Goal: Information Seeking & Learning: Learn about a topic

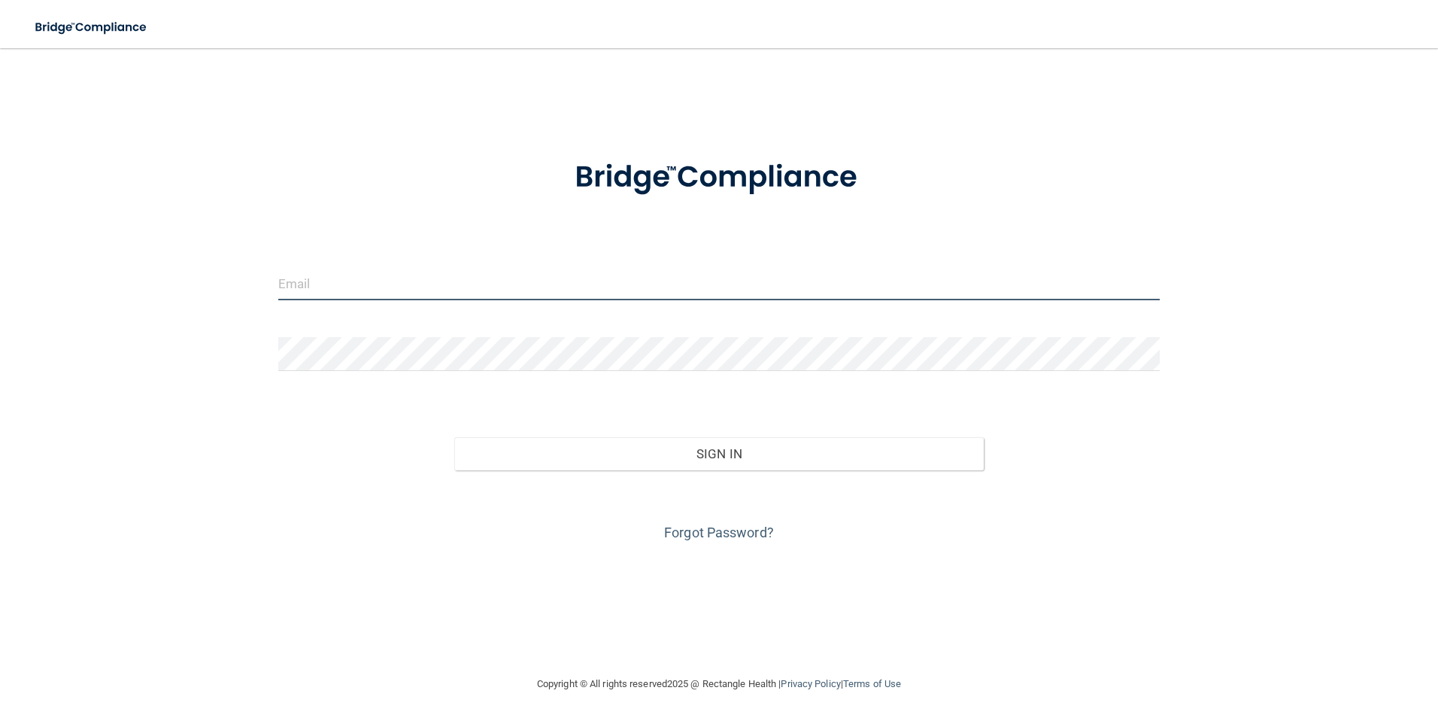
click at [327, 274] on input "email" at bounding box center [719, 283] width 882 height 34
type input "[PERSON_NAME][EMAIL_ADDRESS][PERSON_NAME][DOMAIN_NAME]"
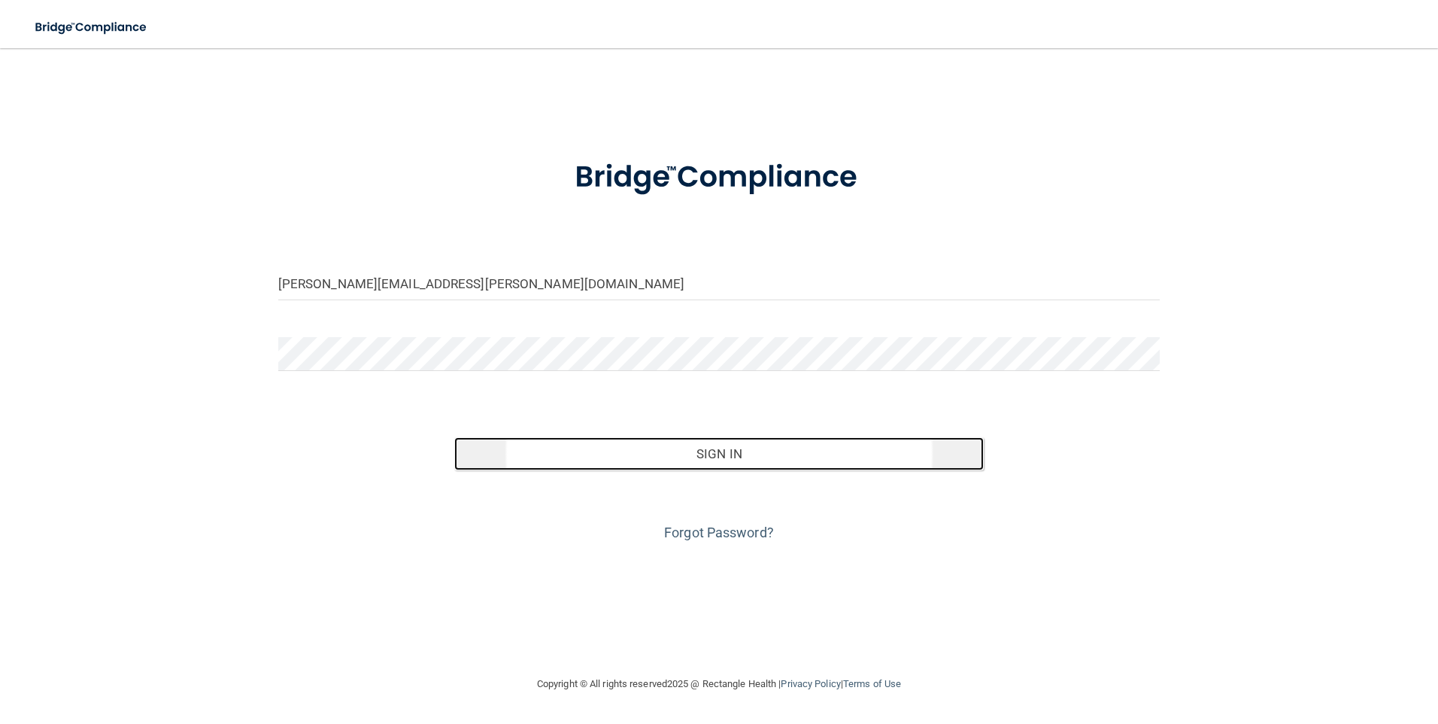
click at [775, 451] on button "Sign In" at bounding box center [719, 453] width 530 height 33
click at [639, 445] on button "Sign In" at bounding box center [719, 453] width 530 height 33
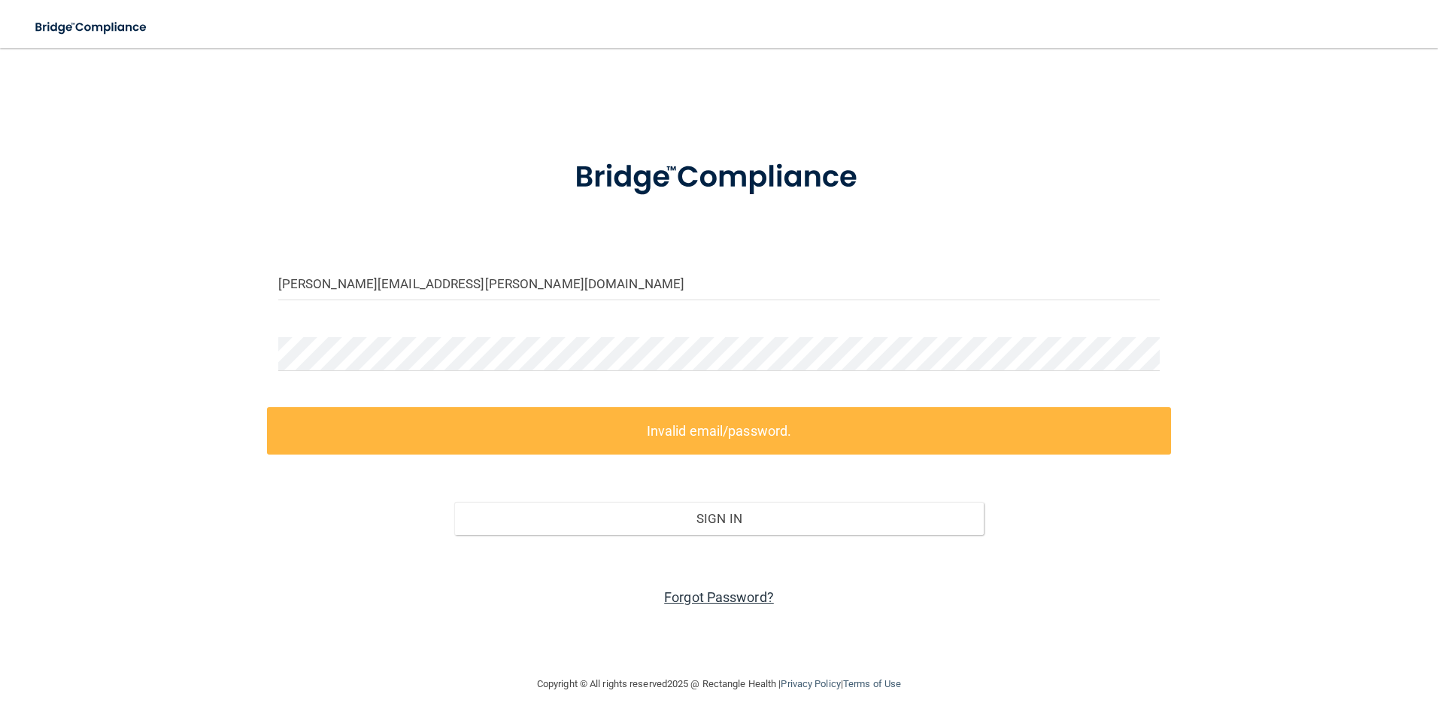
click at [712, 601] on link "Forgot Password?" at bounding box center [719, 597] width 110 height 16
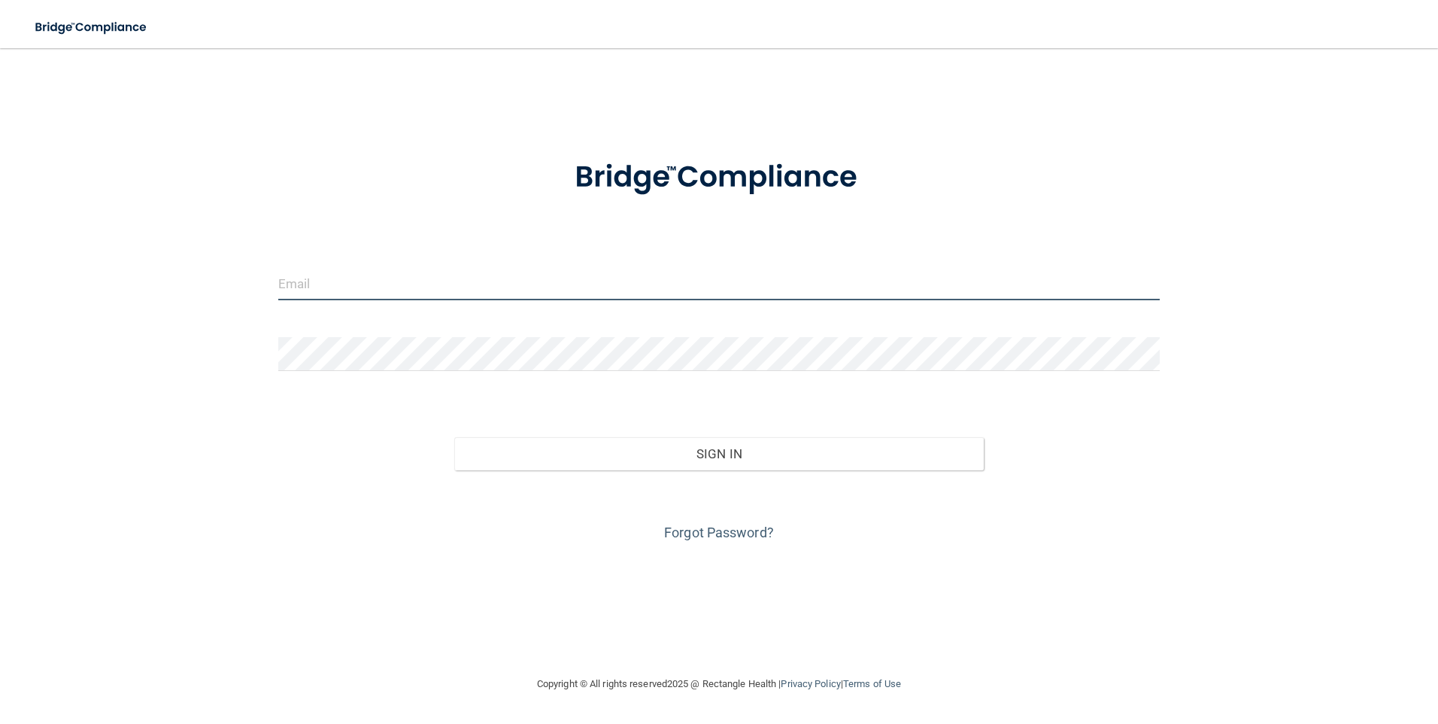
click at [295, 284] on input "email" at bounding box center [719, 283] width 882 height 34
type input "[PERSON_NAME][EMAIL_ADDRESS][PERSON_NAME][DOMAIN_NAME]"
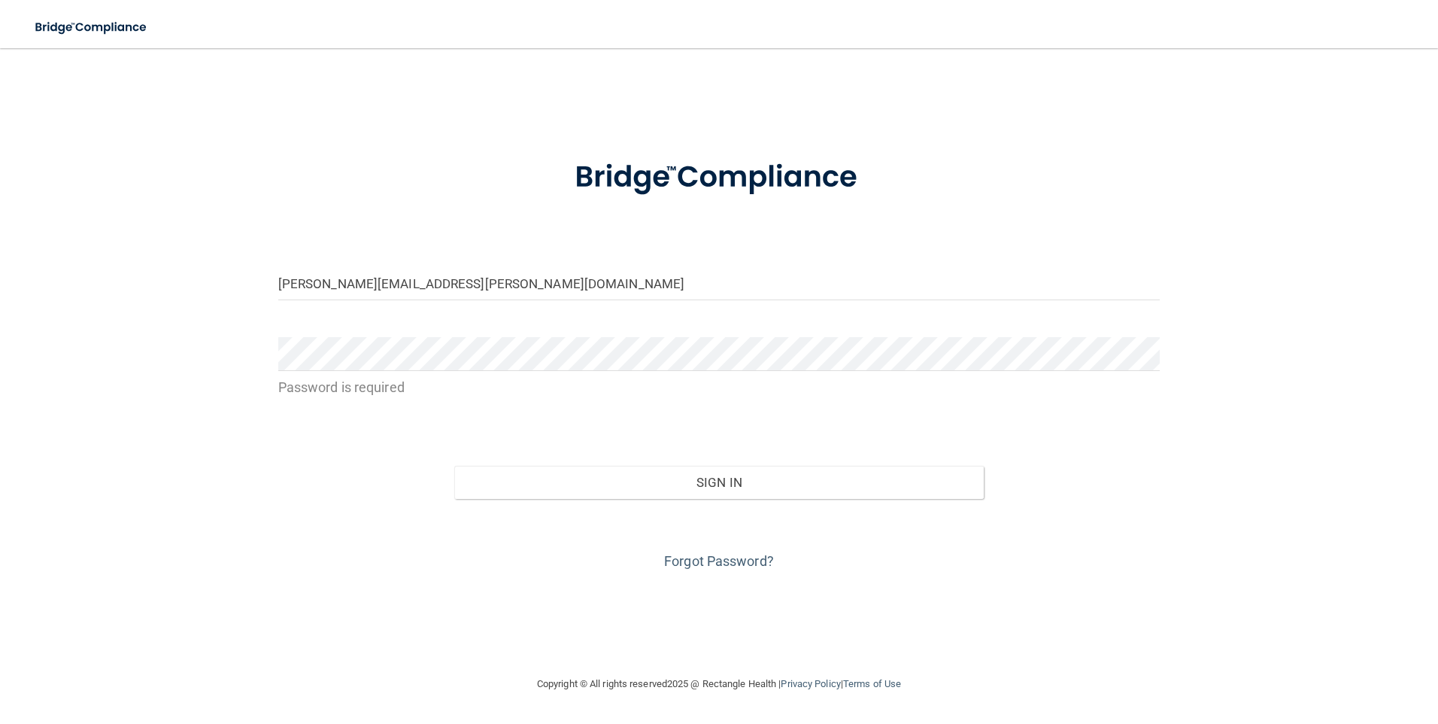
click at [709, 551] on div "Forgot Password?" at bounding box center [719, 536] width 905 height 75
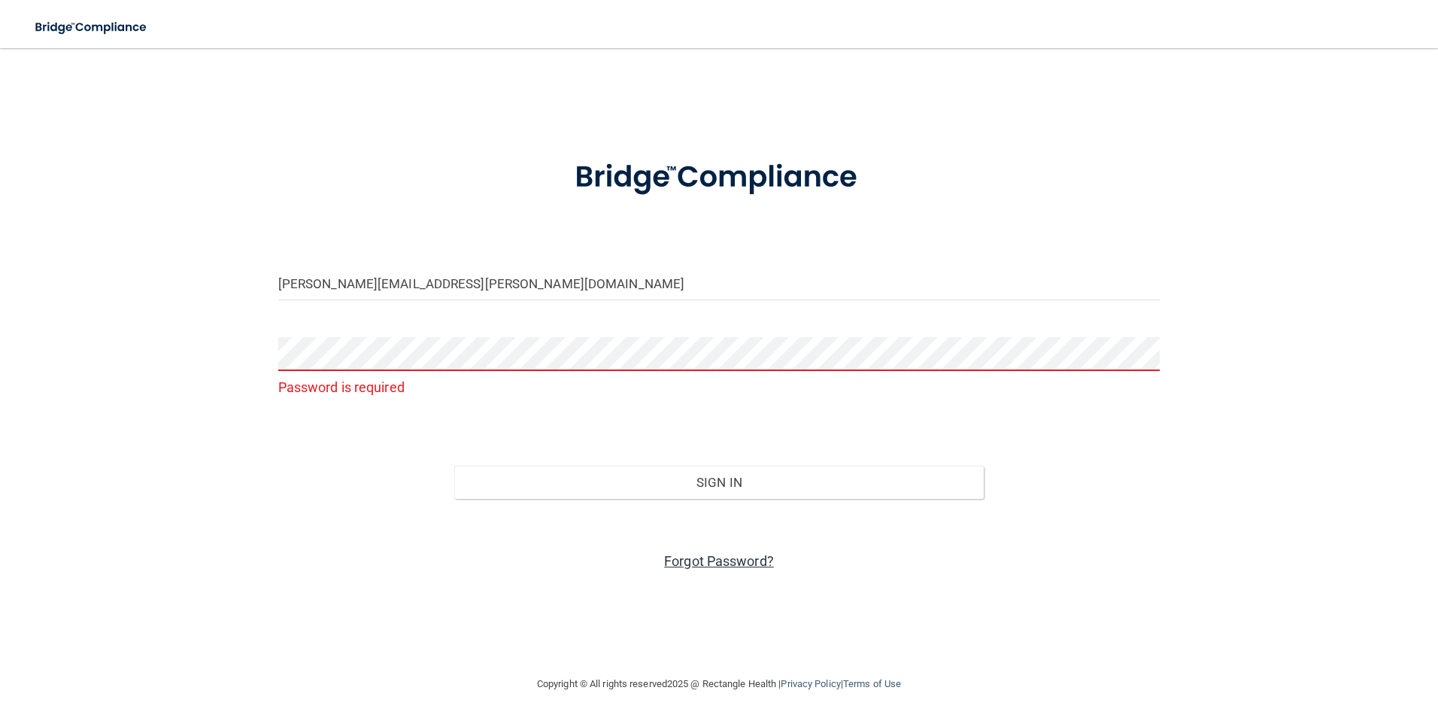
click at [715, 561] on link "Forgot Password?" at bounding box center [719, 561] width 110 height 16
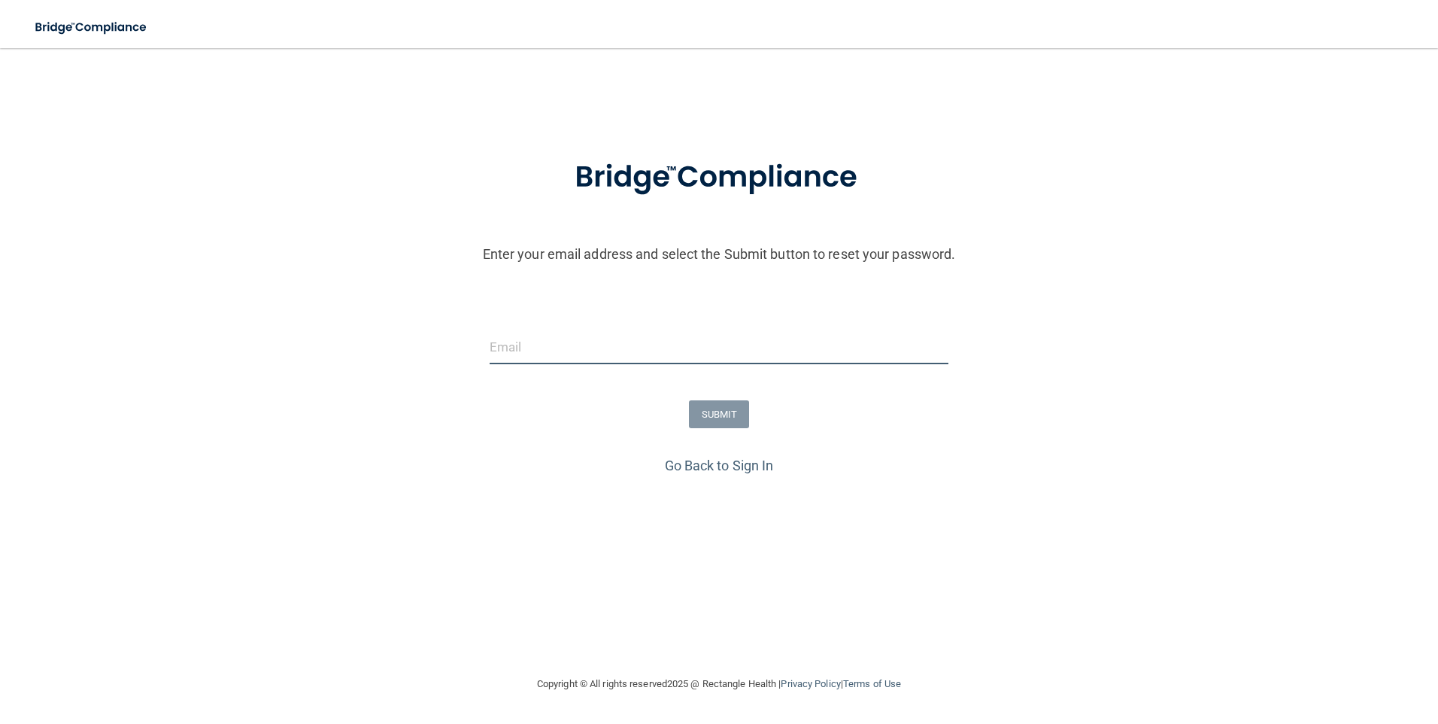
drag, startPoint x: 562, startPoint y: 342, endPoint x: 606, endPoint y: 345, distance: 43.7
click at [563, 342] on input "email" at bounding box center [720, 347] width 460 height 34
type input "[PERSON_NAME][EMAIL_ADDRESS][PERSON_NAME][DOMAIN_NAME]"
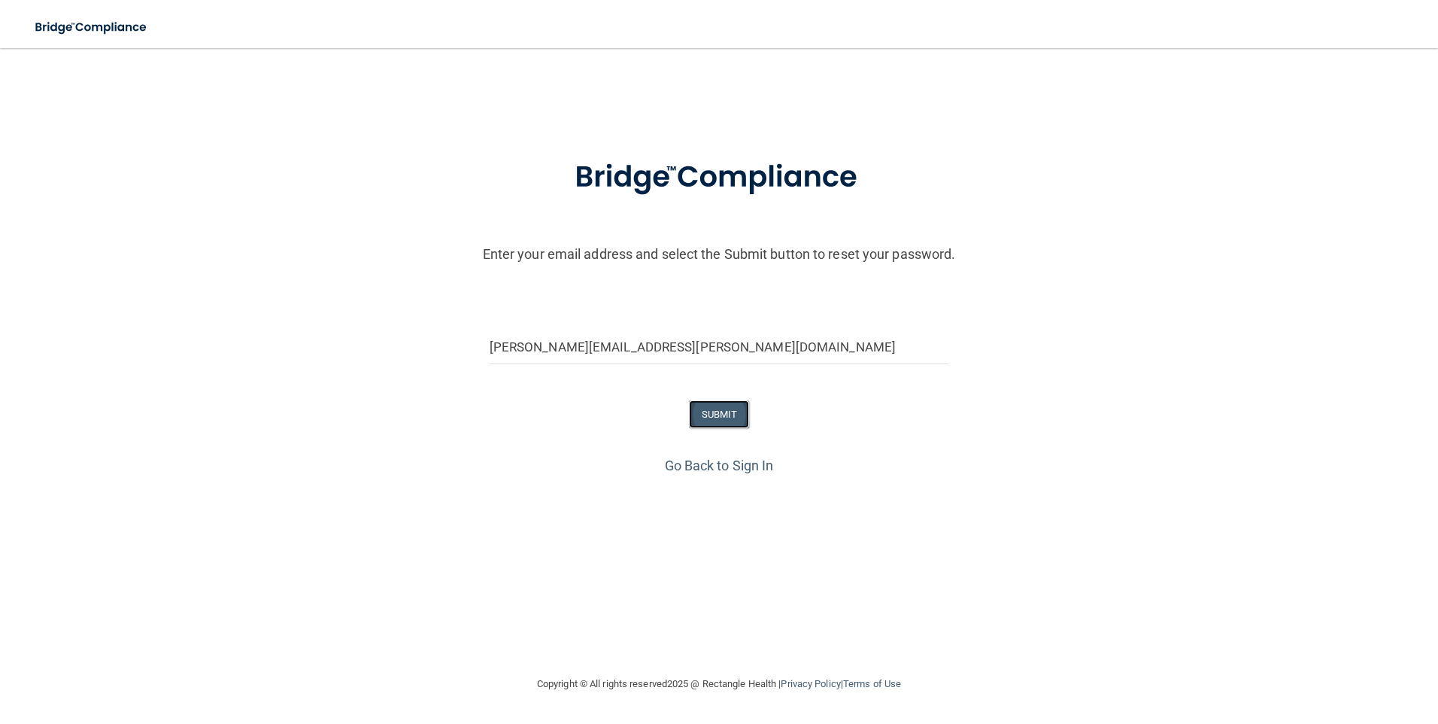
click at [730, 424] on button "SUBMIT" at bounding box center [719, 414] width 61 height 28
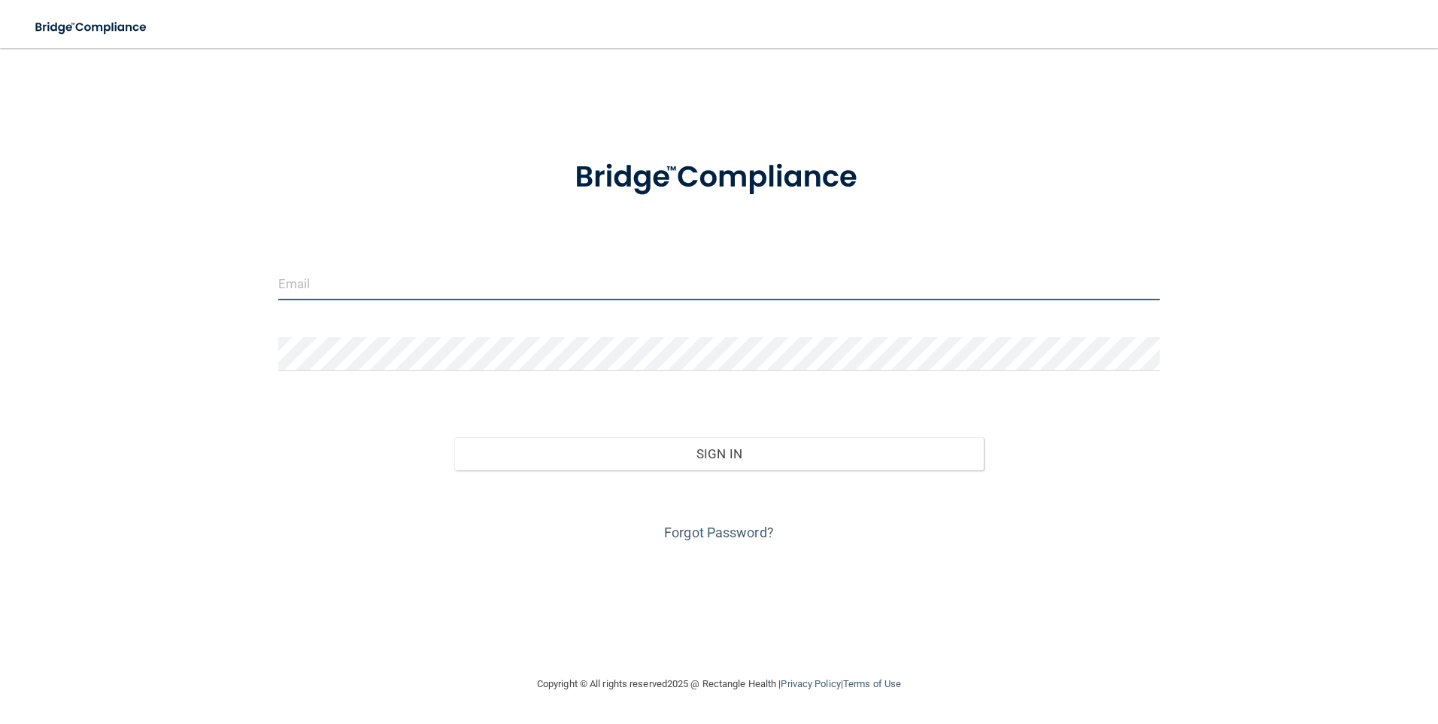
drag, startPoint x: 371, startPoint y: 274, endPoint x: 388, endPoint y: 281, distance: 18.9
click at [378, 275] on input "email" at bounding box center [719, 283] width 882 height 34
type input "[PERSON_NAME][EMAIL_ADDRESS][PERSON_NAME][DOMAIN_NAME]"
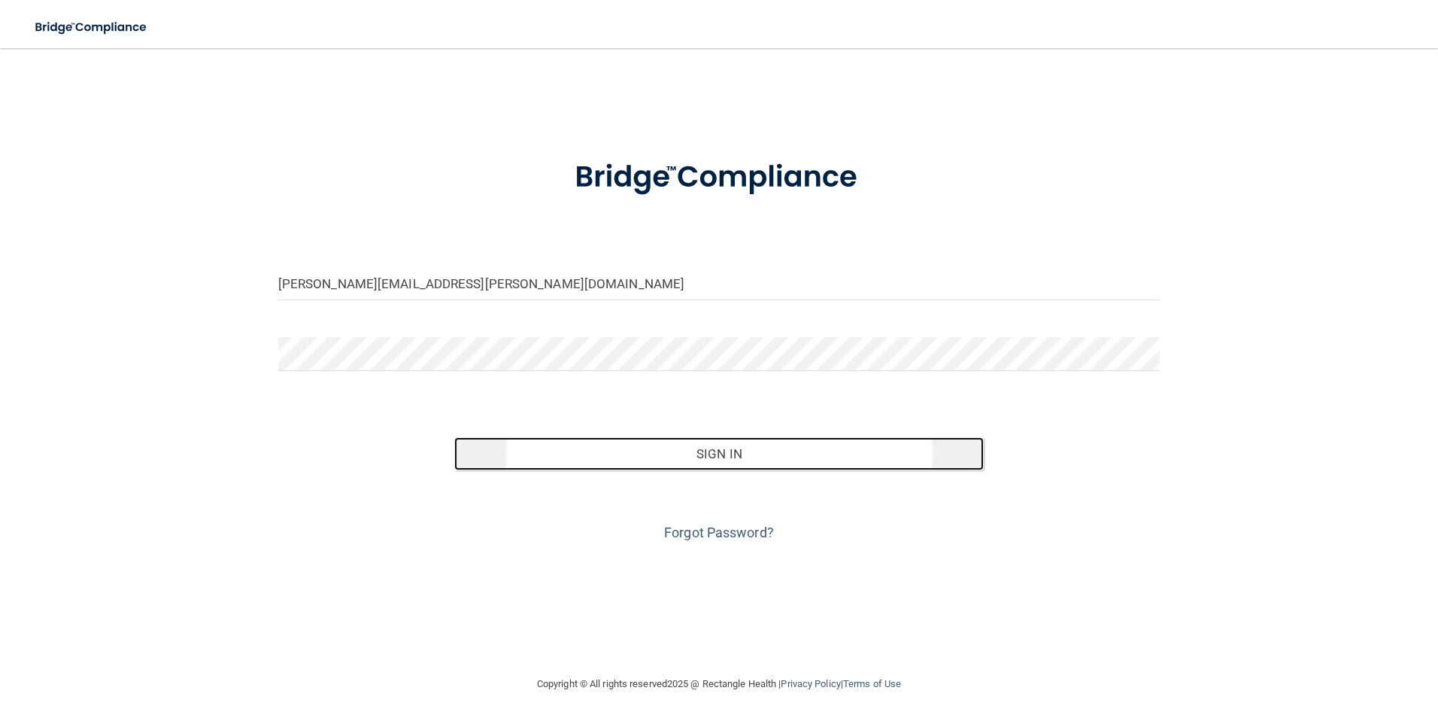
click at [740, 457] on button "Sign In" at bounding box center [719, 453] width 530 height 33
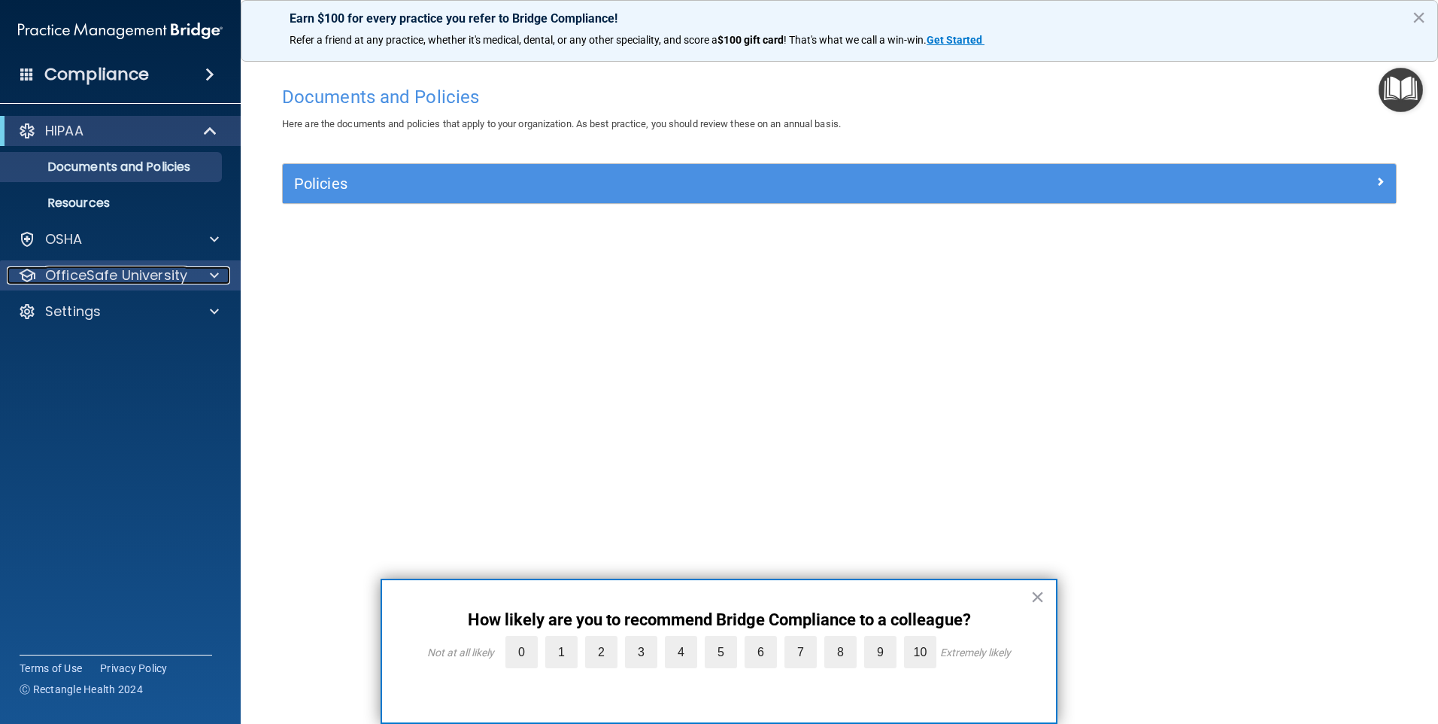
click at [129, 275] on p "OfficeSafe University" at bounding box center [116, 275] width 142 height 18
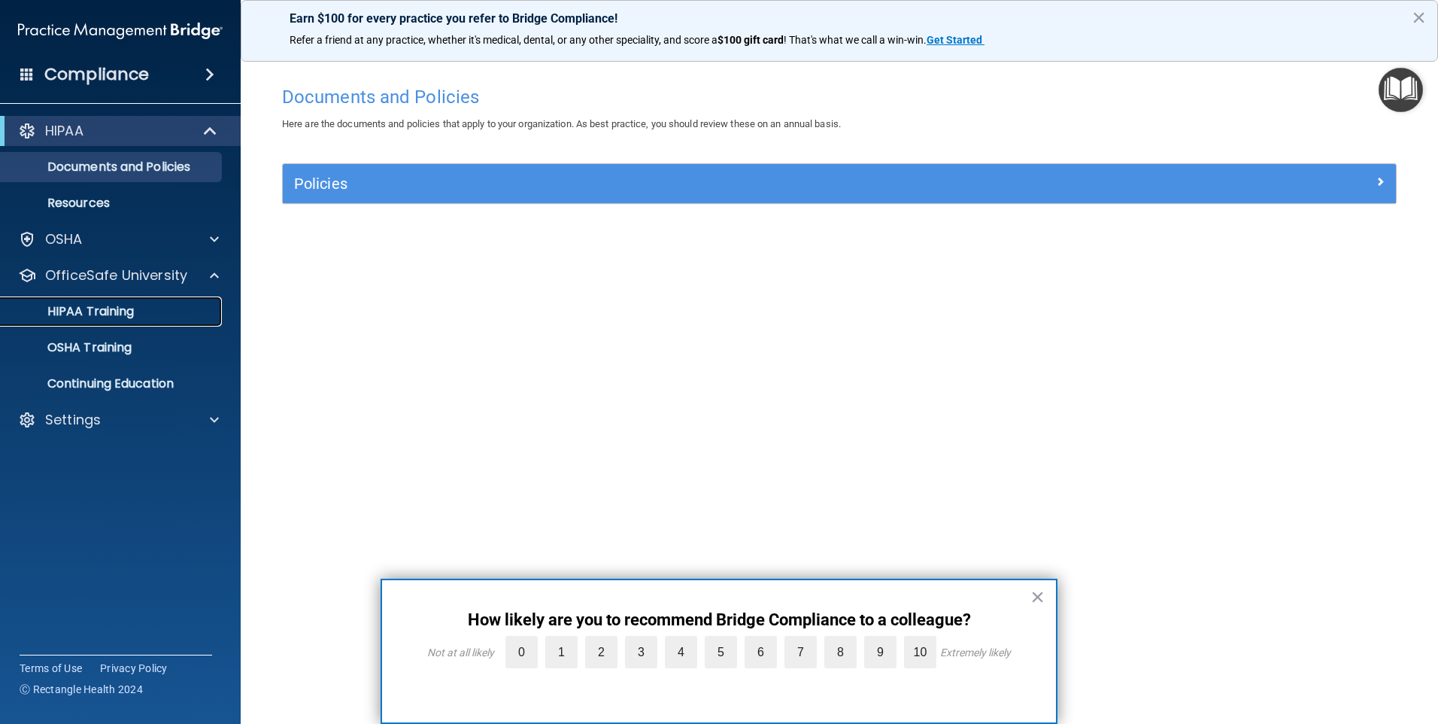
click at [108, 312] on p "HIPAA Training" at bounding box center [72, 311] width 124 height 15
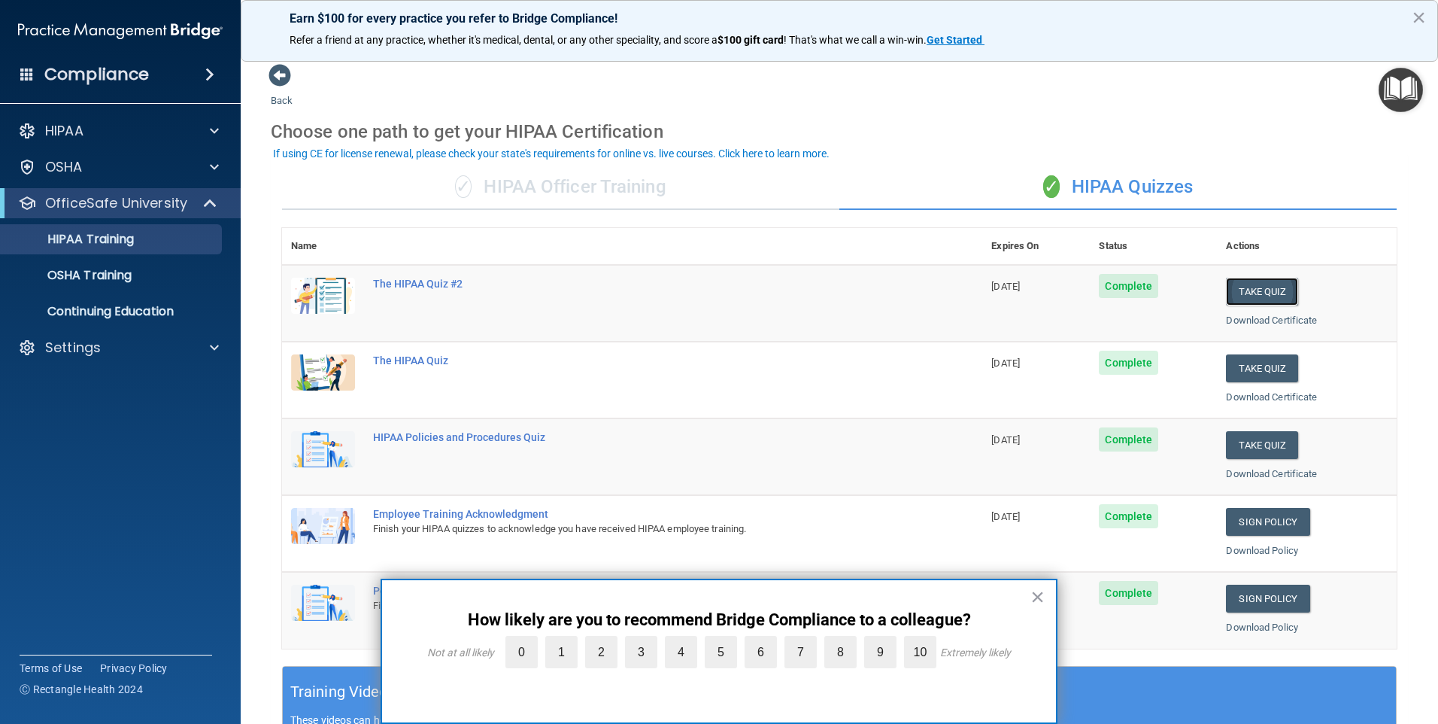
click at [1271, 292] on button "Take Quiz" at bounding box center [1262, 292] width 72 height 28
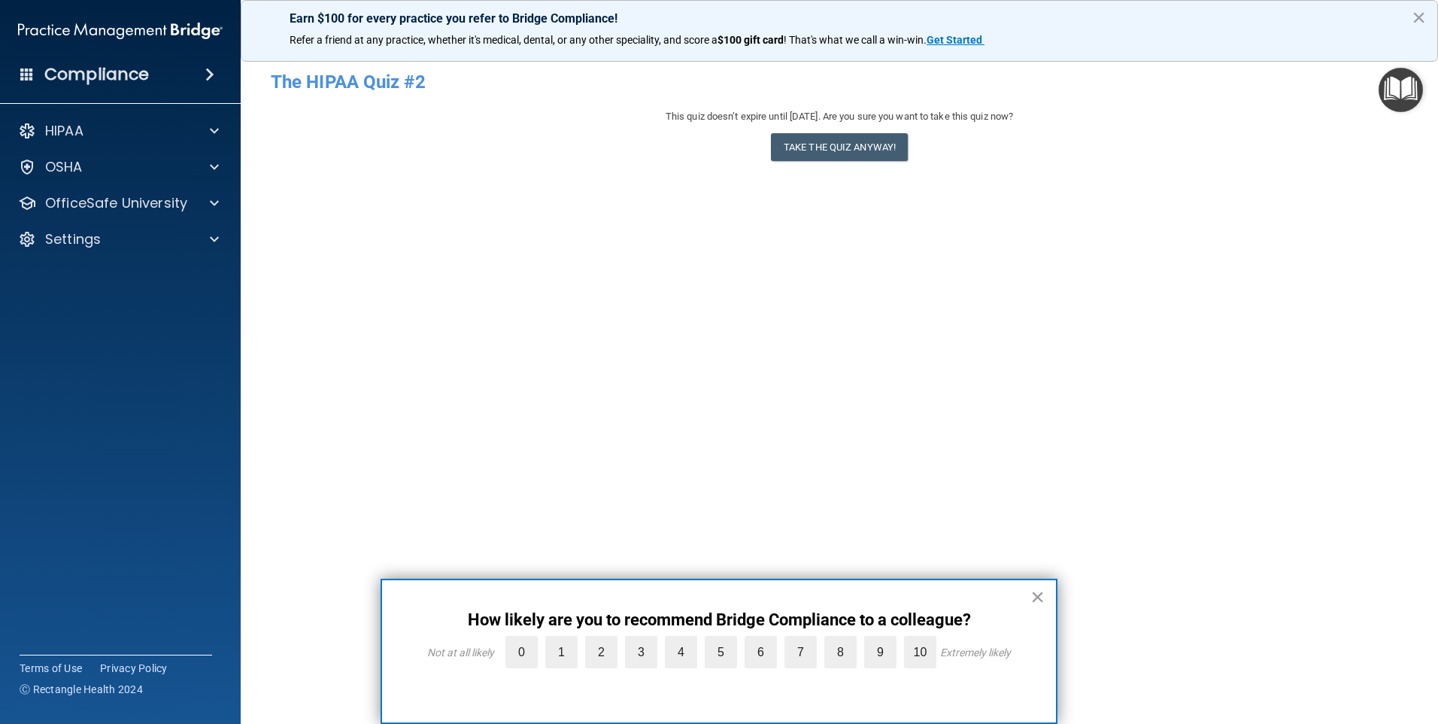
click at [1037, 599] on button "×" at bounding box center [1038, 597] width 14 height 24
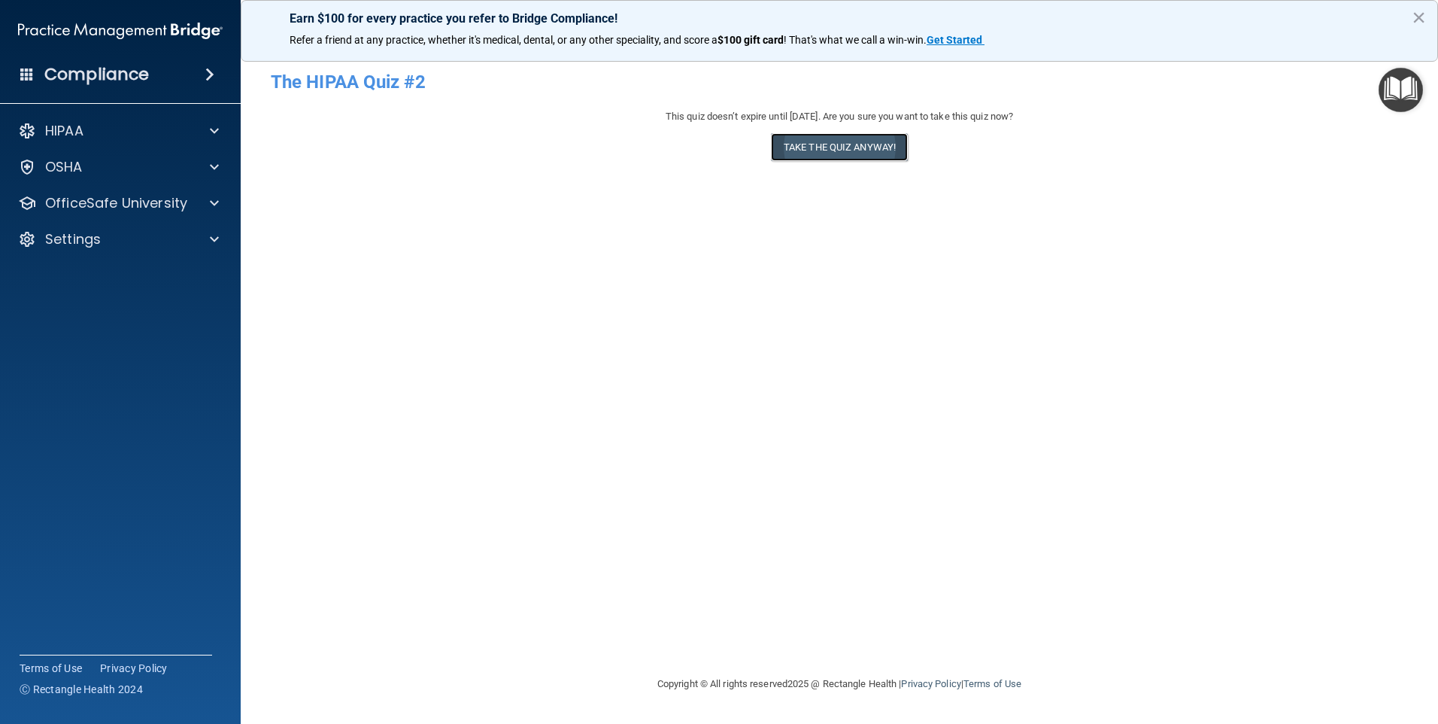
click at [847, 141] on button "Take the quiz anyway!" at bounding box center [839, 147] width 137 height 28
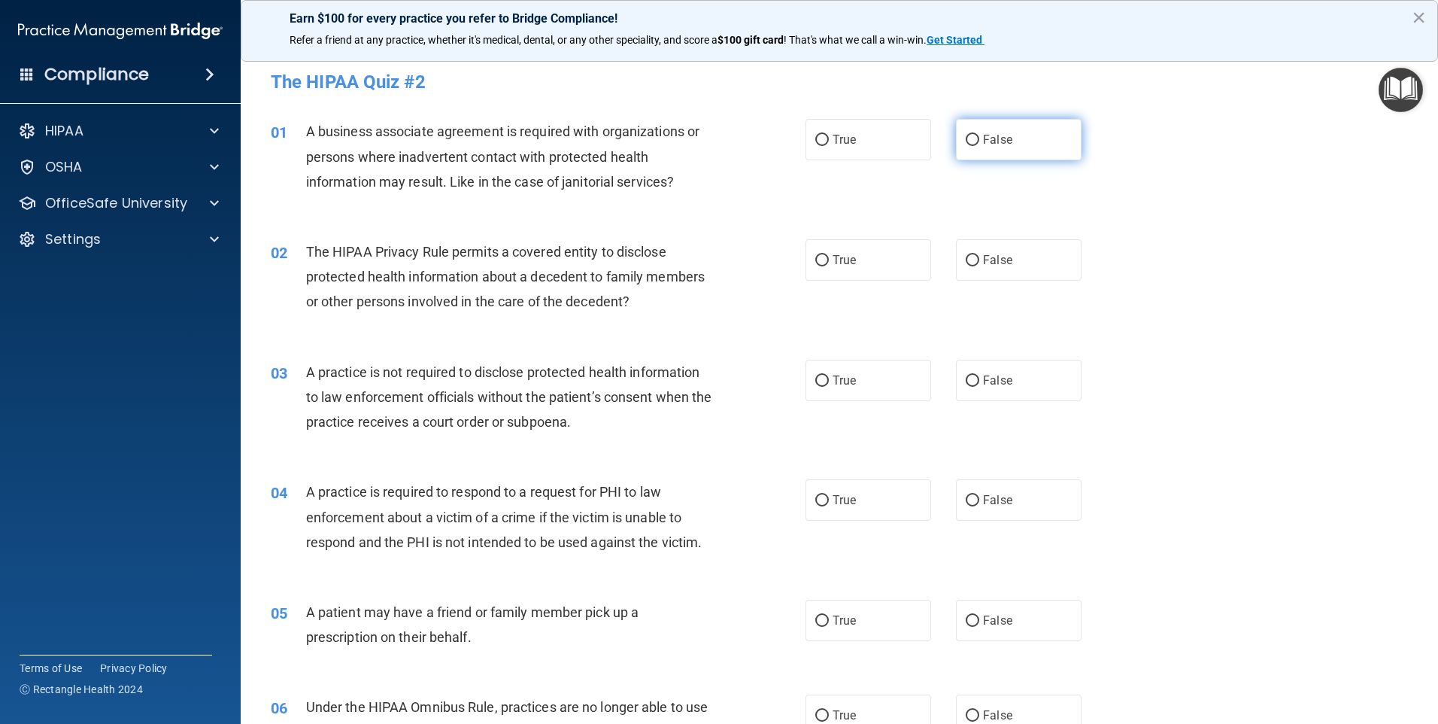
click at [965, 132] on label "False" at bounding box center [1019, 139] width 126 height 41
click at [966, 135] on input "False" at bounding box center [973, 140] width 14 height 11
radio input "true"
click at [825, 260] on label "True" at bounding box center [869, 259] width 126 height 41
click at [825, 260] on input "True" at bounding box center [823, 260] width 14 height 11
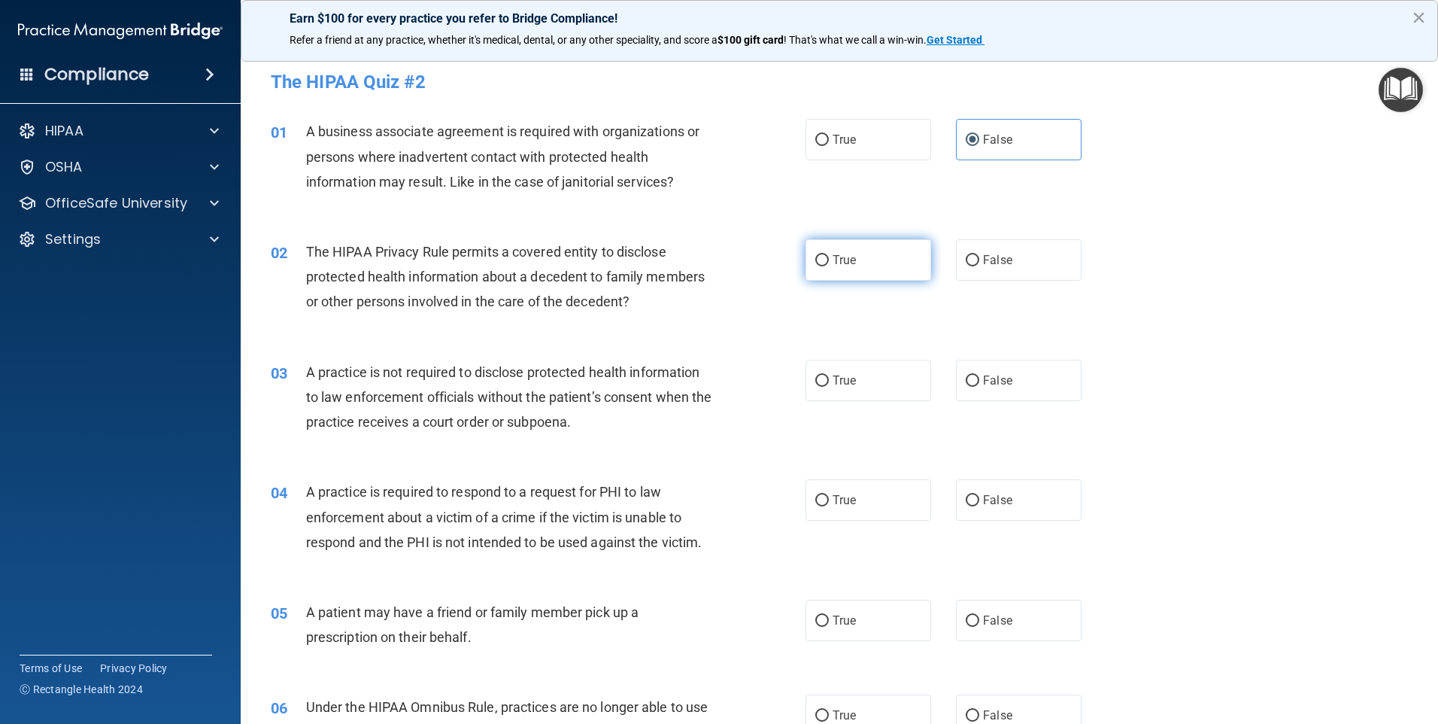
radio input "true"
click at [966, 377] on input "False" at bounding box center [973, 380] width 14 height 11
radio input "true"
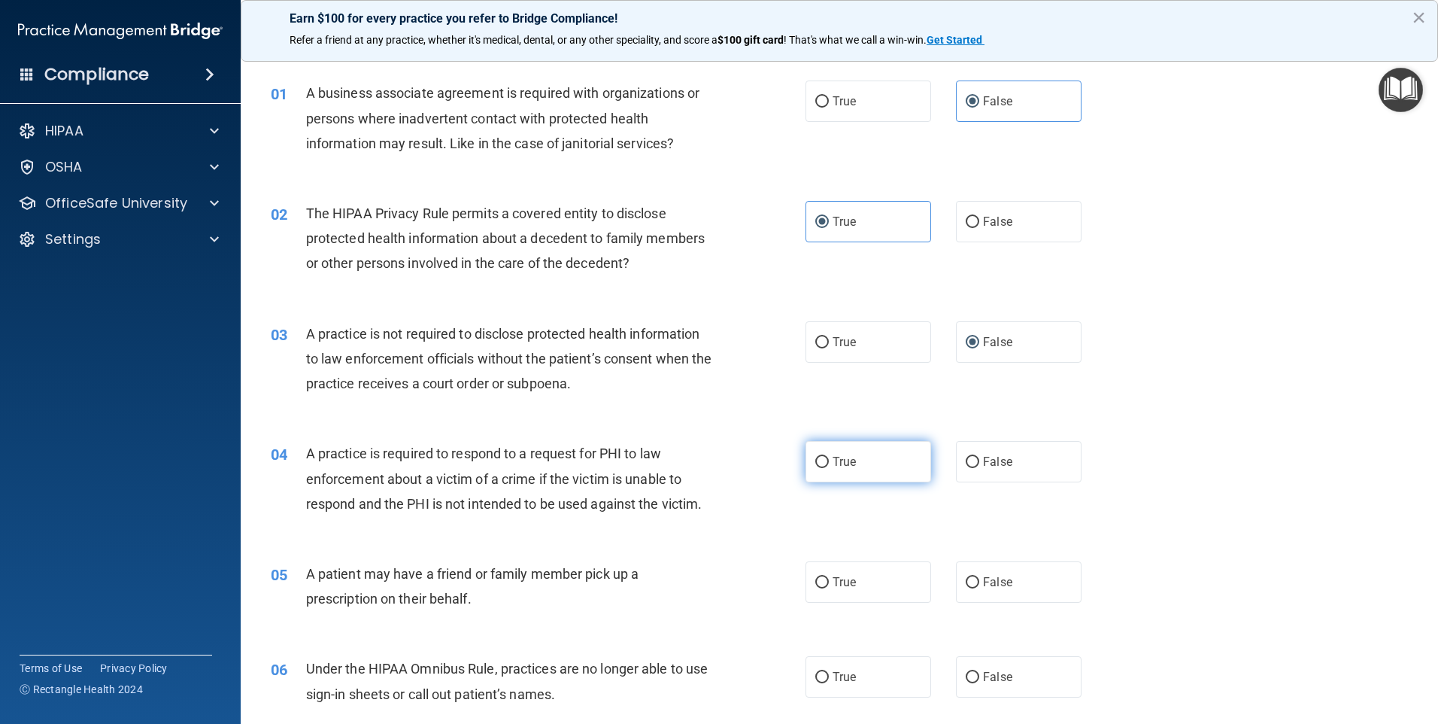
scroll to position [75, 0]
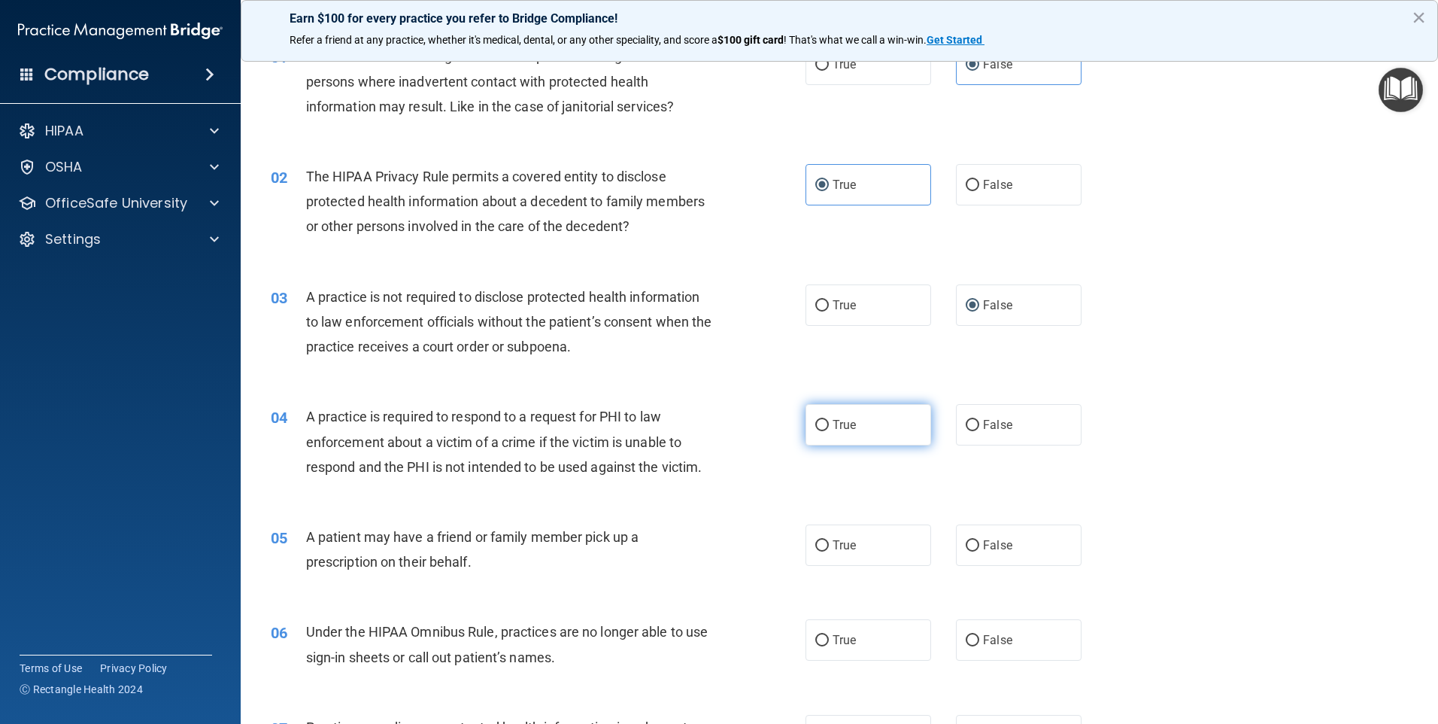
drag, startPoint x: 820, startPoint y: 424, endPoint x: 827, endPoint y: 428, distance: 7.7
click at [823, 424] on input "True" at bounding box center [823, 425] width 14 height 11
radio input "true"
click at [834, 543] on span "True" at bounding box center [844, 545] width 23 height 14
click at [829, 543] on input "True" at bounding box center [823, 545] width 14 height 11
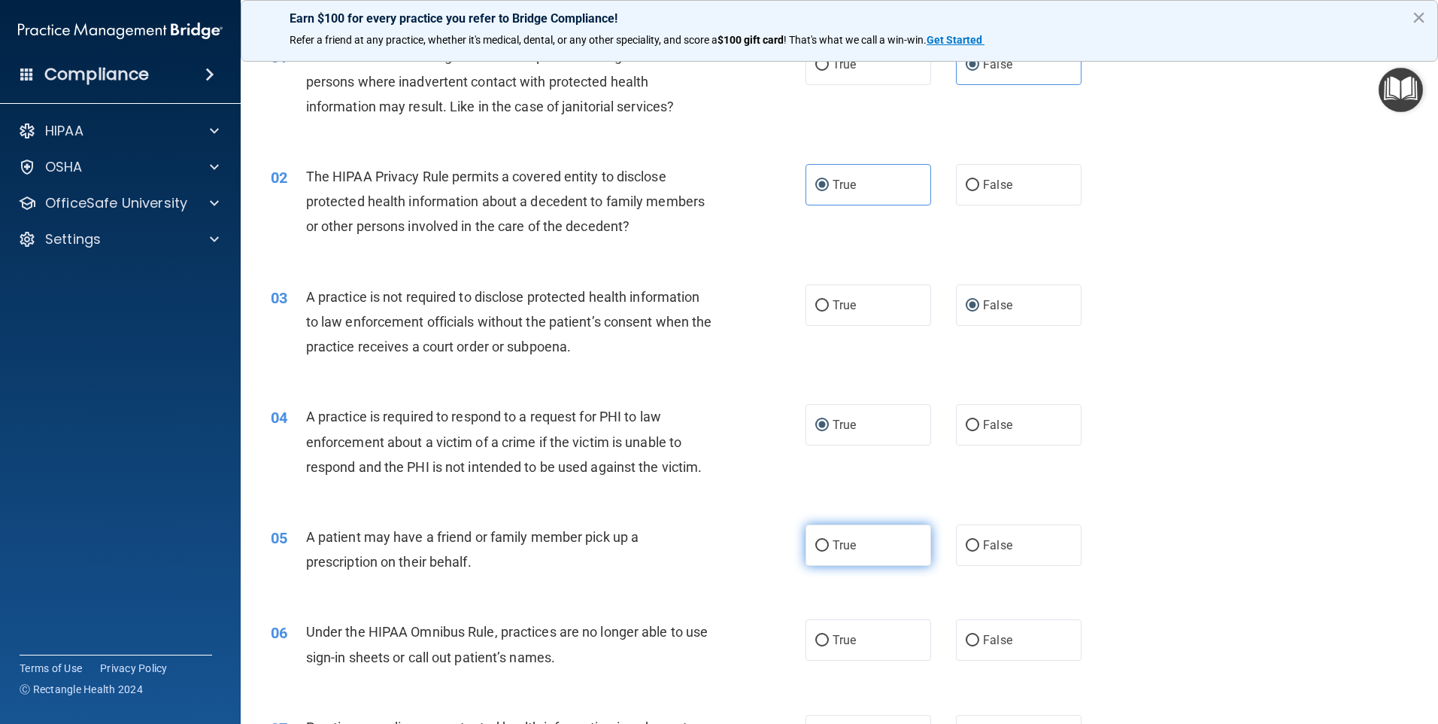
radio input "true"
click at [983, 641] on span "False" at bounding box center [997, 640] width 29 height 14
click at [980, 641] on input "False" at bounding box center [973, 640] width 14 height 11
radio input "true"
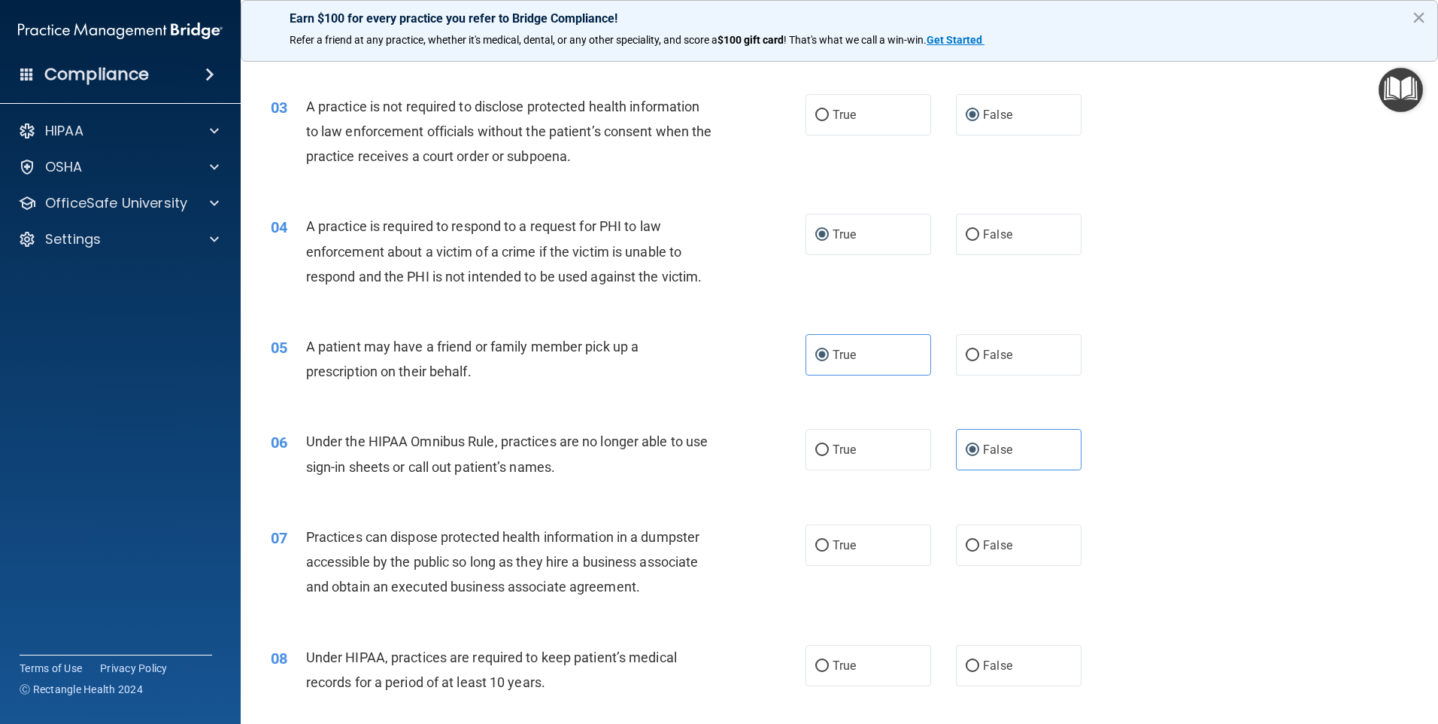
scroll to position [301, 0]
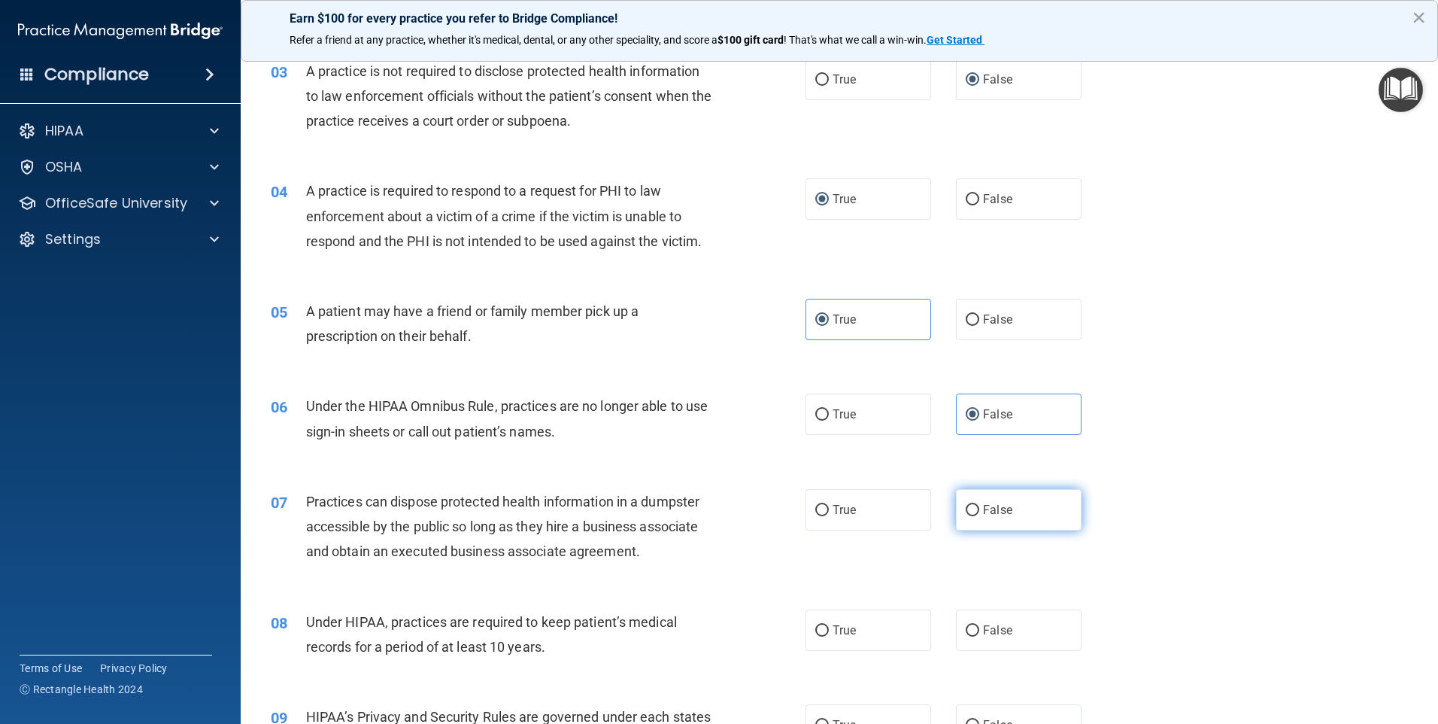
click at [971, 512] on input "False" at bounding box center [973, 510] width 14 height 11
radio input "true"
click at [970, 630] on input "False" at bounding box center [973, 630] width 14 height 11
radio input "true"
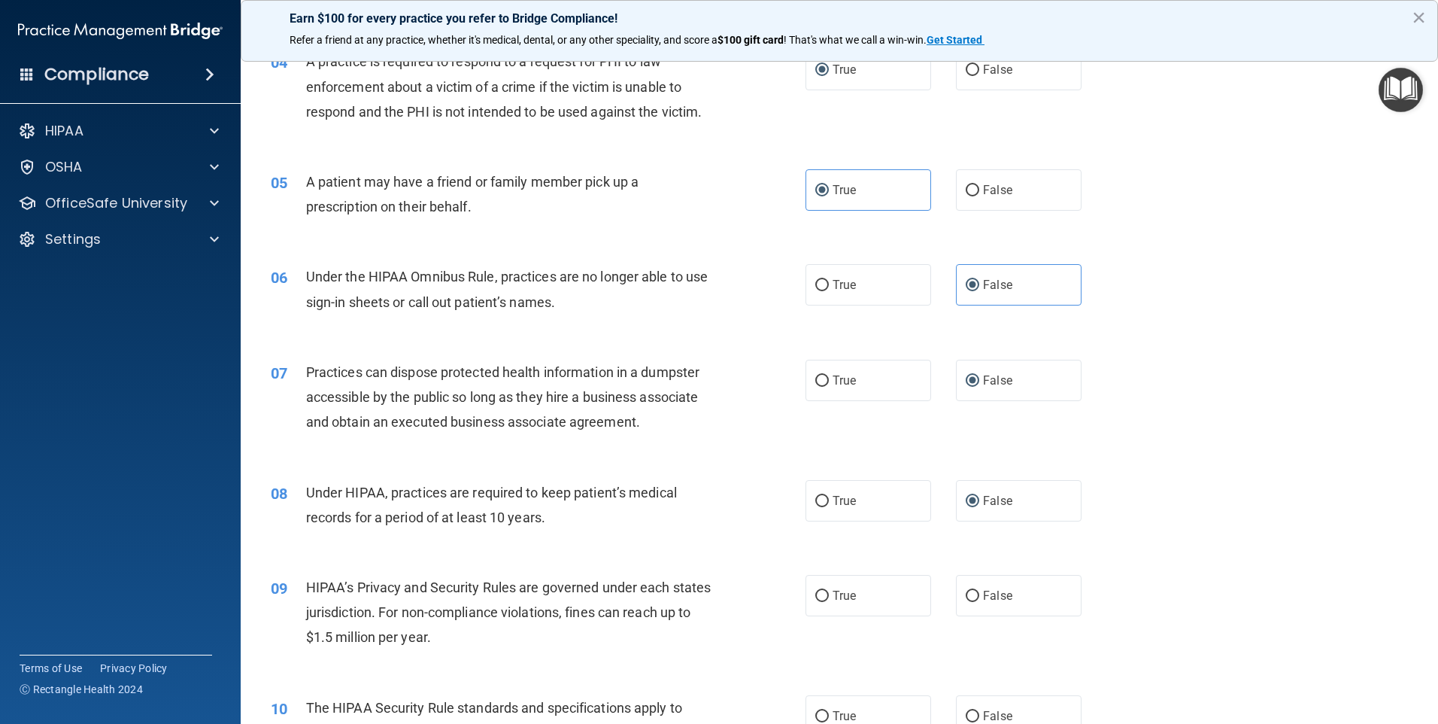
scroll to position [451, 0]
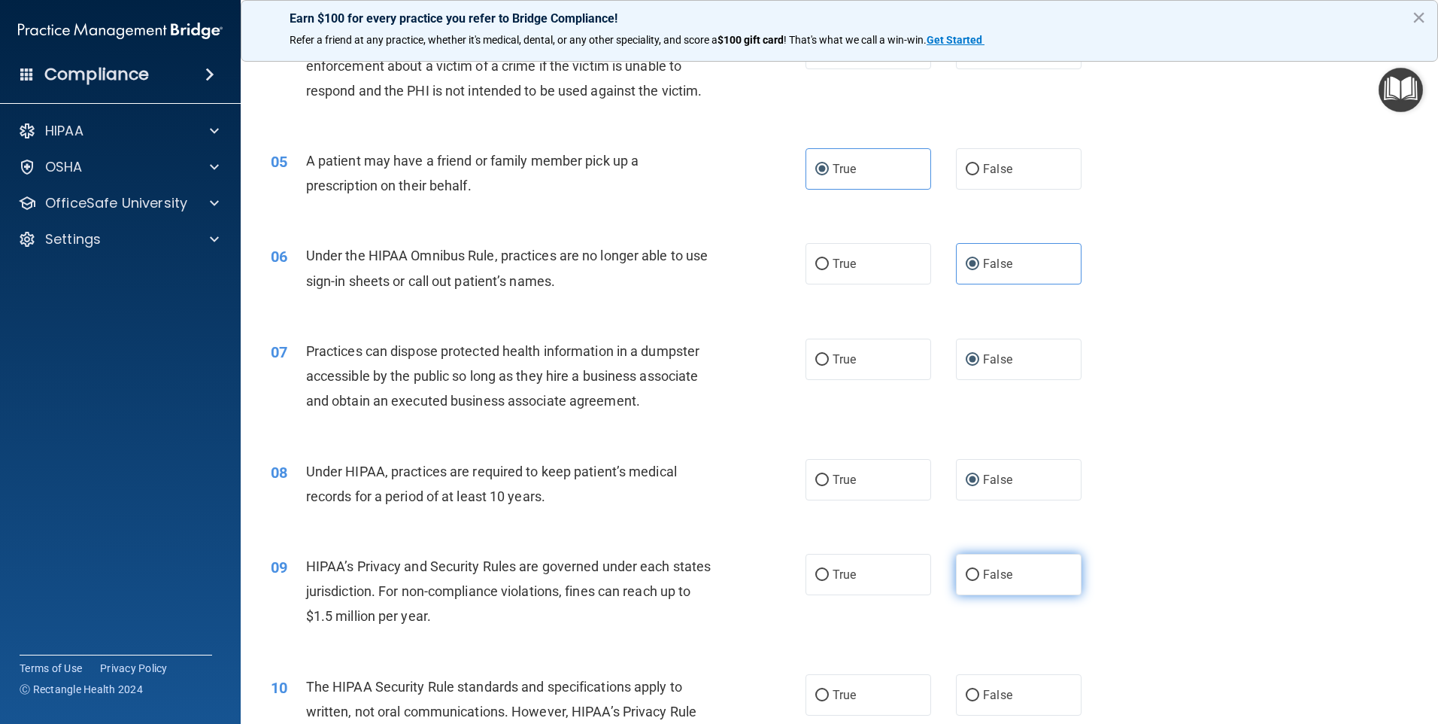
click at [983, 574] on span "False" at bounding box center [997, 574] width 29 height 14
click at [977, 574] on input "False" at bounding box center [973, 574] width 14 height 11
radio input "true"
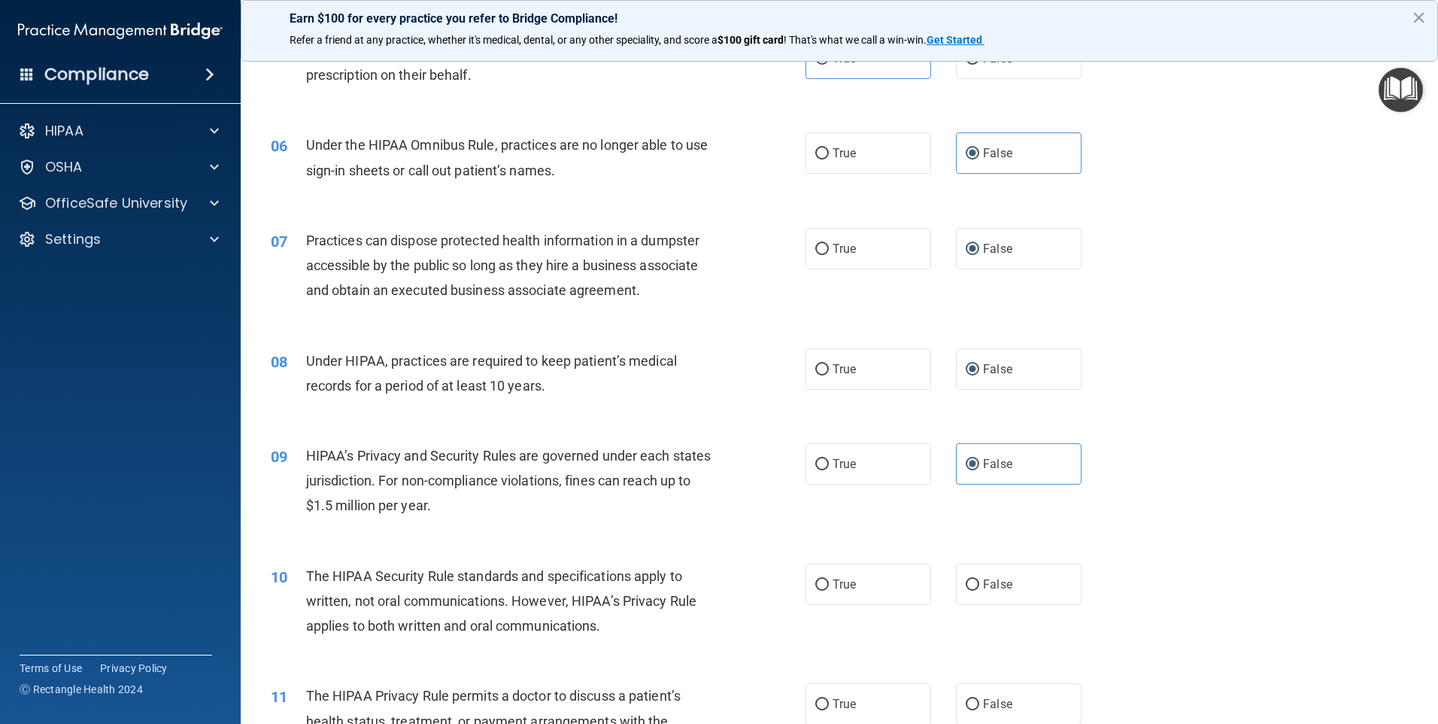
scroll to position [602, 0]
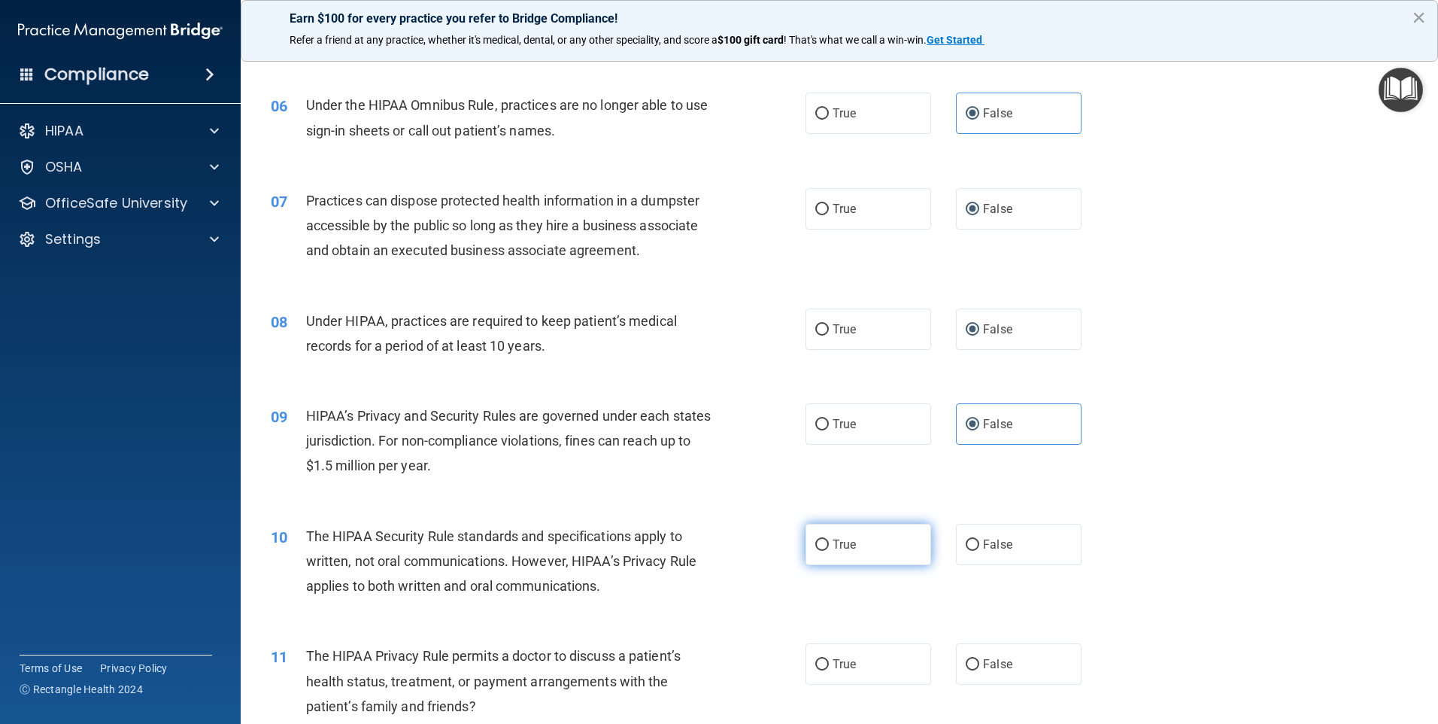
click at [822, 542] on input "True" at bounding box center [823, 544] width 14 height 11
radio input "true"
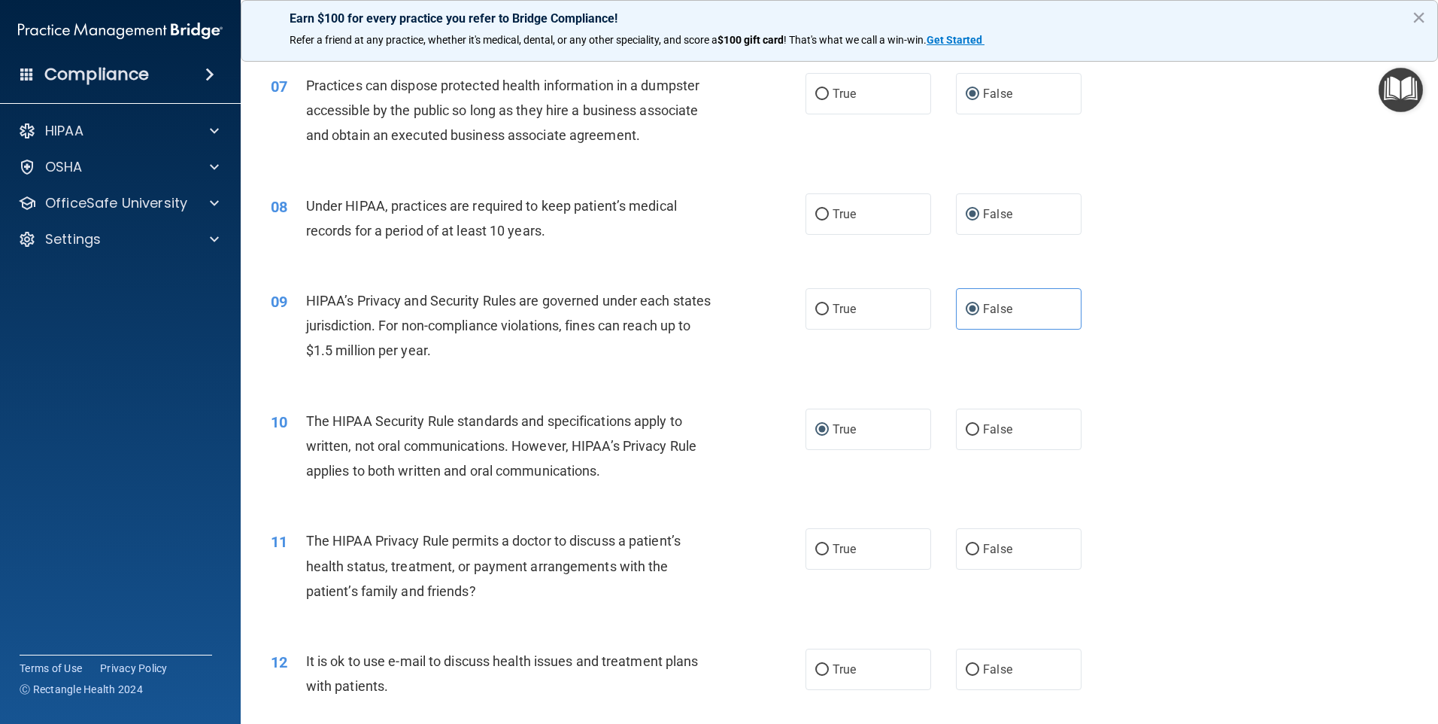
scroll to position [752, 0]
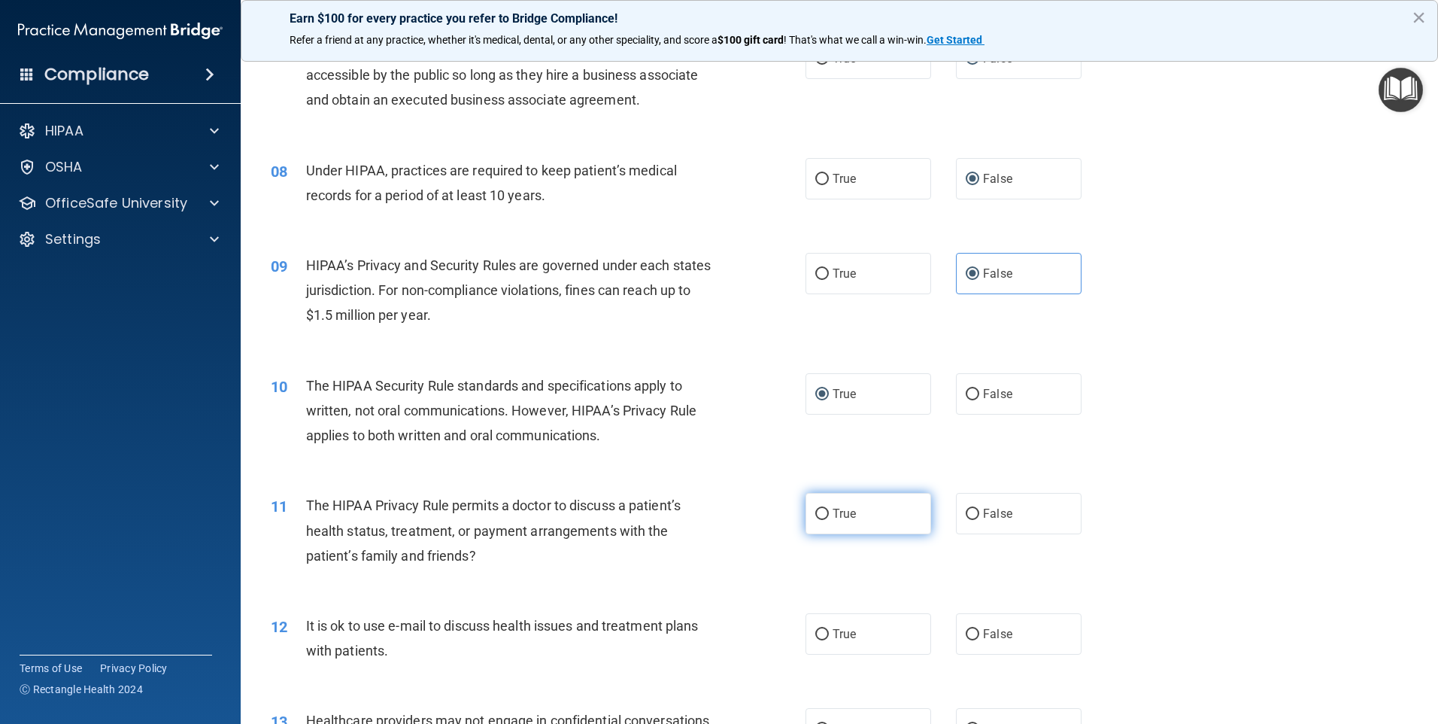
click at [823, 515] on input "True" at bounding box center [823, 514] width 14 height 11
radio input "true"
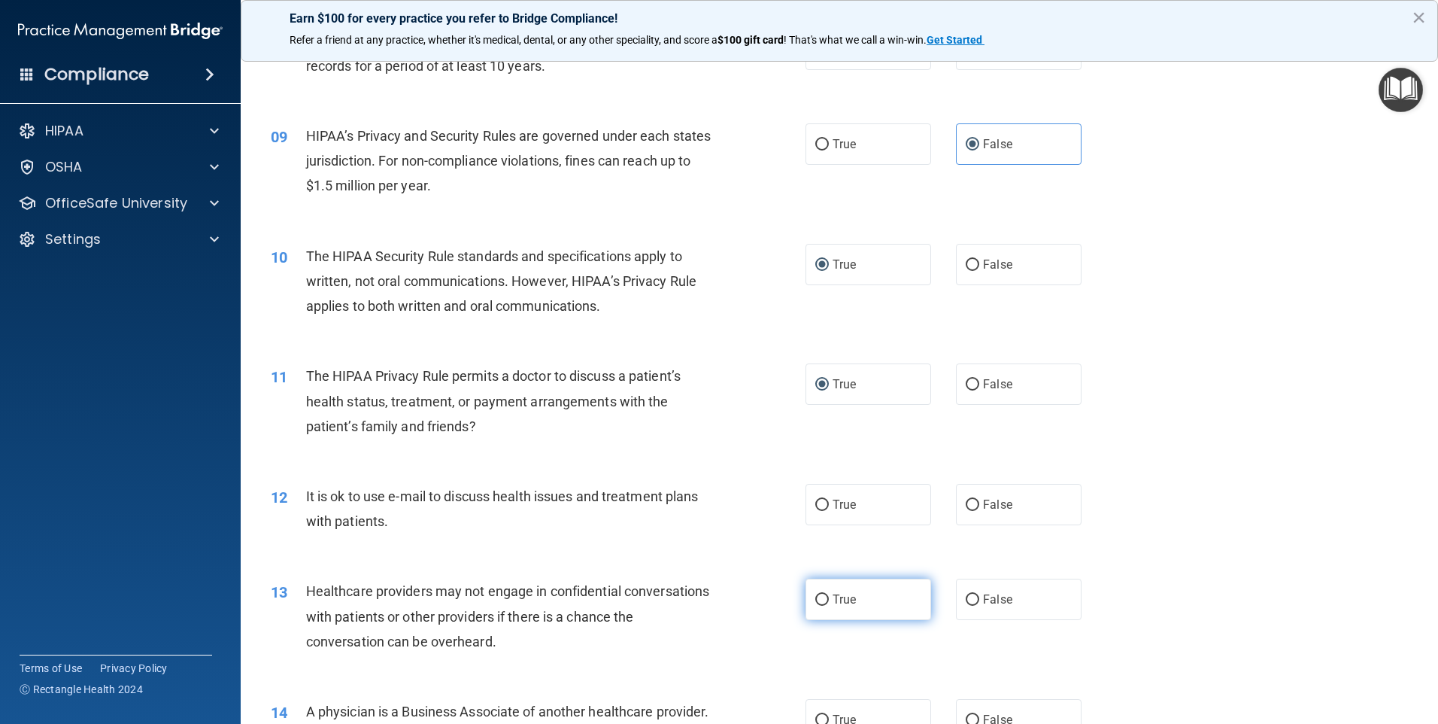
scroll to position [903, 0]
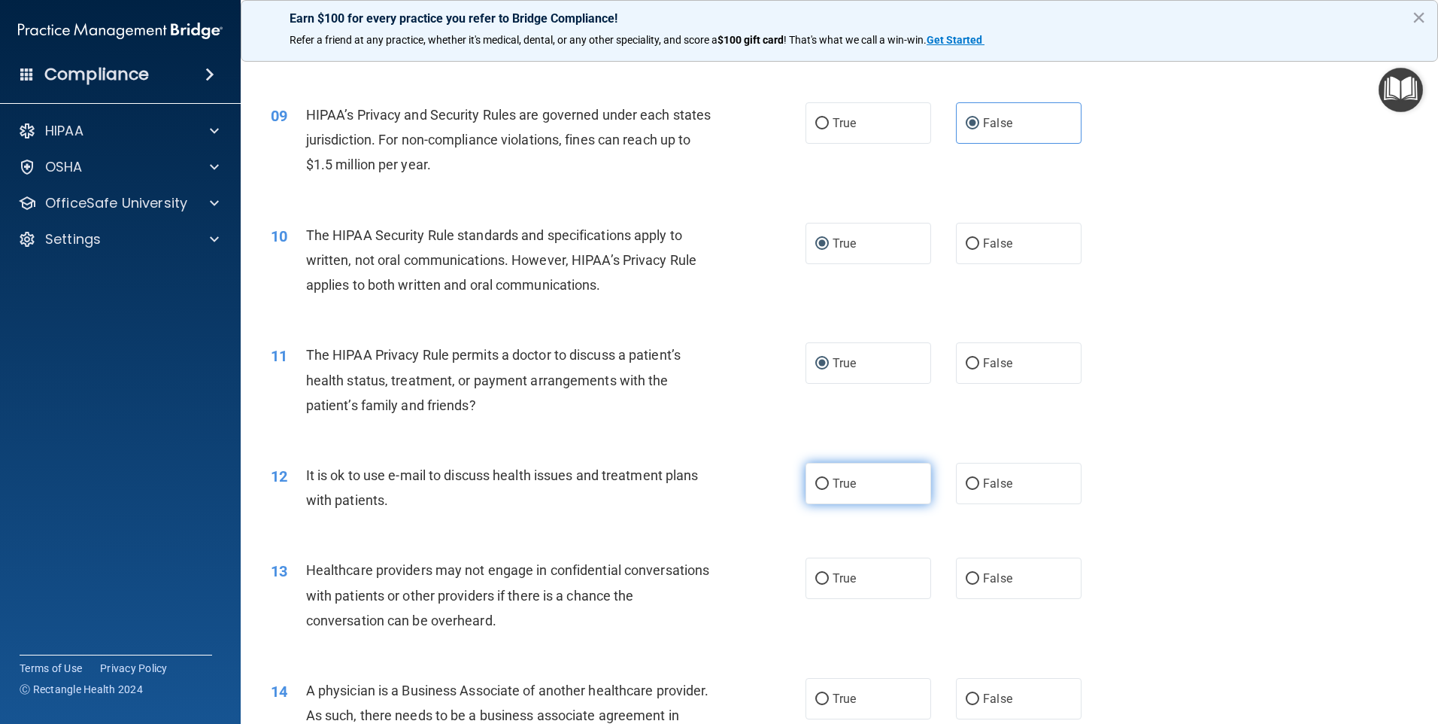
click at [816, 478] on input "True" at bounding box center [823, 483] width 14 height 11
radio input "true"
click at [969, 581] on input "False" at bounding box center [973, 578] width 14 height 11
radio input "true"
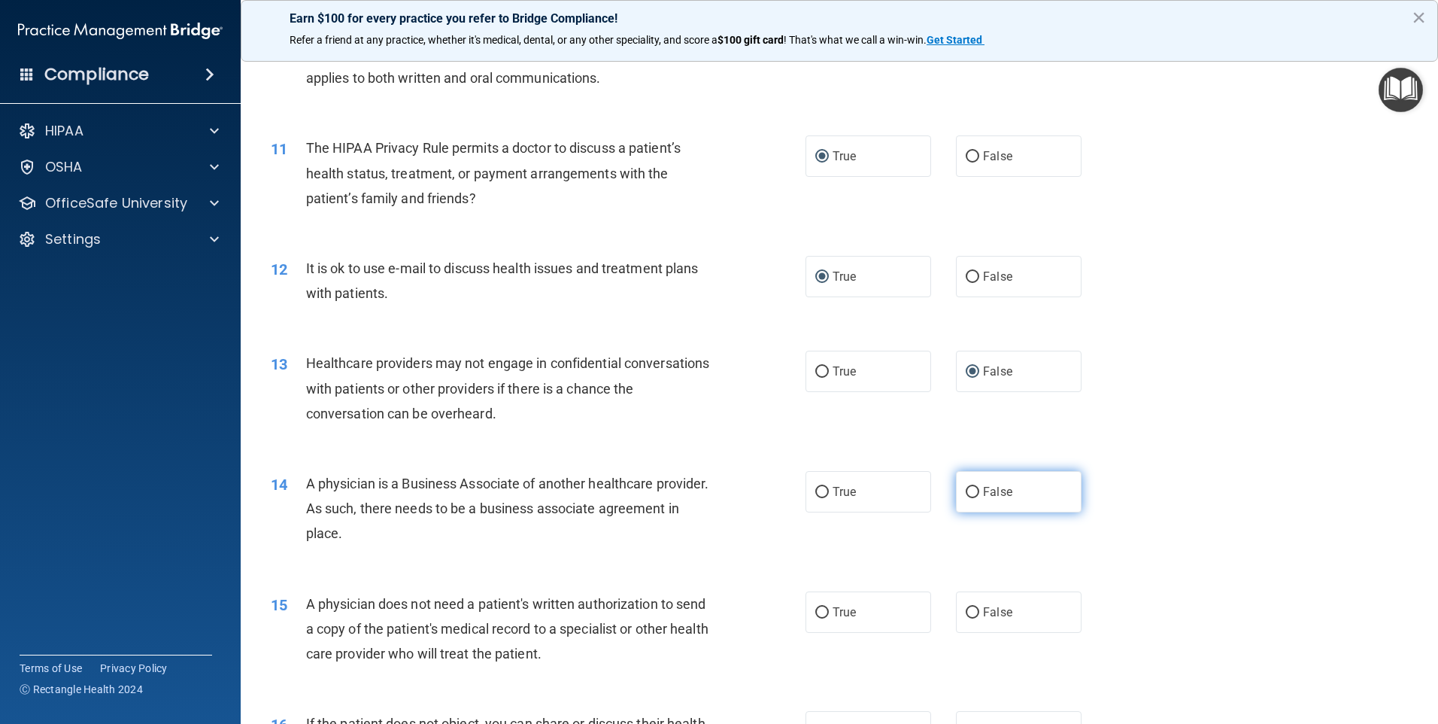
scroll to position [1128, 0]
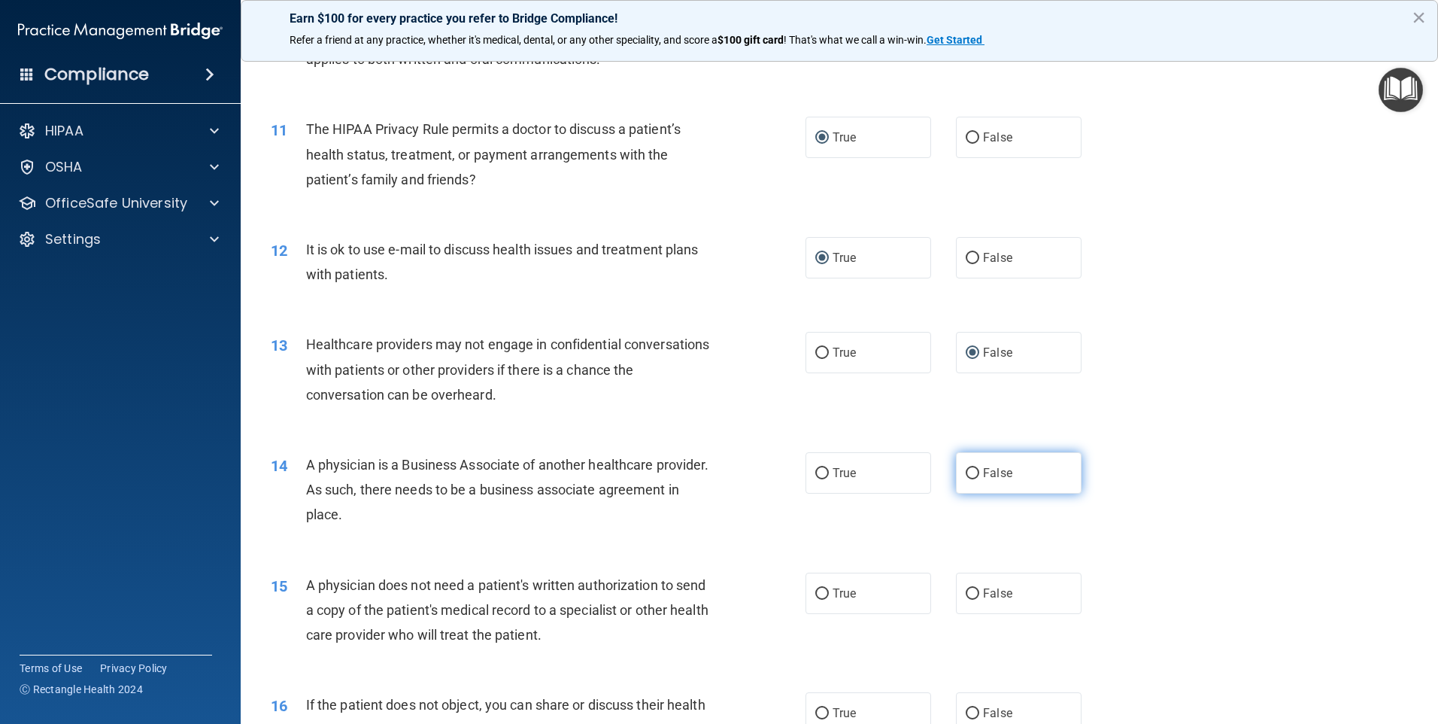
click at [973, 473] on label "False" at bounding box center [1019, 472] width 126 height 41
click at [973, 473] on input "False" at bounding box center [973, 473] width 14 height 11
radio input "true"
click at [823, 600] on label "True" at bounding box center [869, 593] width 126 height 41
click at [823, 600] on input "True" at bounding box center [823, 593] width 14 height 11
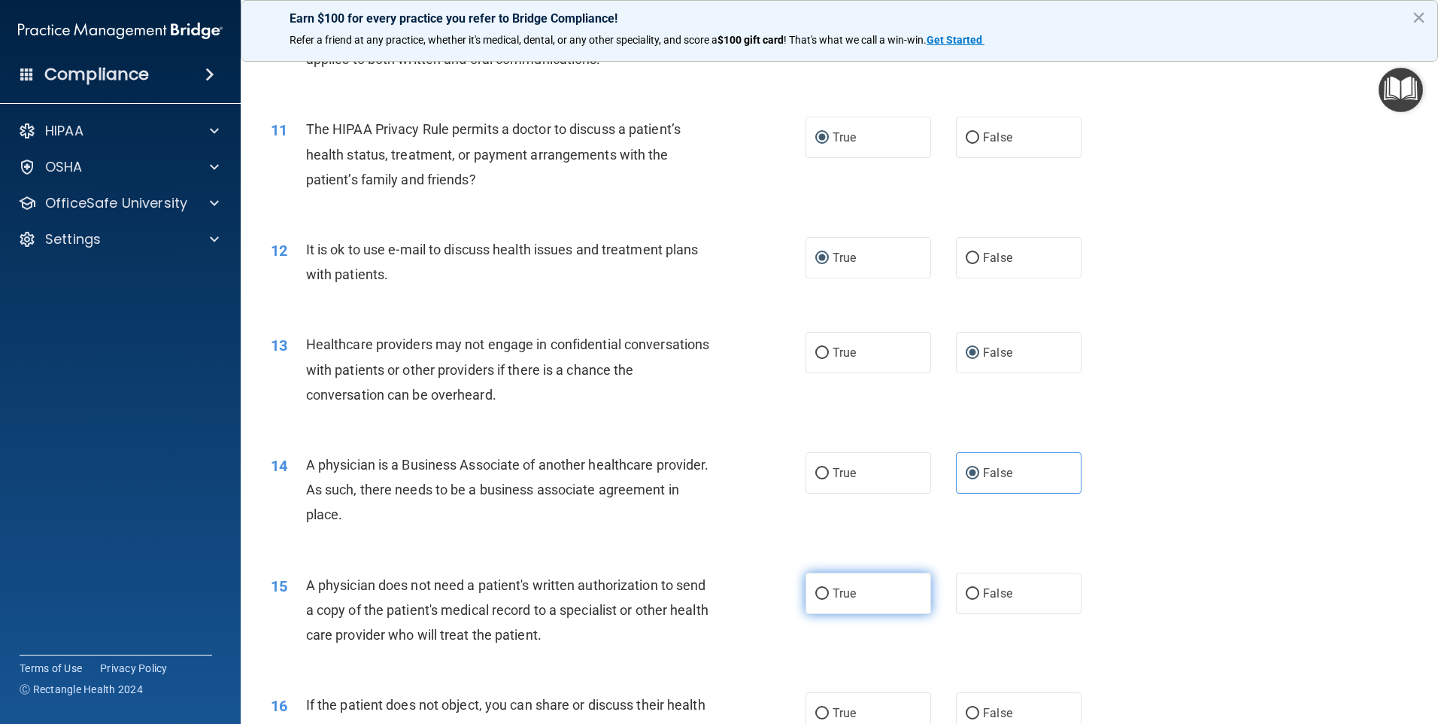
radio input "true"
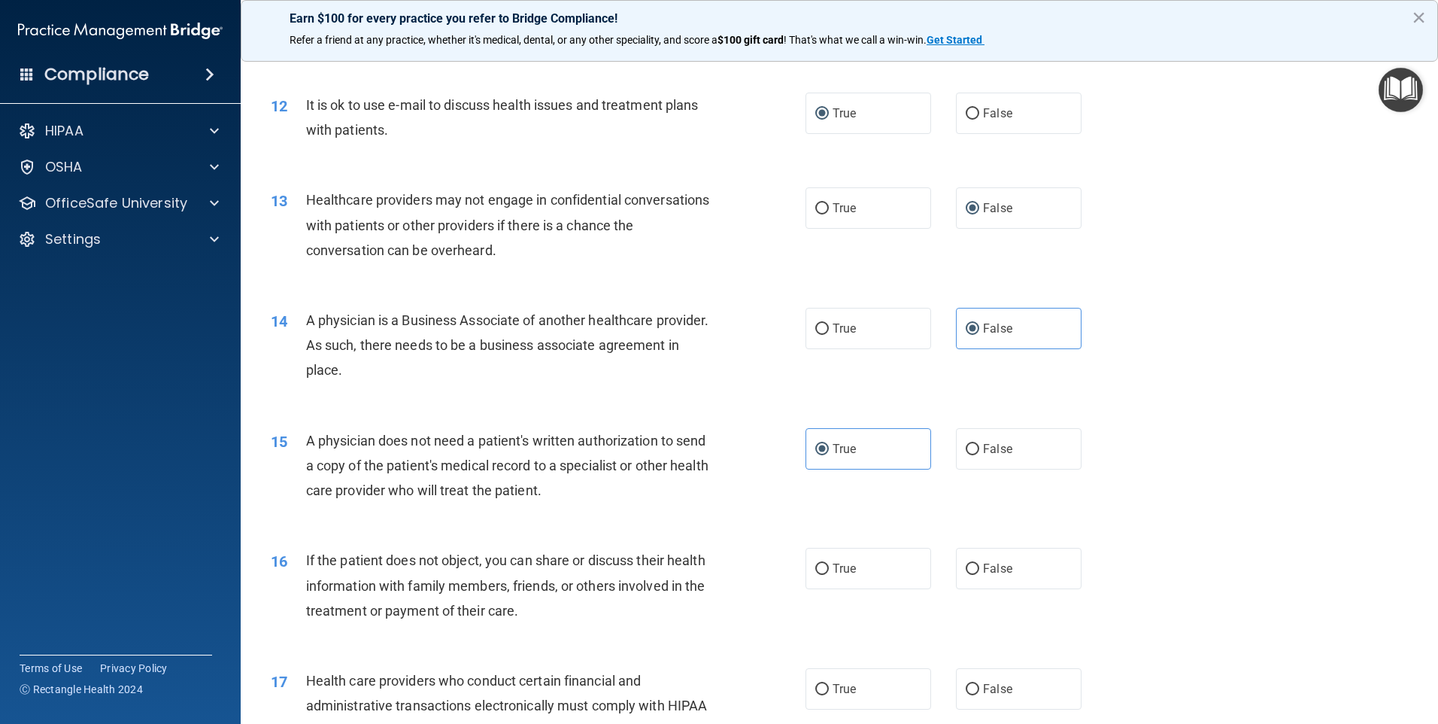
scroll to position [1279, 0]
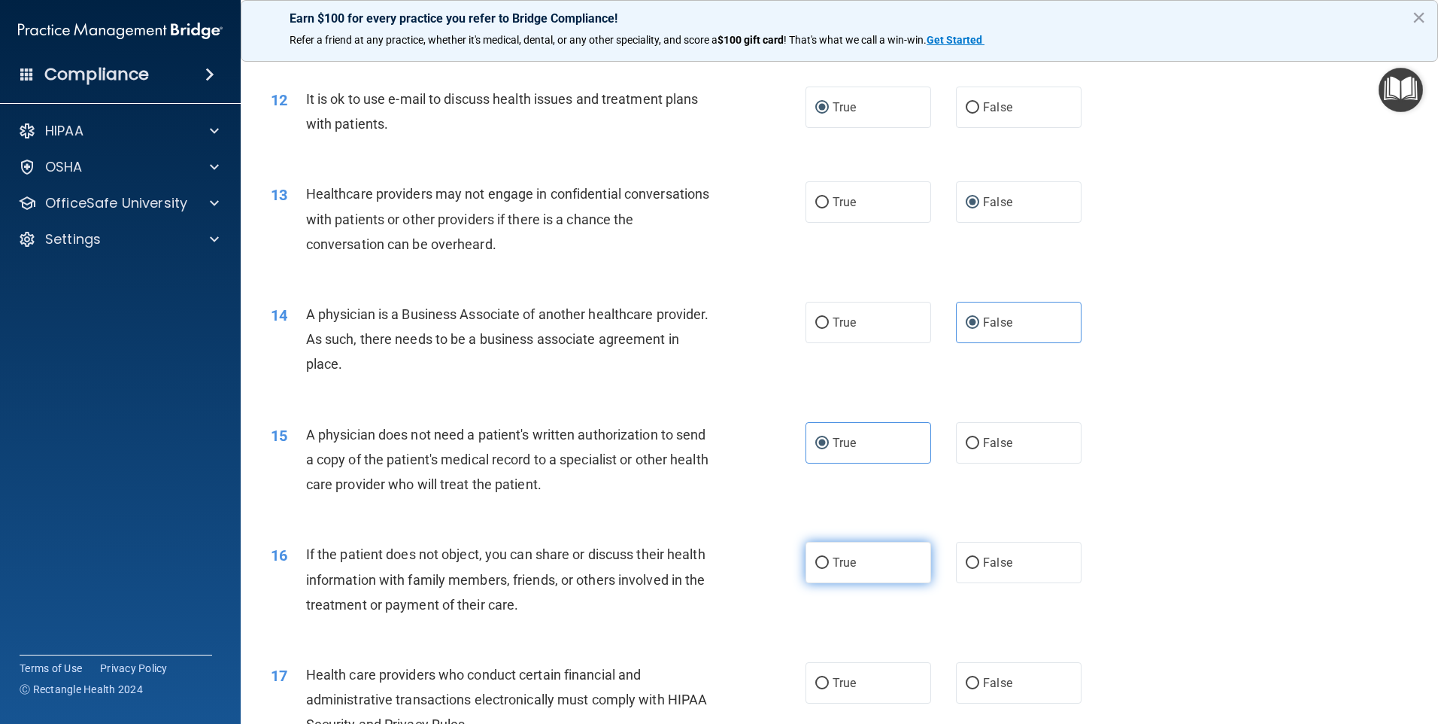
click at [871, 564] on label "True" at bounding box center [869, 562] width 126 height 41
click at [829, 564] on input "True" at bounding box center [823, 562] width 14 height 11
radio input "true"
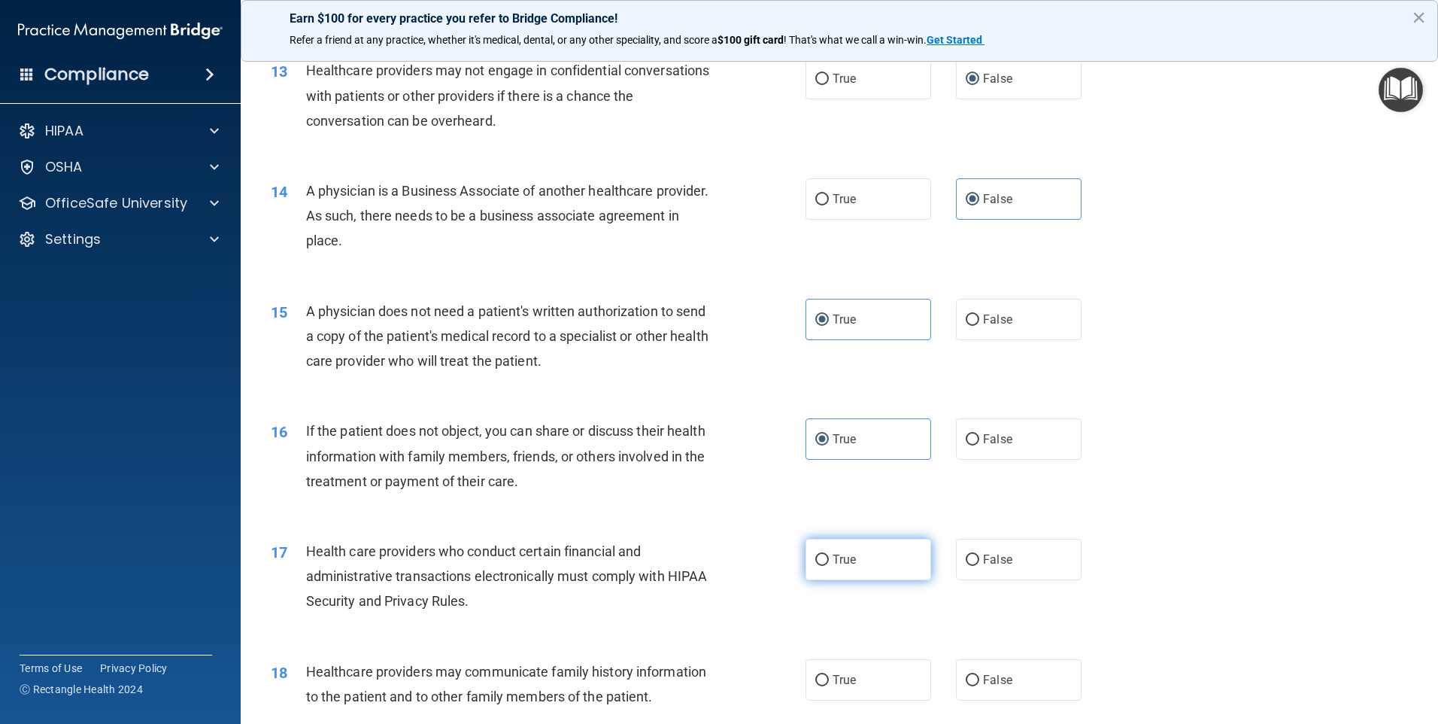
scroll to position [1429, 0]
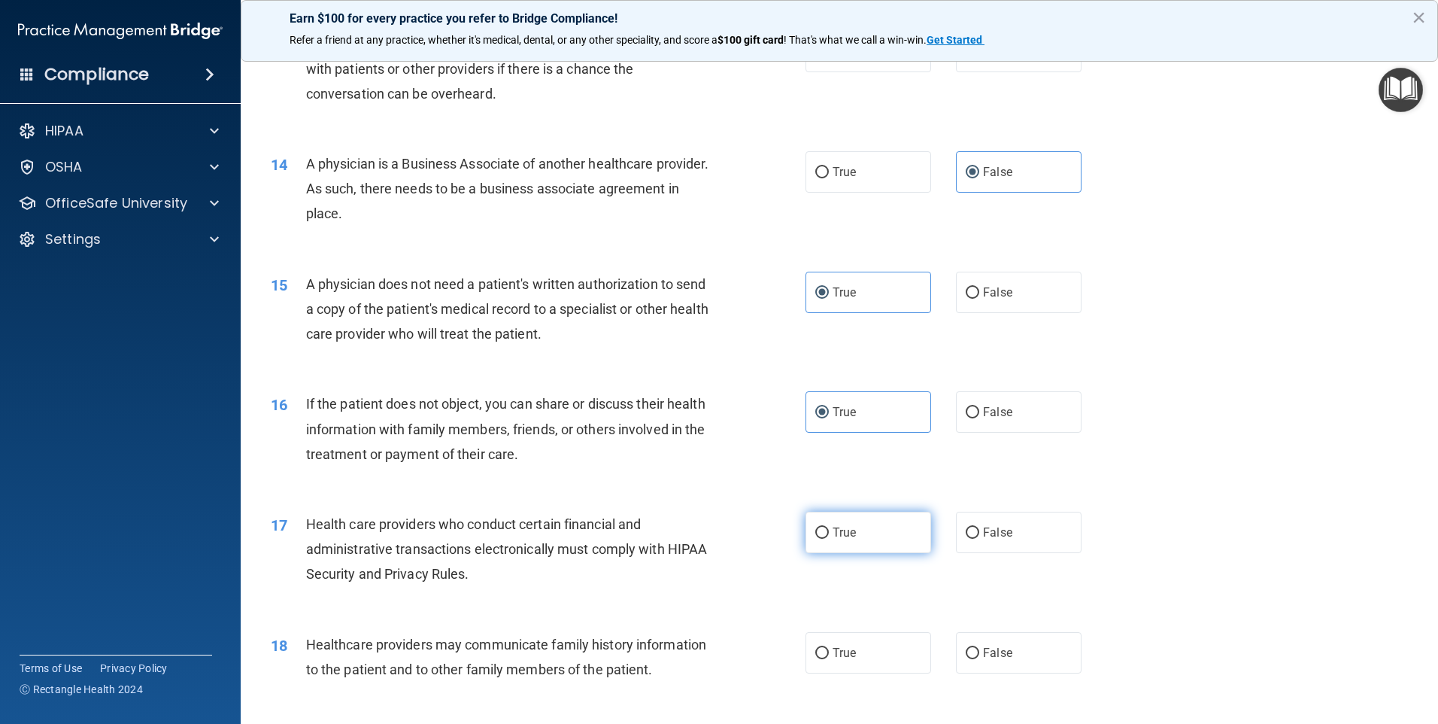
drag, startPoint x: 822, startPoint y: 531, endPoint x: 838, endPoint y: 539, distance: 18.5
click at [823, 530] on input "True" at bounding box center [823, 532] width 14 height 11
radio input "true"
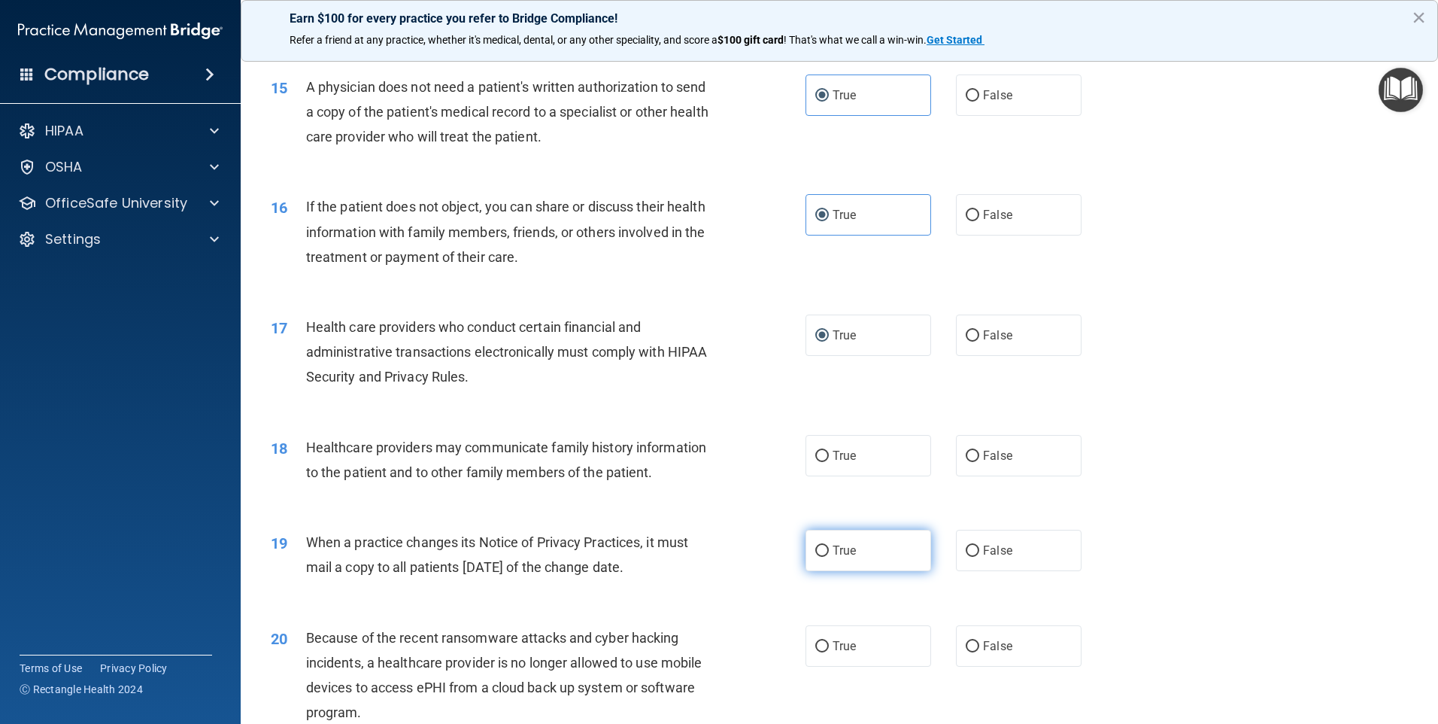
scroll to position [1655, 0]
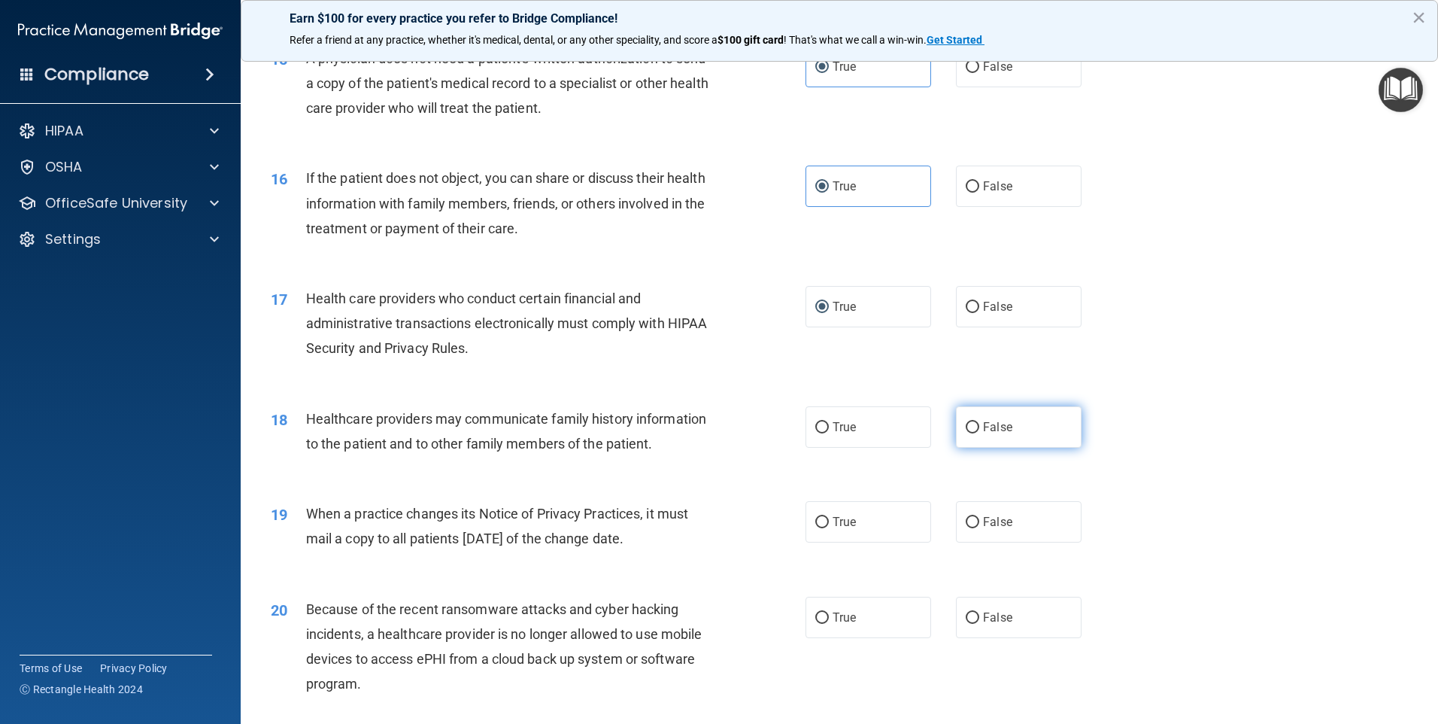
drag, startPoint x: 1010, startPoint y: 424, endPoint x: 1017, endPoint y: 442, distance: 19.6
click at [1010, 424] on label "False" at bounding box center [1019, 426] width 126 height 41
click at [980, 424] on input "False" at bounding box center [973, 427] width 14 height 11
radio input "true"
click at [986, 520] on span "False" at bounding box center [997, 522] width 29 height 14
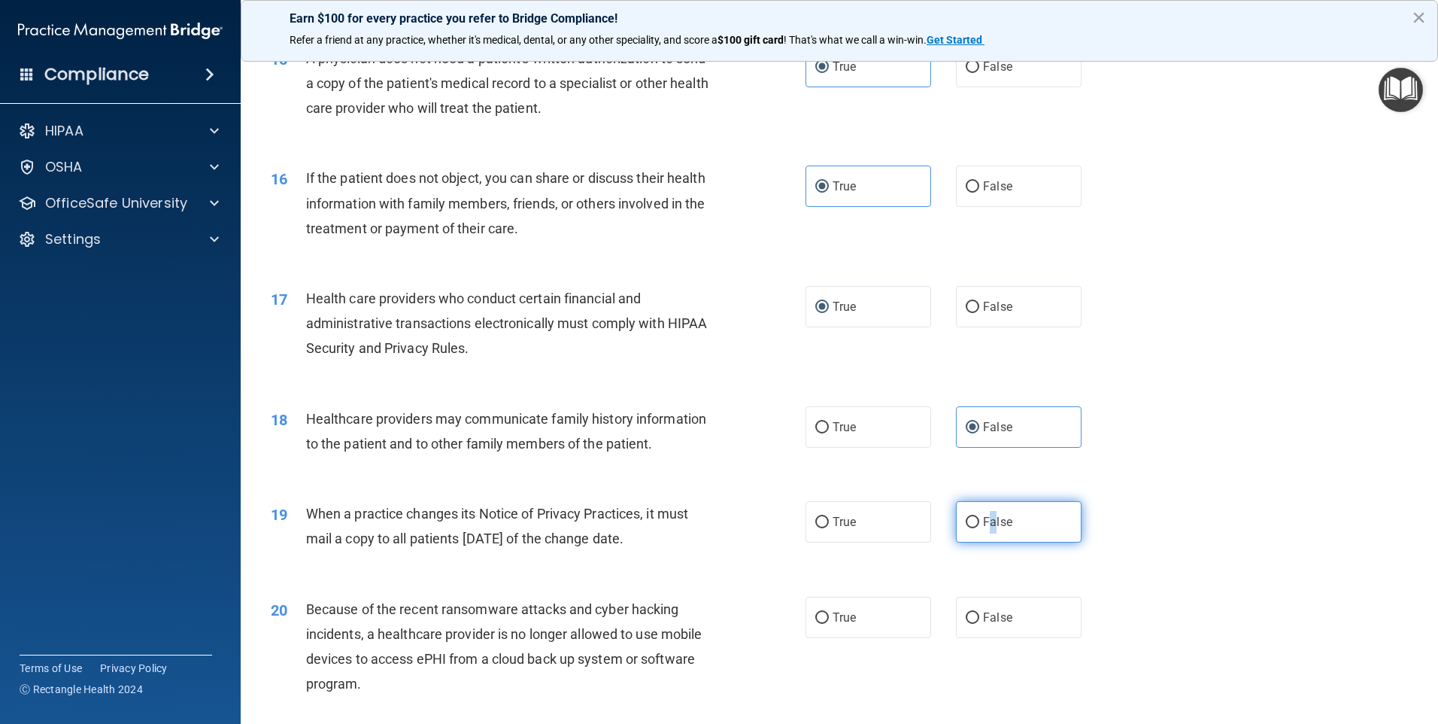
drag, startPoint x: 986, startPoint y: 520, endPoint x: 964, endPoint y: 516, distance: 21.4
click at [966, 517] on input "False" at bounding box center [973, 522] width 14 height 11
radio input "true"
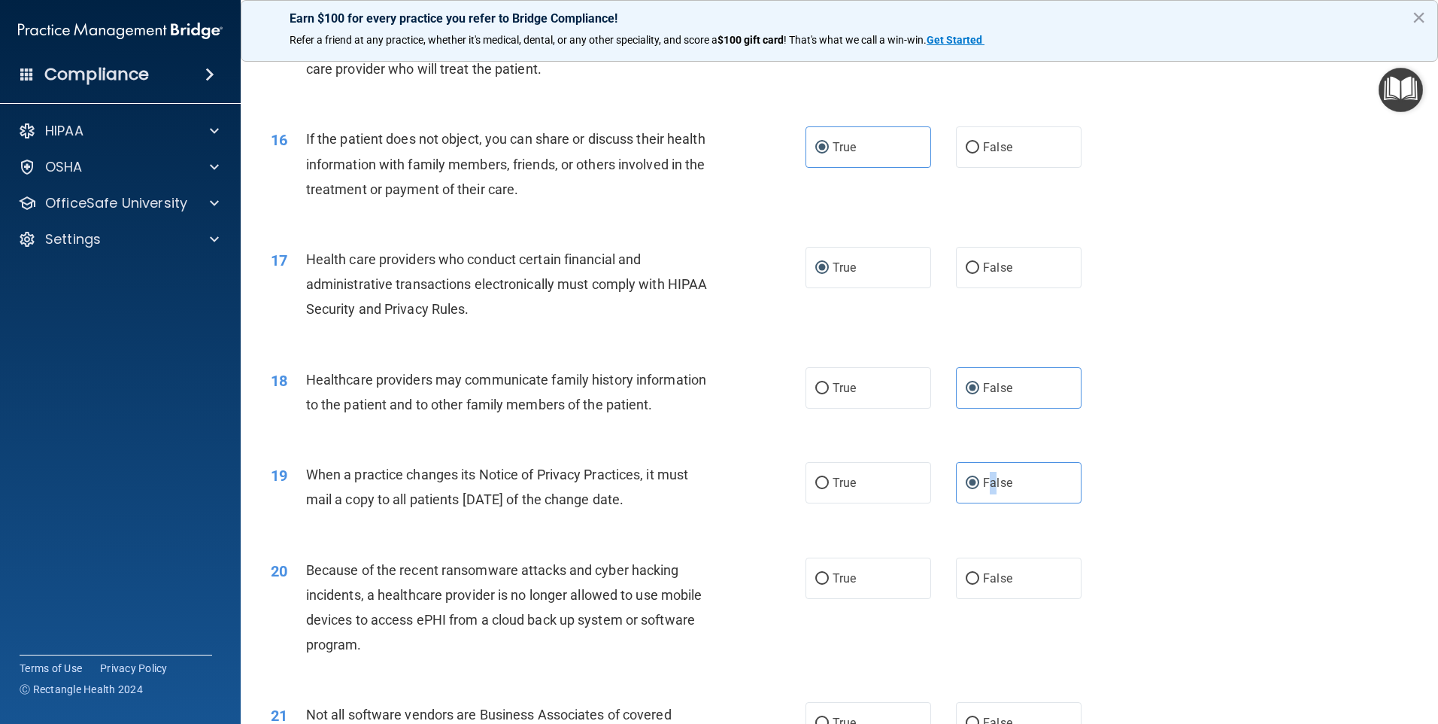
scroll to position [1806, 0]
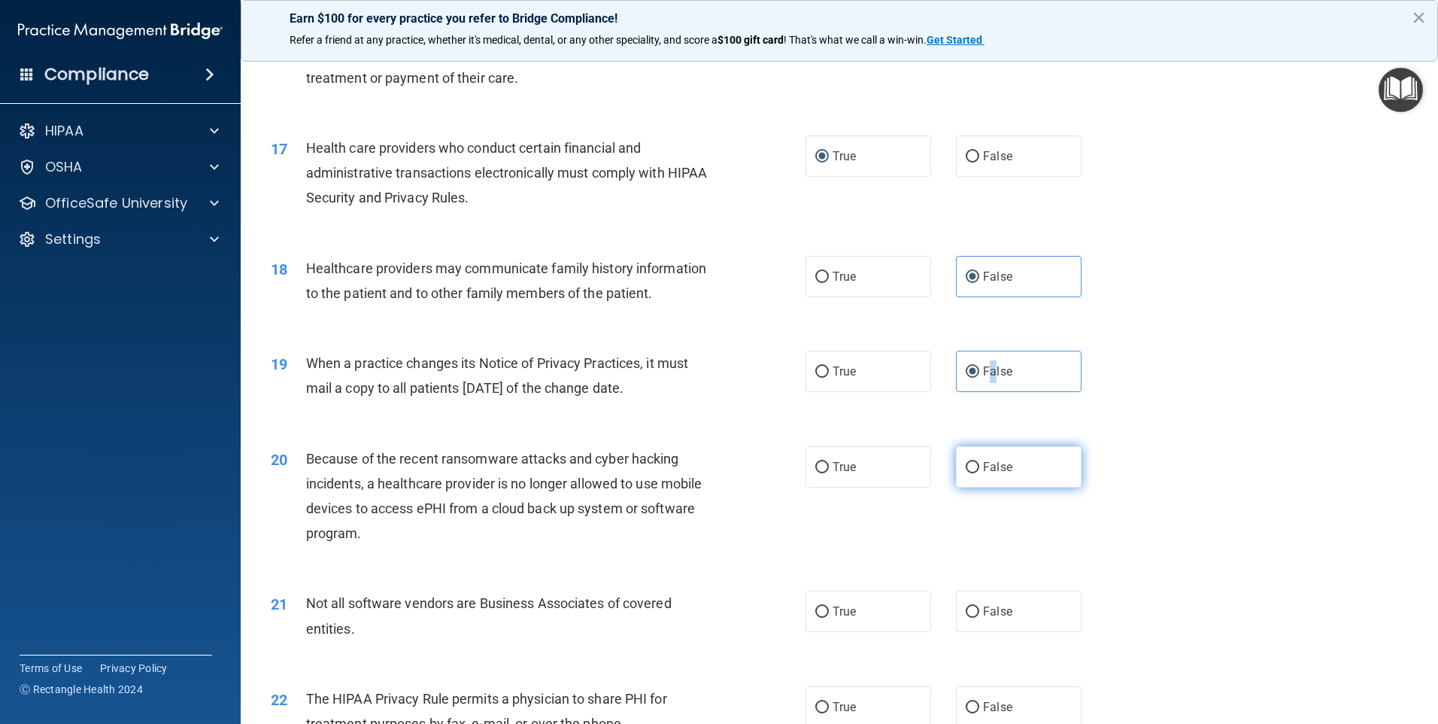
click at [966, 462] on input "False" at bounding box center [973, 467] width 14 height 11
radio input "true"
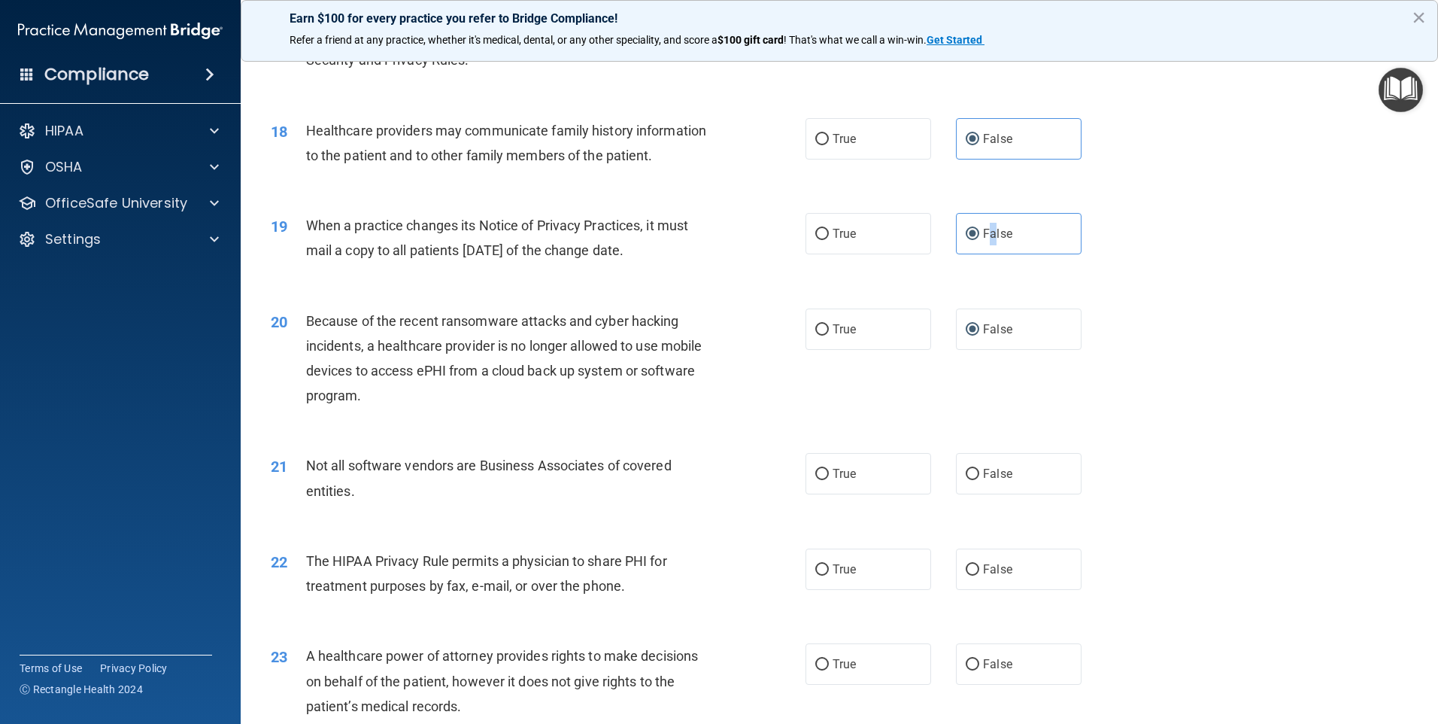
scroll to position [1956, 0]
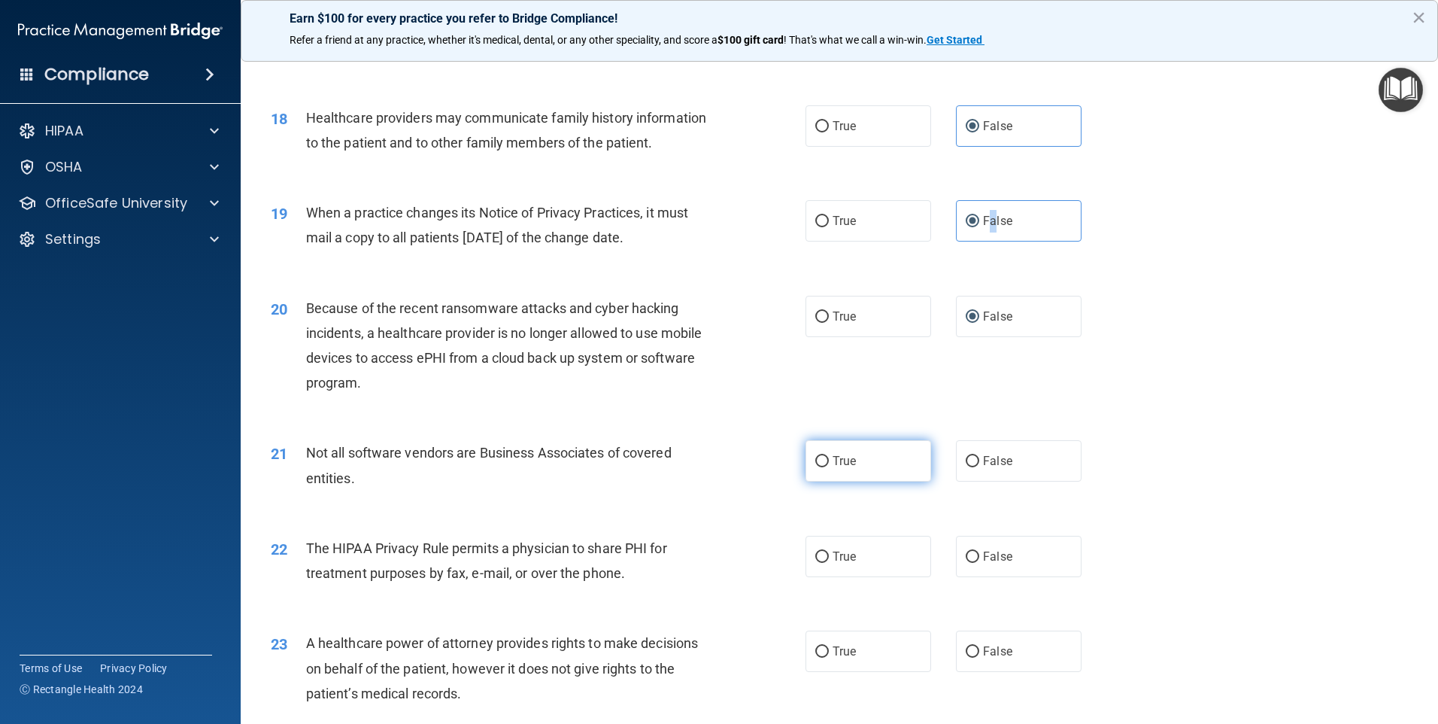
click at [818, 459] on input "True" at bounding box center [823, 461] width 14 height 11
radio input "true"
click at [819, 548] on label "True" at bounding box center [869, 556] width 126 height 41
click at [819, 551] on input "True" at bounding box center [823, 556] width 14 height 11
radio input "true"
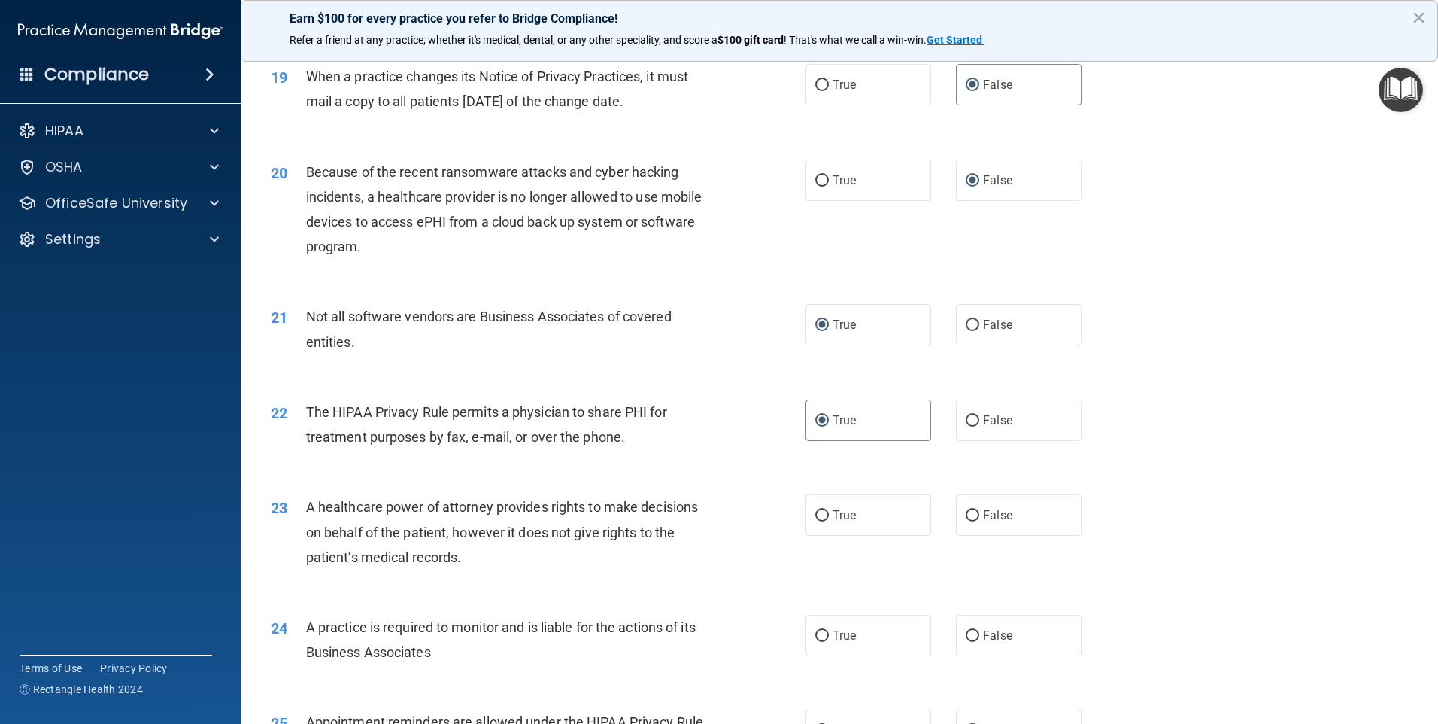
scroll to position [2106, 0]
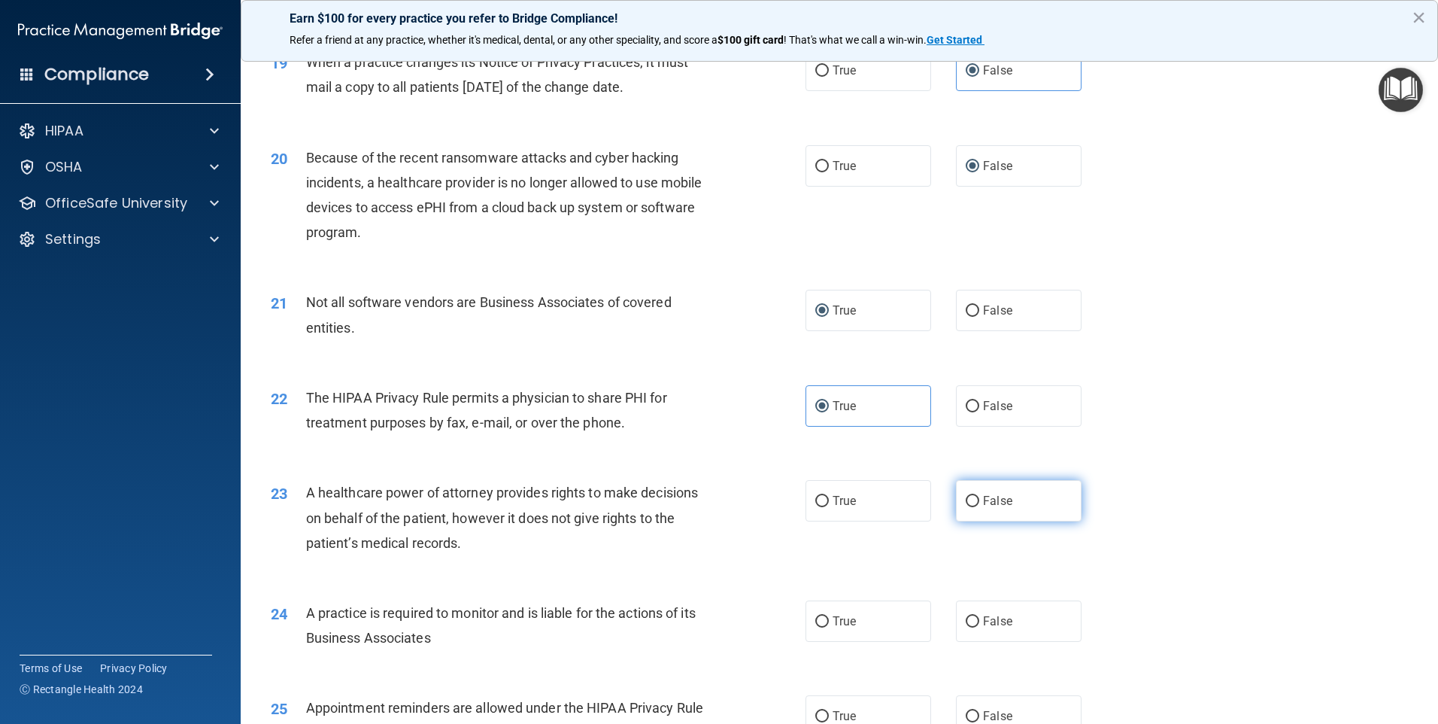
click at [966, 496] on input "False" at bounding box center [973, 501] width 14 height 11
radio input "true"
click at [966, 622] on input "False" at bounding box center [973, 621] width 14 height 11
radio input "true"
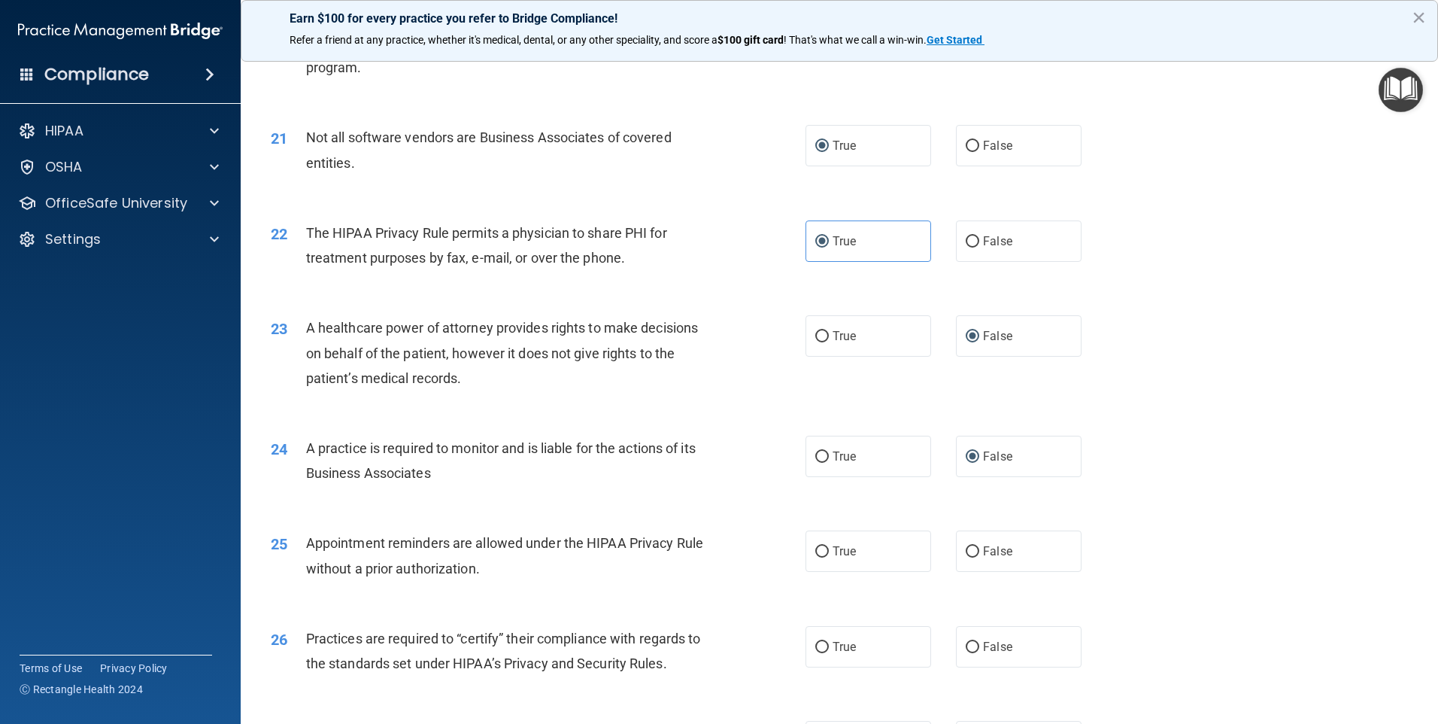
scroll to position [2332, 0]
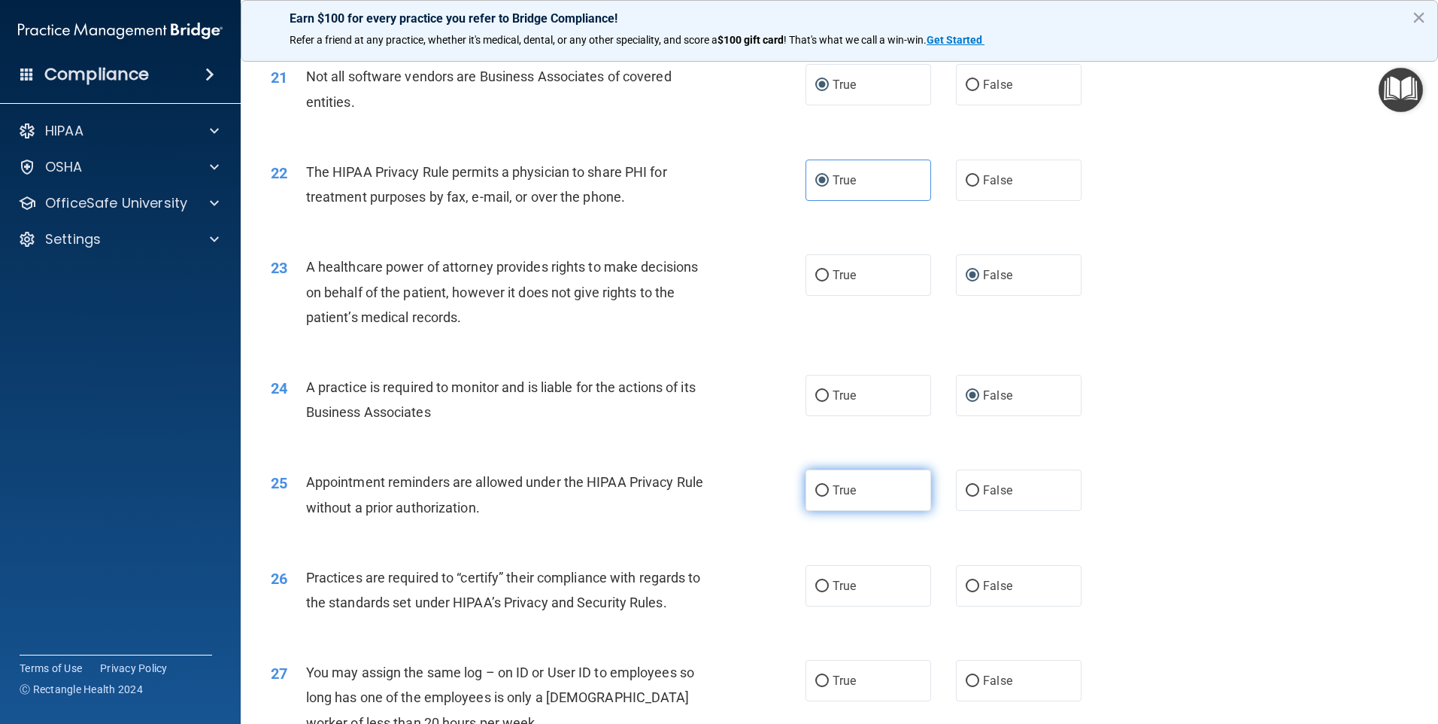
click at [819, 486] on input "True" at bounding box center [823, 490] width 14 height 11
radio input "true"
click at [967, 578] on label "False" at bounding box center [1019, 585] width 126 height 41
click at [967, 581] on input "False" at bounding box center [973, 586] width 14 height 11
radio input "true"
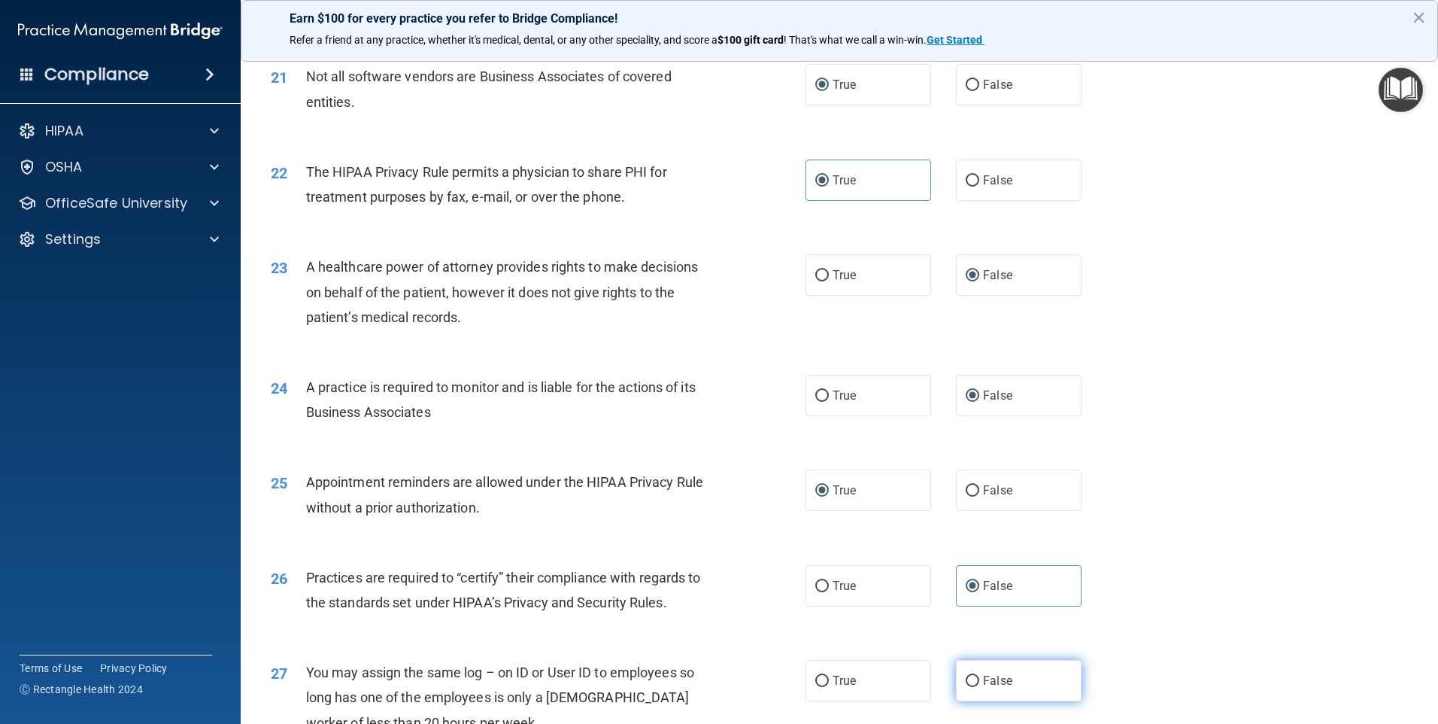
drag, startPoint x: 961, startPoint y: 680, endPoint x: 1007, endPoint y: 678, distance: 46.7
click at [966, 681] on input "False" at bounding box center [973, 681] width 14 height 11
radio input "true"
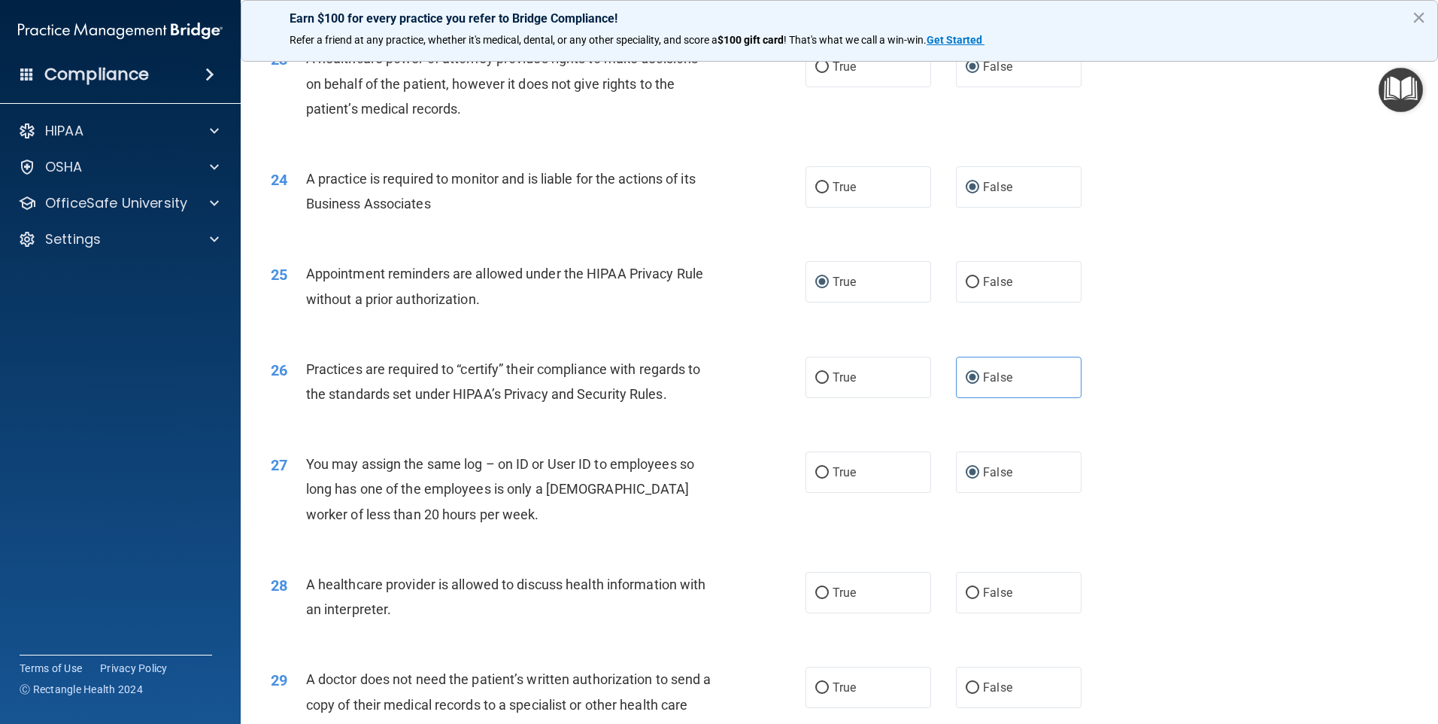
scroll to position [2558, 0]
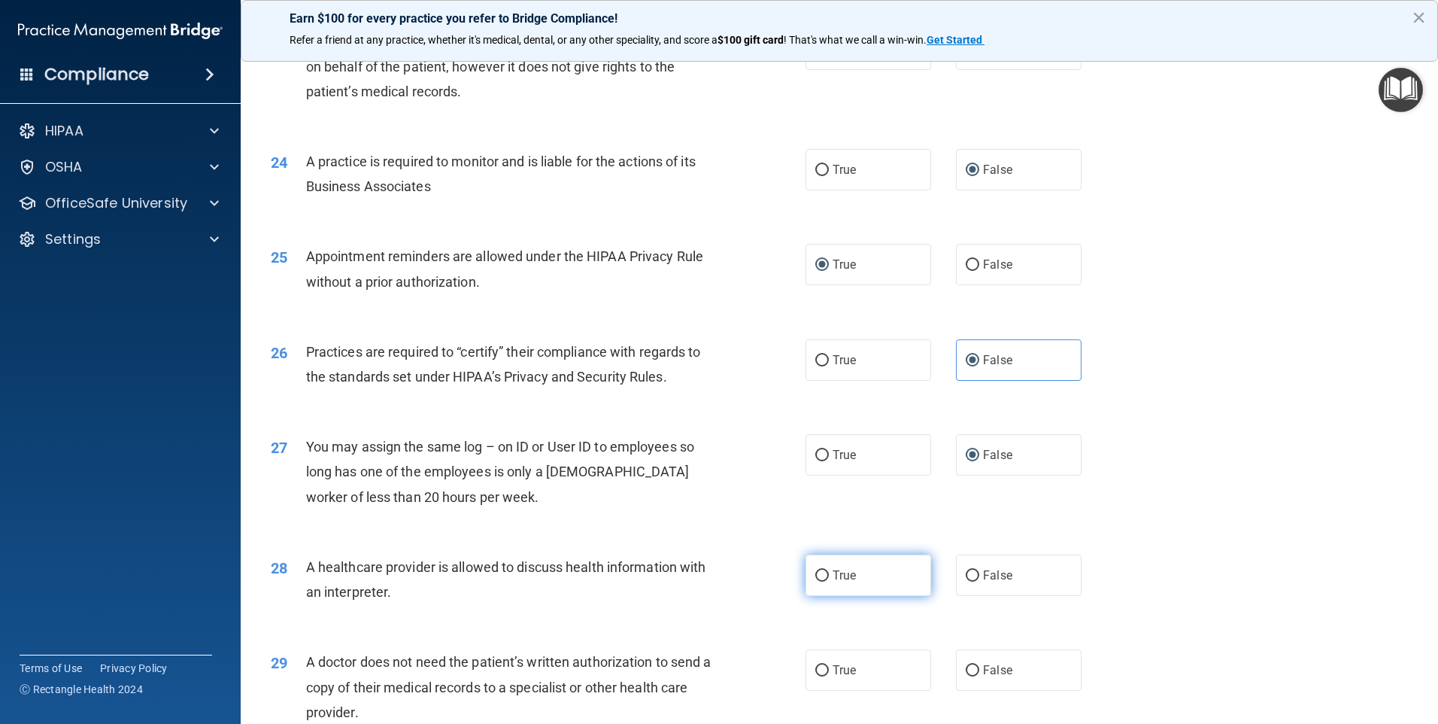
click at [816, 570] on input "True" at bounding box center [823, 575] width 14 height 11
radio input "true"
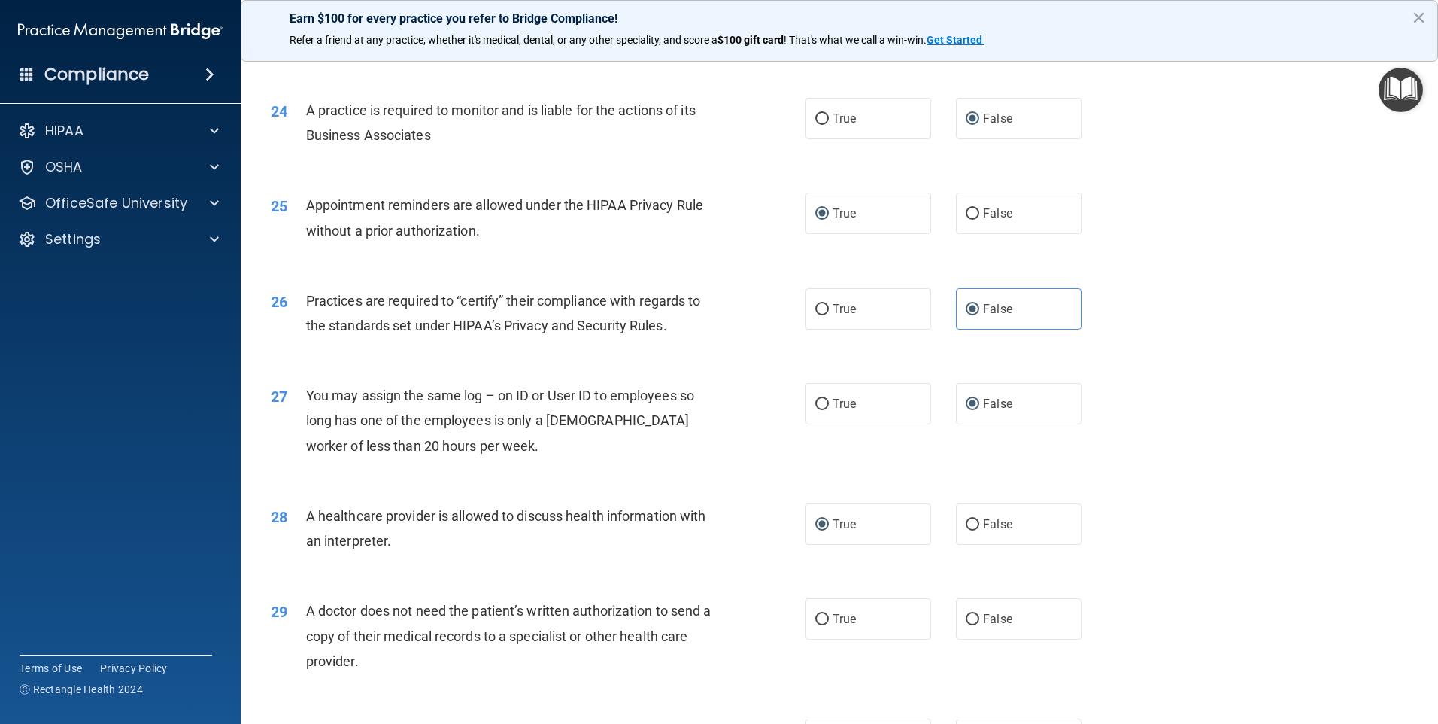
scroll to position [2708, 0]
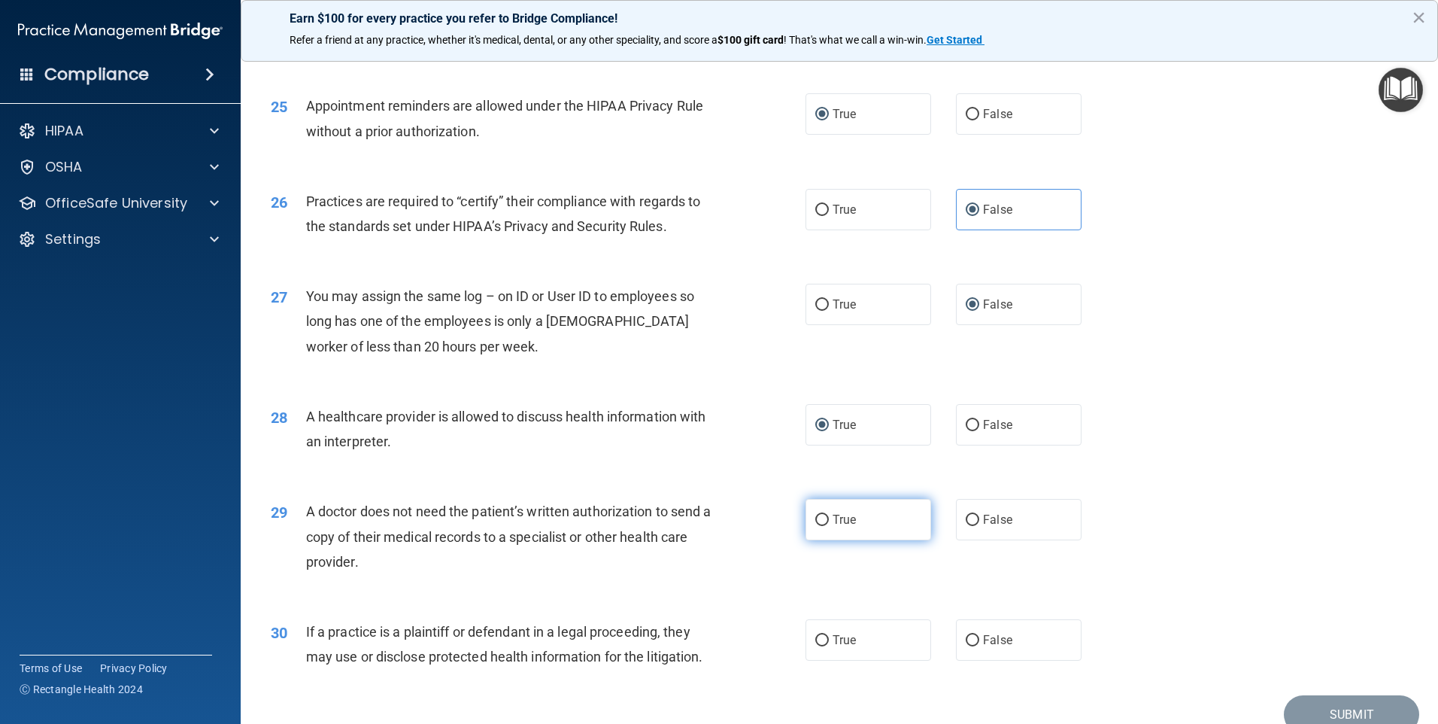
click at [816, 517] on input "True" at bounding box center [823, 520] width 14 height 11
radio input "true"
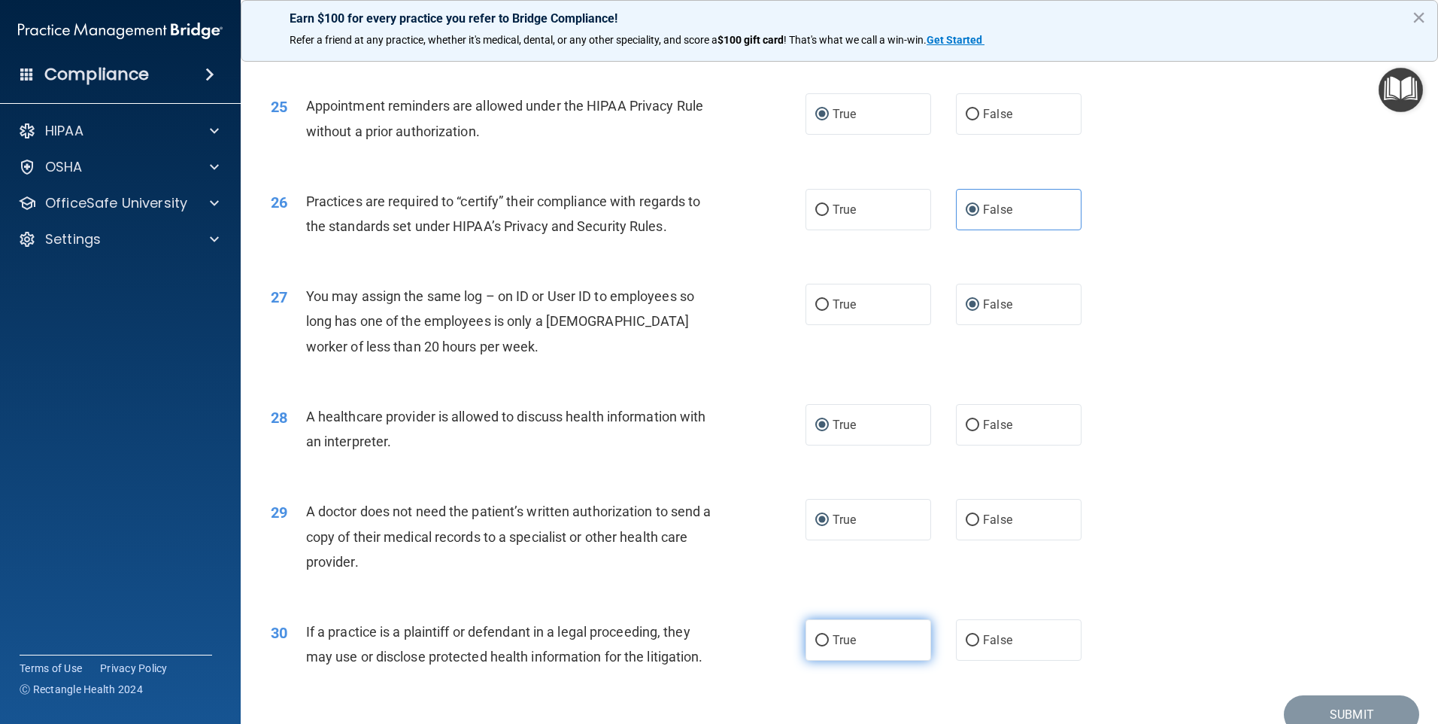
drag, startPoint x: 815, startPoint y: 641, endPoint x: 862, endPoint y: 630, distance: 48.7
click at [822, 638] on input "True" at bounding box center [823, 640] width 14 height 11
radio input "true"
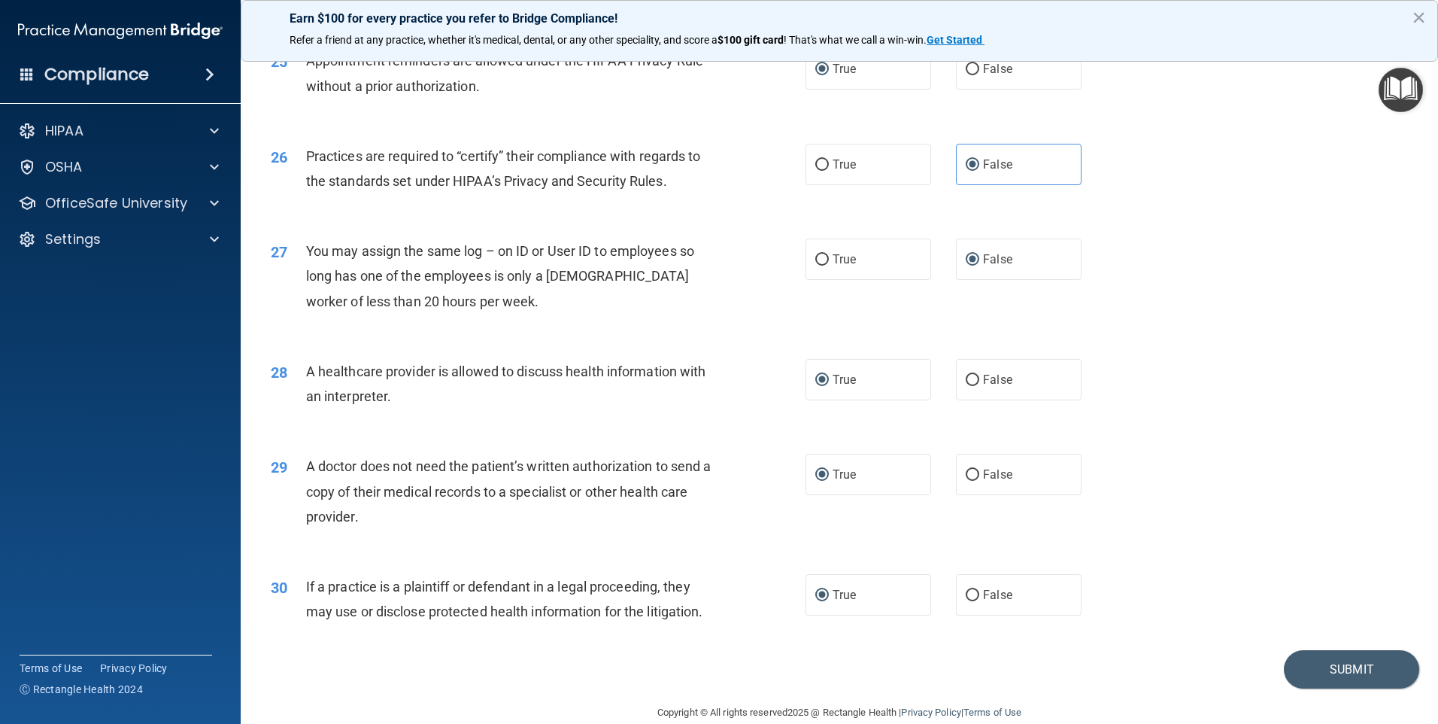
scroll to position [2778, 0]
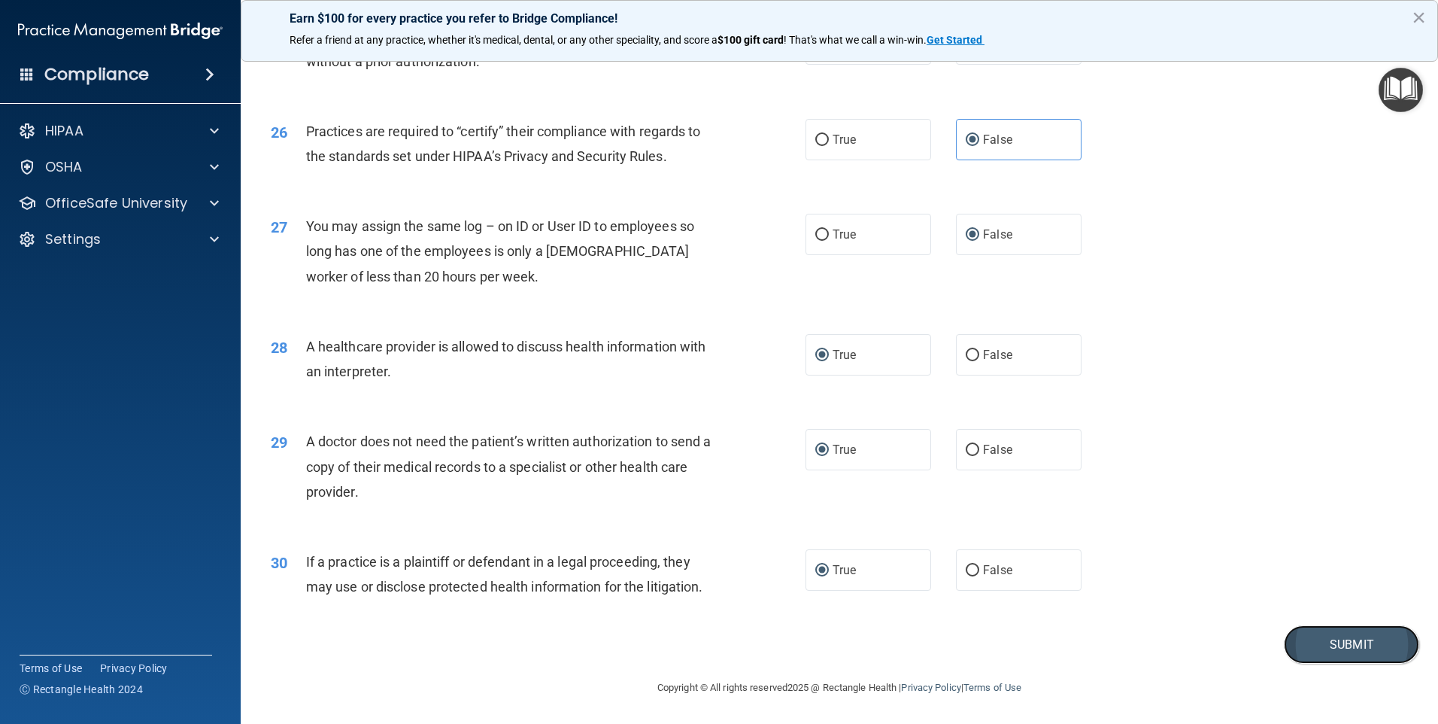
click at [1347, 645] on button "Submit" at bounding box center [1351, 644] width 135 height 38
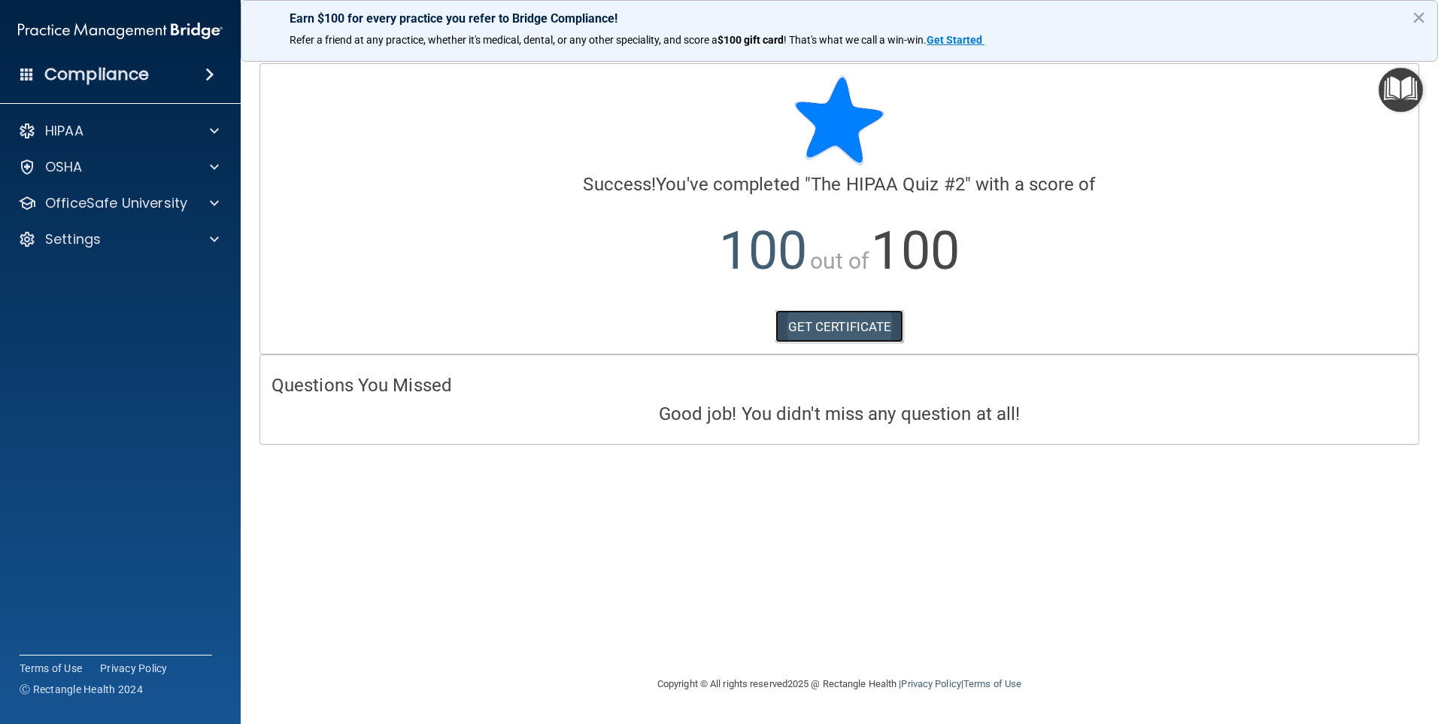
click at [867, 320] on link "GET CERTIFICATE" at bounding box center [840, 326] width 129 height 33
click at [217, 191] on div "OfficeSafe University" at bounding box center [120, 203] width 241 height 30
click at [222, 202] on div at bounding box center [212, 203] width 38 height 18
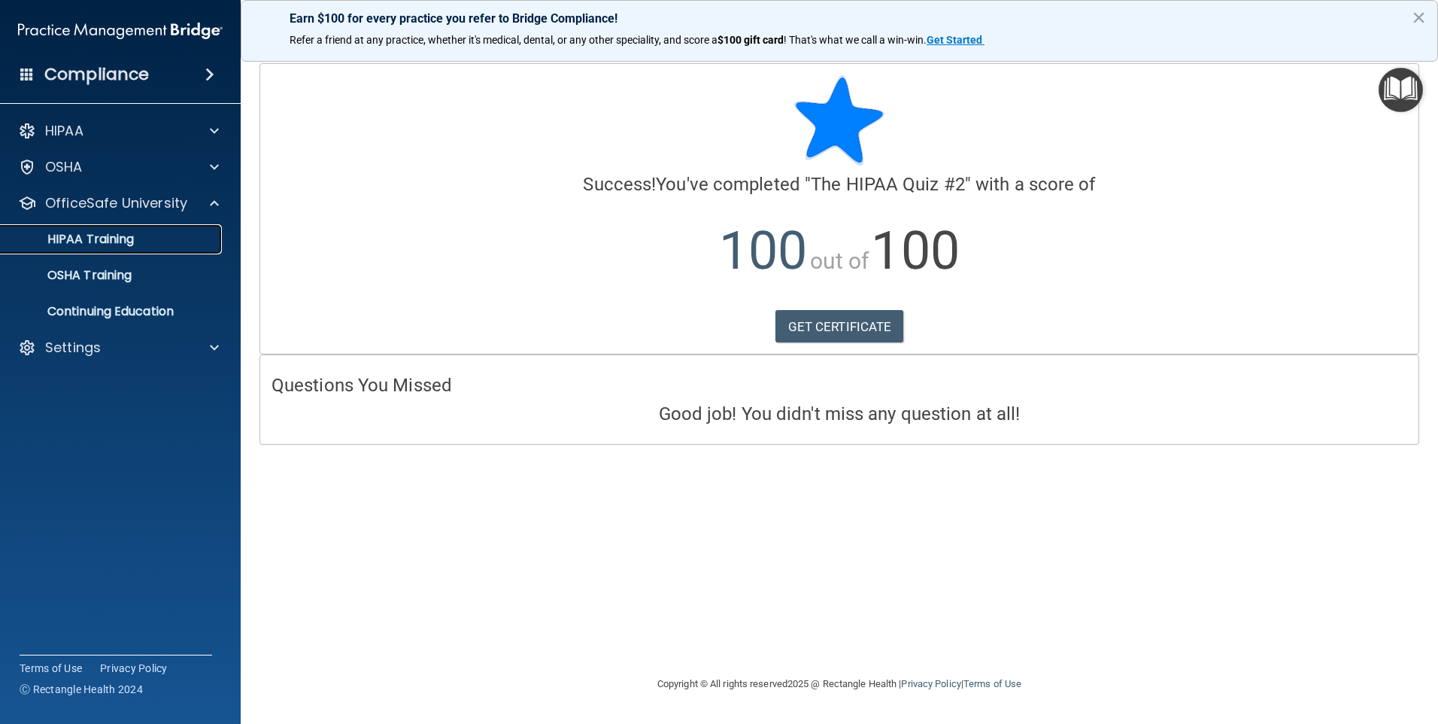
click at [124, 224] on link "HIPAA Training" at bounding box center [103, 239] width 237 height 30
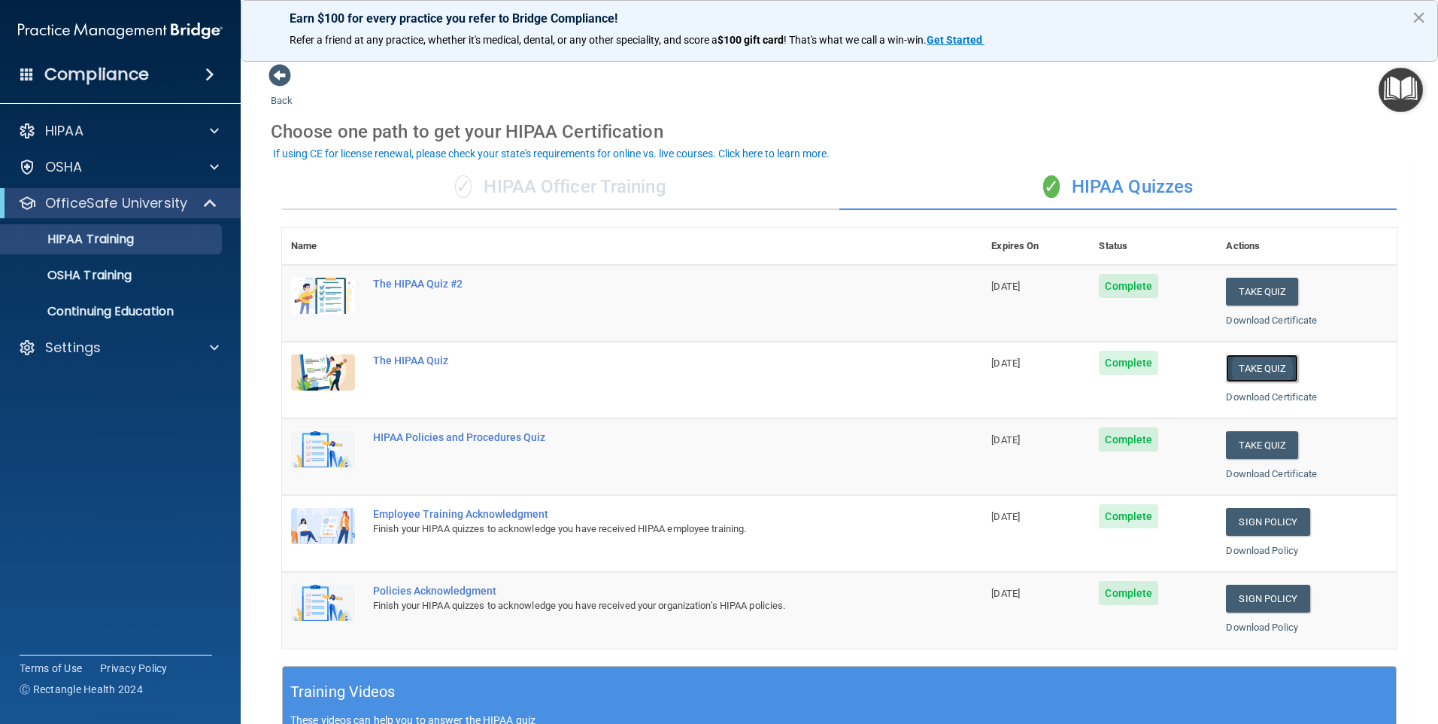
click at [1260, 368] on button "Take Quiz" at bounding box center [1262, 368] width 72 height 28
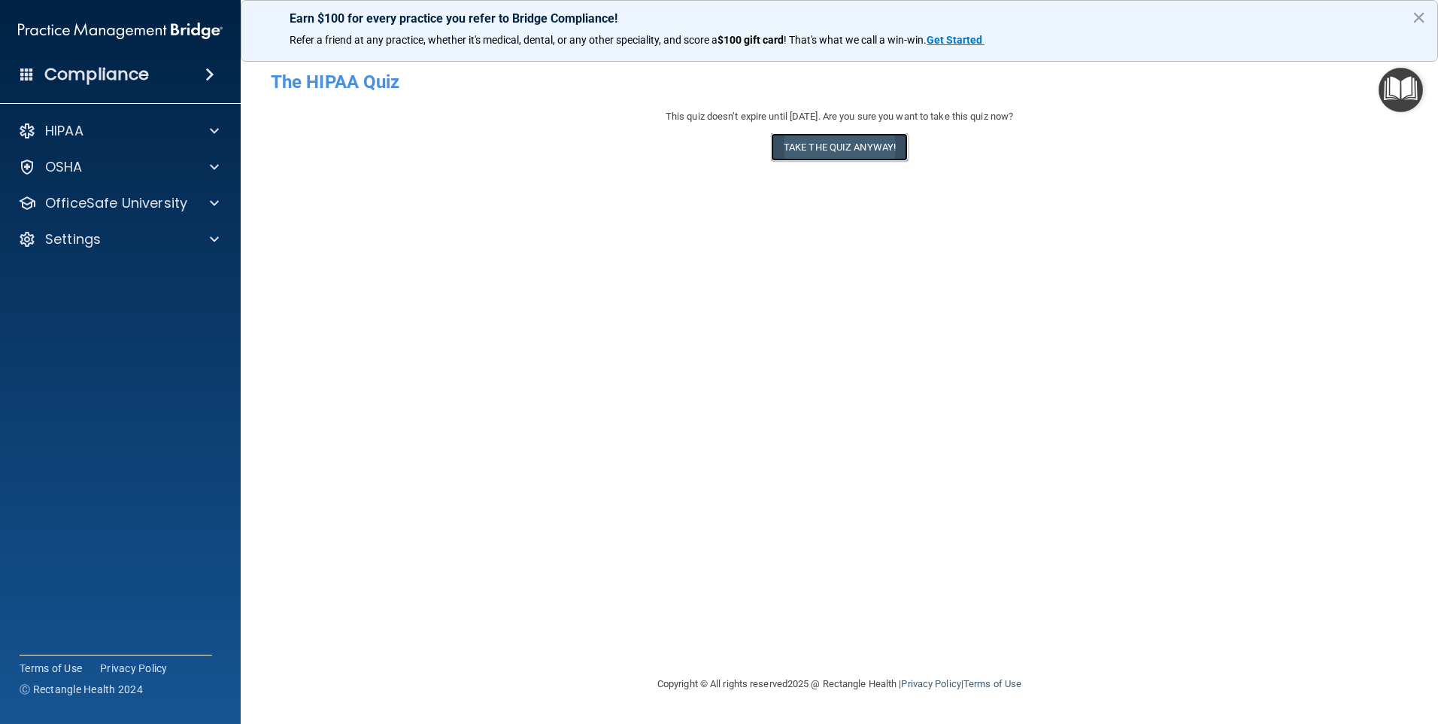
click at [826, 144] on button "Take the quiz anyway!" at bounding box center [839, 147] width 137 height 28
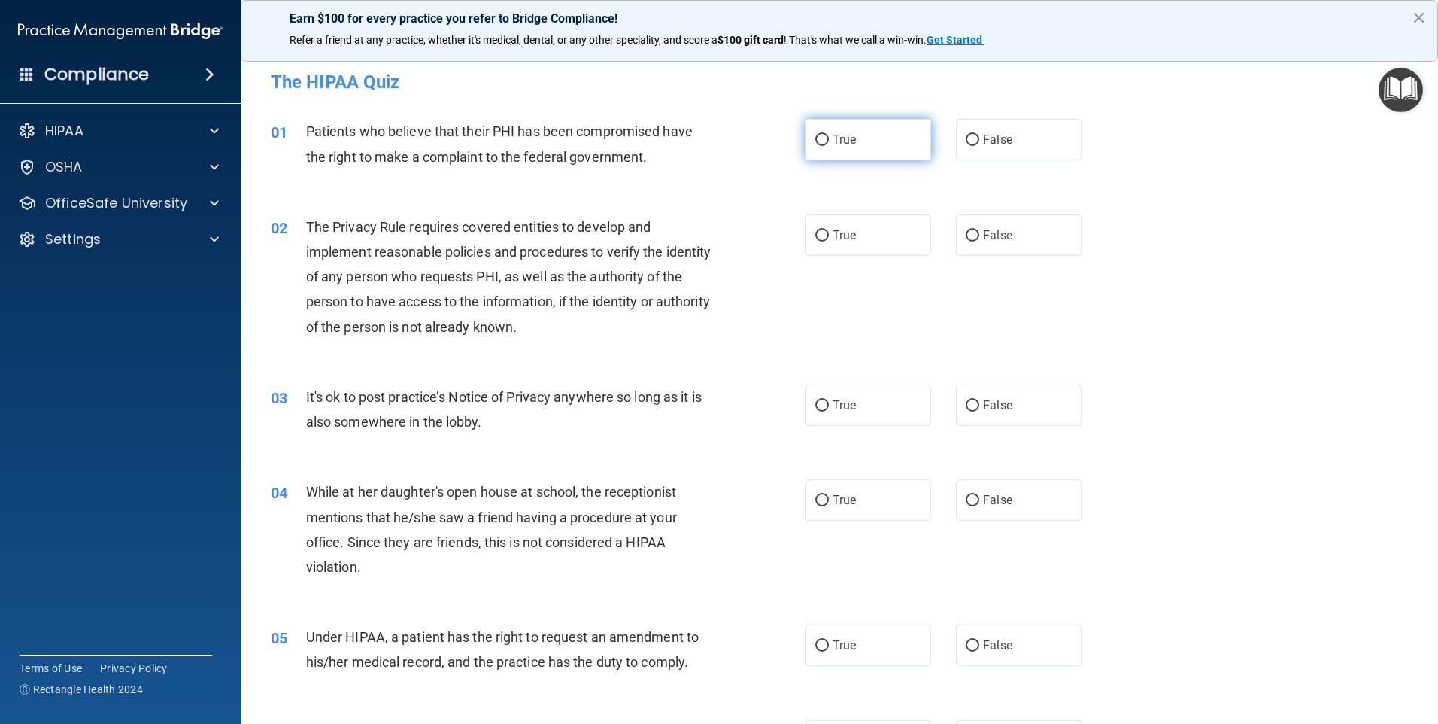
click at [816, 135] on input "True" at bounding box center [823, 140] width 14 height 11
radio input "true"
click at [816, 232] on input "True" at bounding box center [823, 235] width 14 height 11
radio input "true"
click at [966, 400] on input "False" at bounding box center [973, 405] width 14 height 11
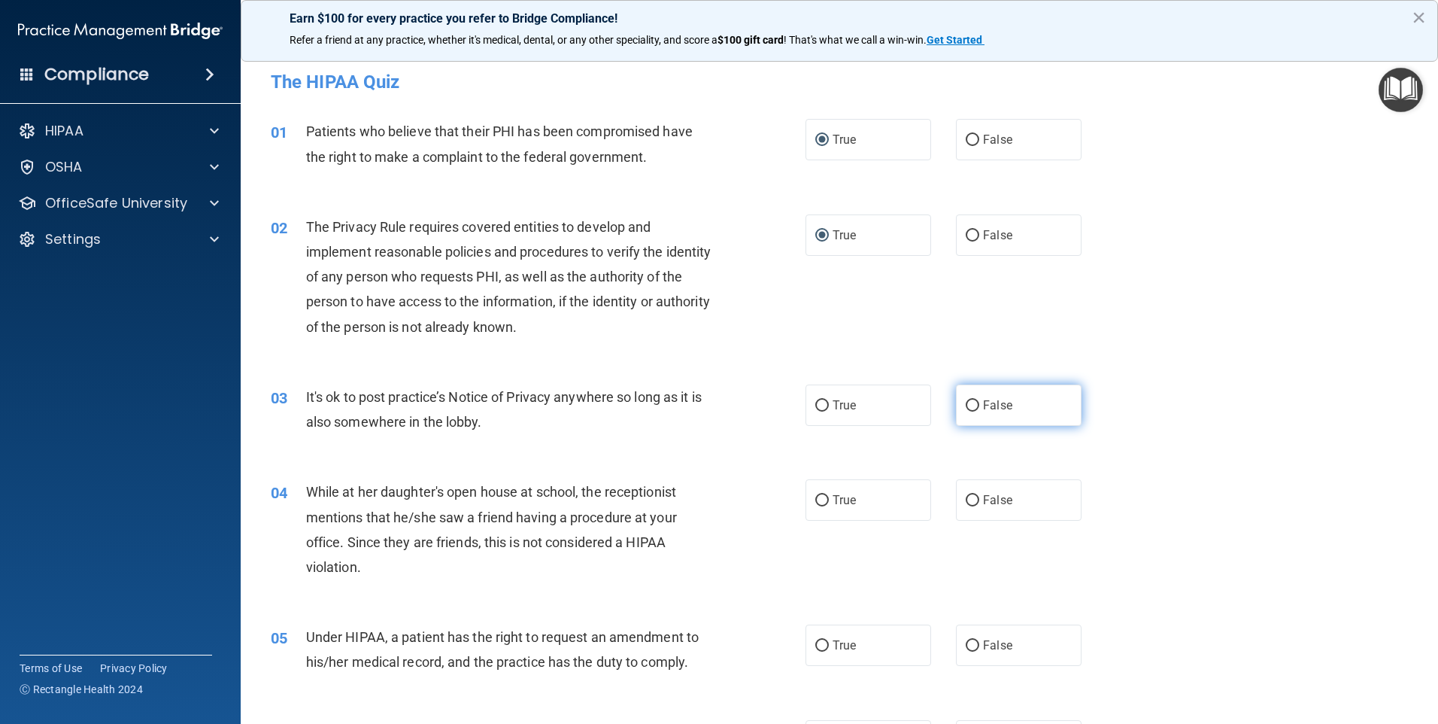
radio input "true"
click at [971, 498] on input "False" at bounding box center [973, 500] width 14 height 11
radio input "true"
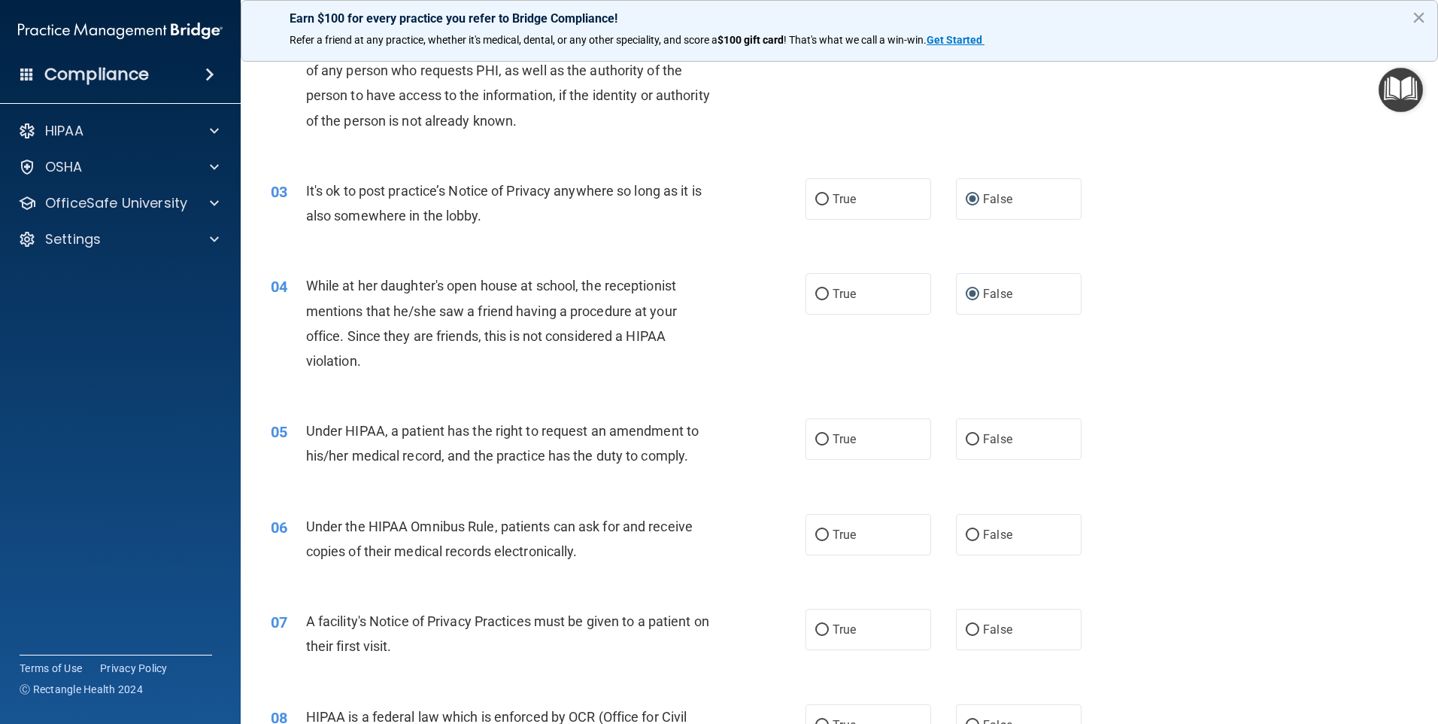
scroll to position [226, 0]
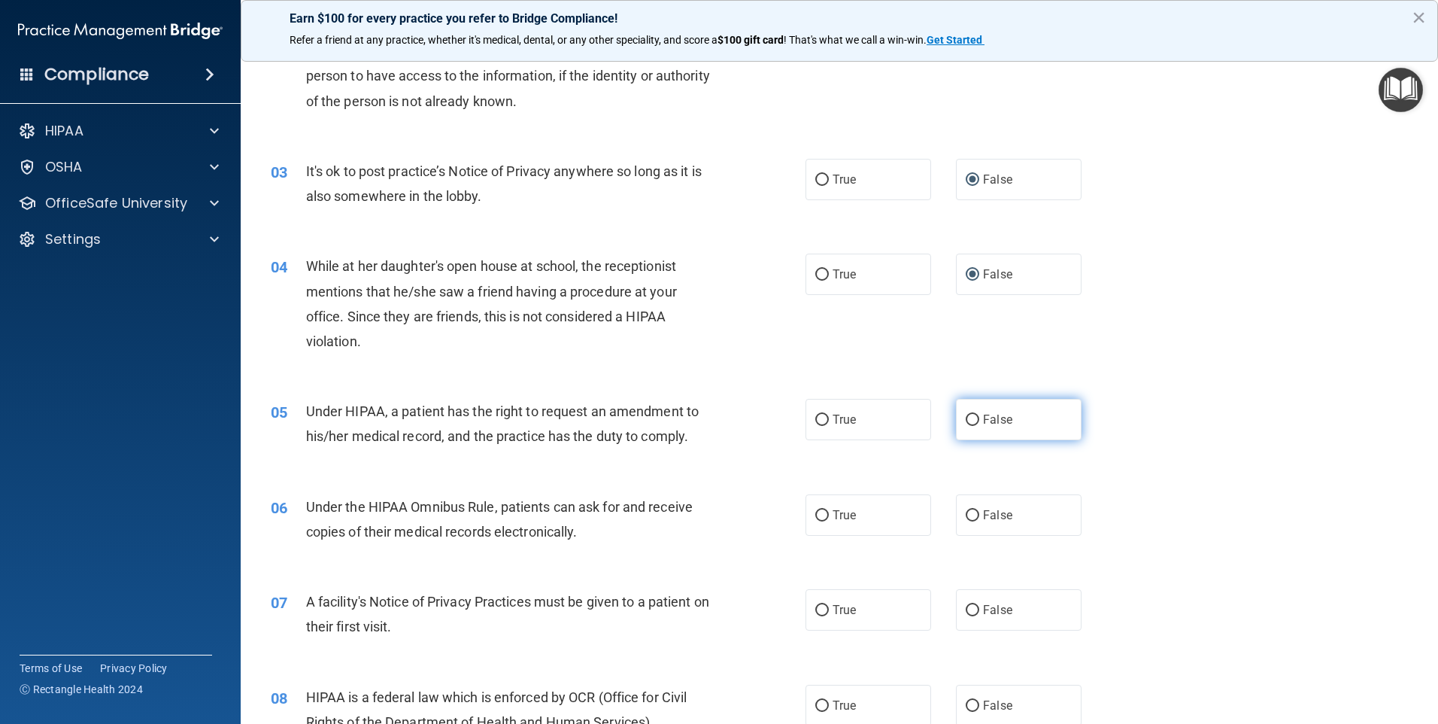
click at [967, 409] on label "False" at bounding box center [1019, 419] width 126 height 41
click at [967, 415] on input "False" at bounding box center [973, 420] width 14 height 11
radio input "true"
click at [816, 516] on input "True" at bounding box center [823, 515] width 14 height 11
radio input "true"
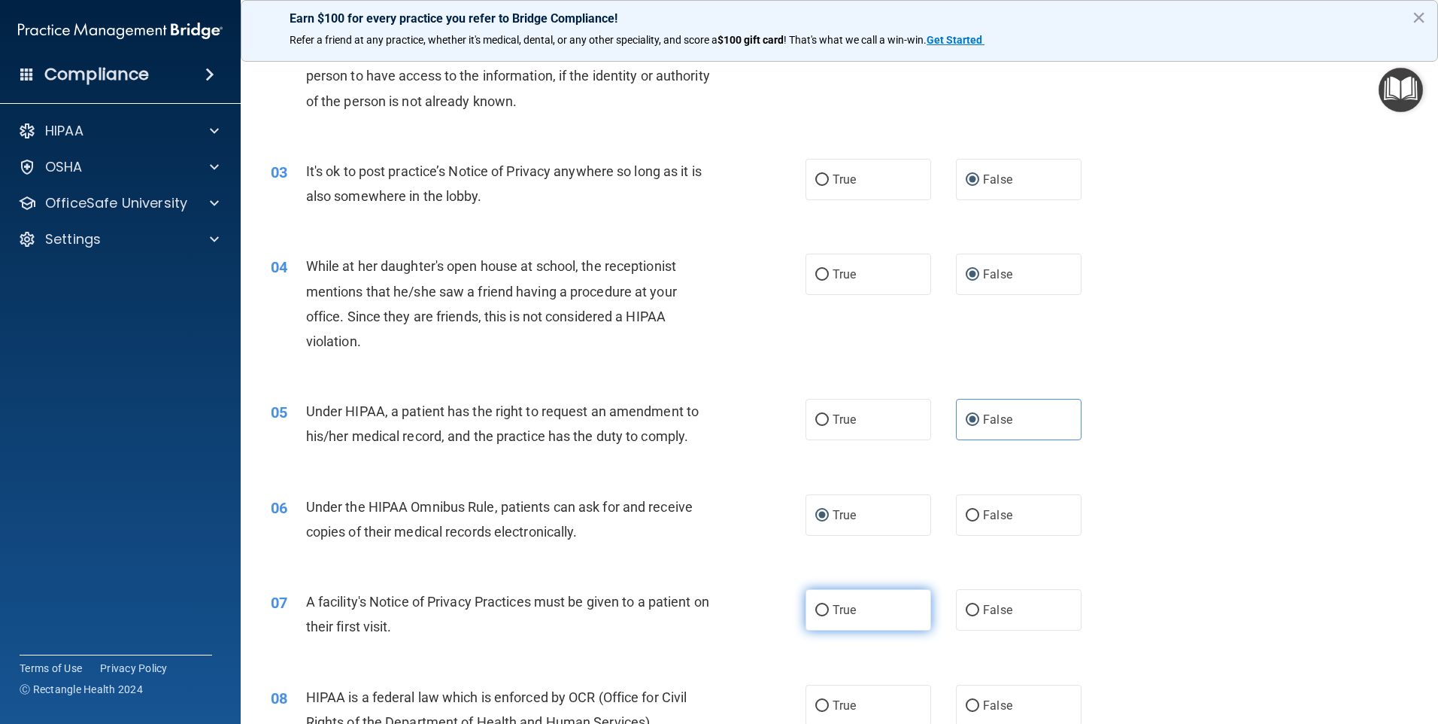
drag, startPoint x: 819, startPoint y: 604, endPoint x: 861, endPoint y: 596, distance: 42.9
click at [820, 605] on input "True" at bounding box center [823, 610] width 14 height 11
radio input "true"
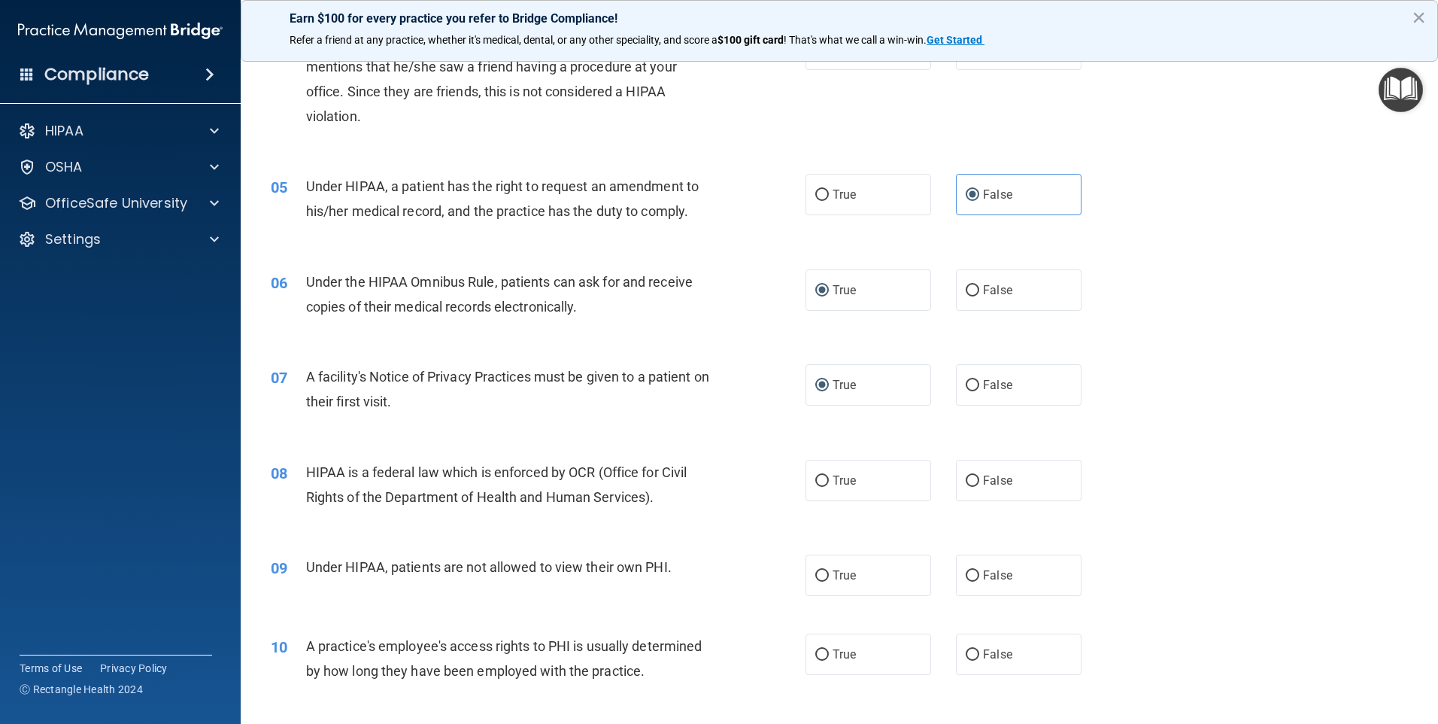
scroll to position [451, 0]
click at [818, 477] on input "True" at bounding box center [823, 480] width 14 height 11
radio input "true"
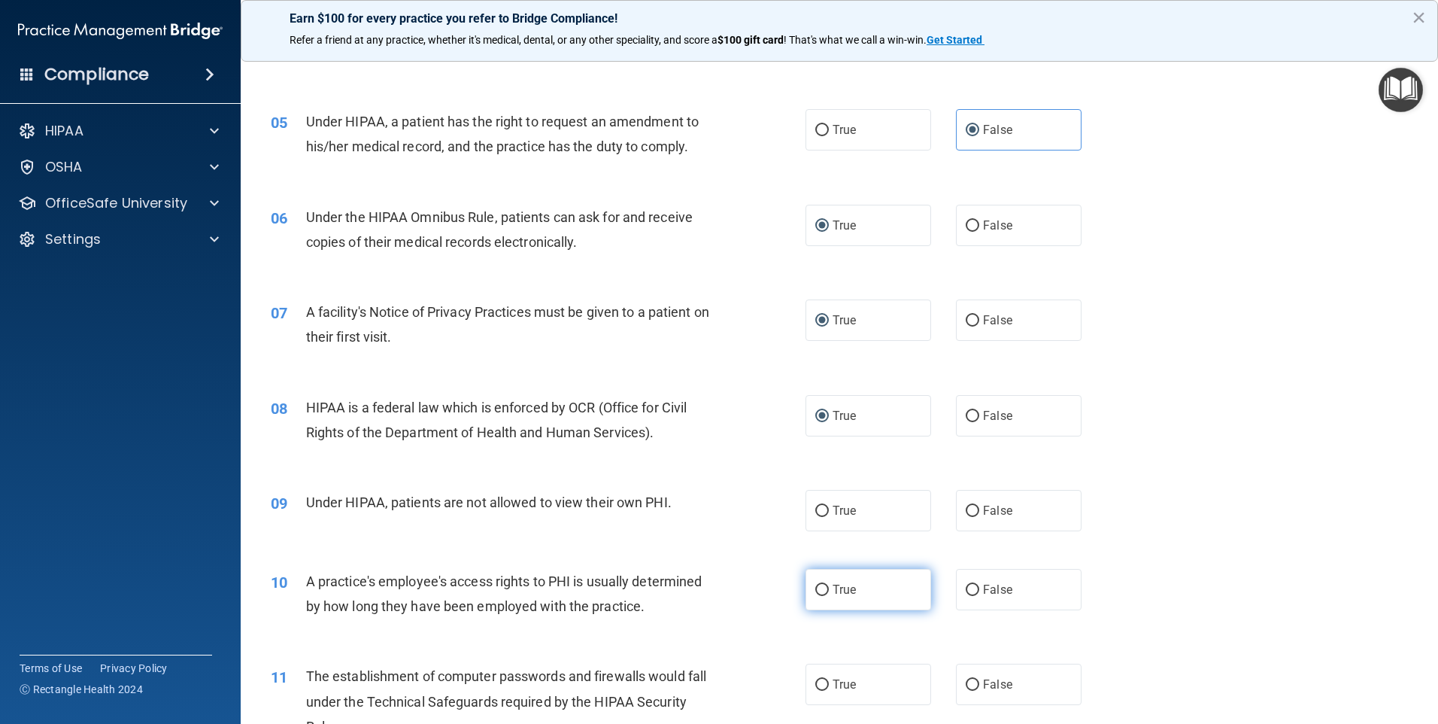
scroll to position [602, 0]
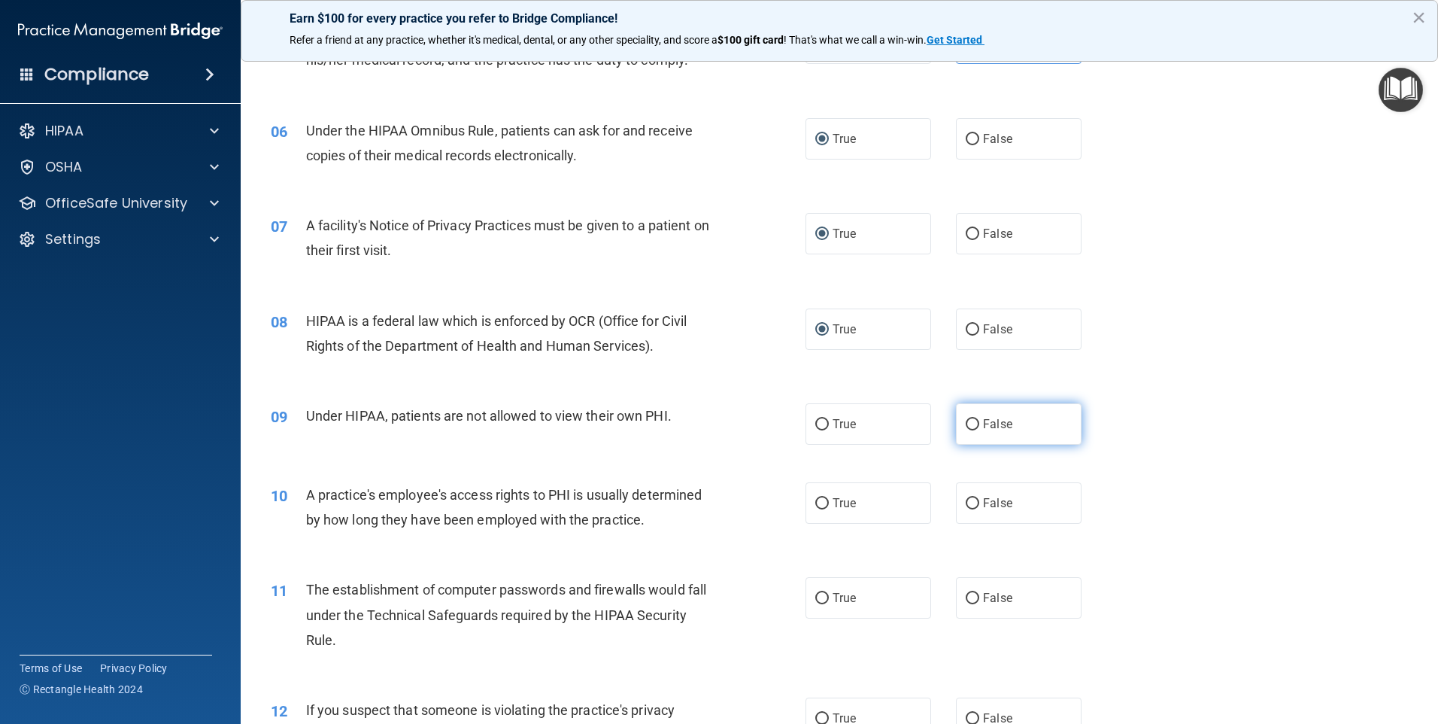
click at [966, 419] on input "False" at bounding box center [973, 424] width 14 height 11
radio input "true"
drag, startPoint x: 964, startPoint y: 496, endPoint x: 988, endPoint y: 503, distance: 24.5
click at [967, 498] on input "False" at bounding box center [973, 503] width 14 height 11
radio input "true"
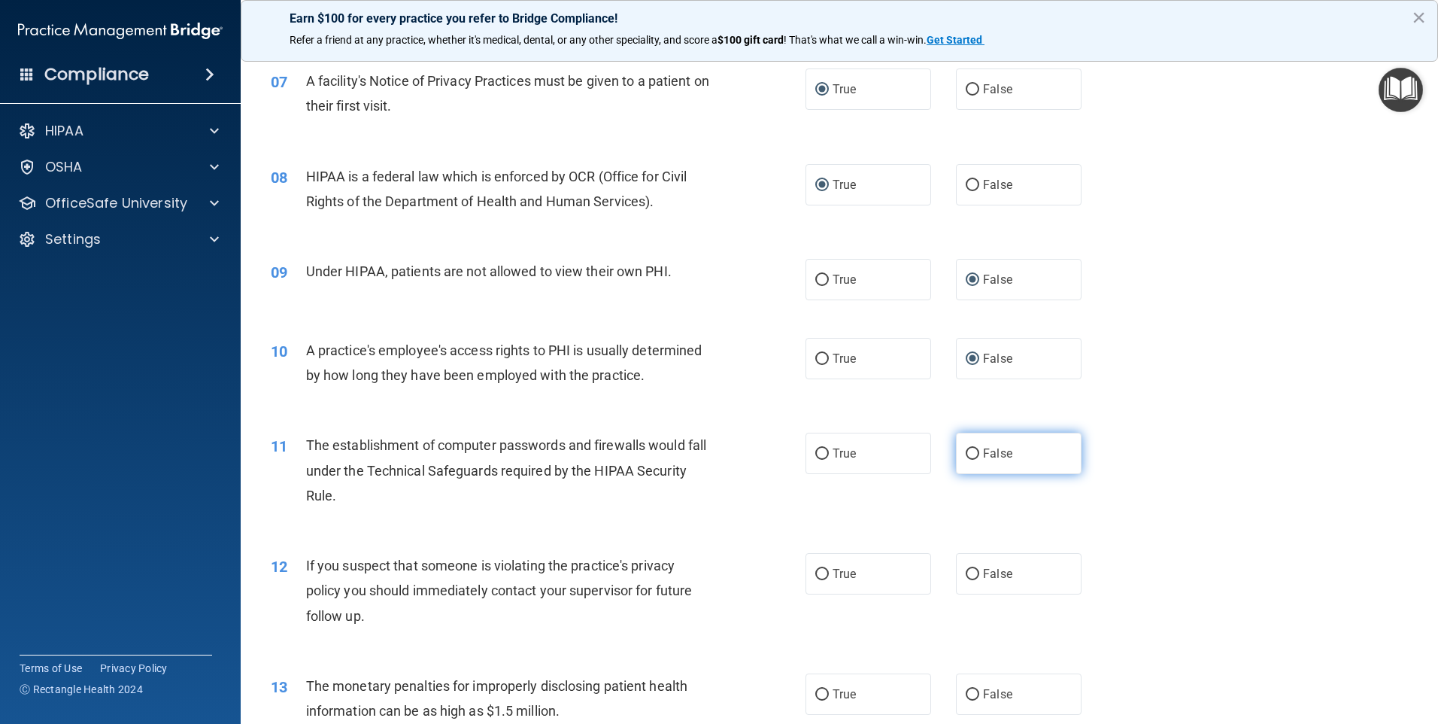
scroll to position [752, 0]
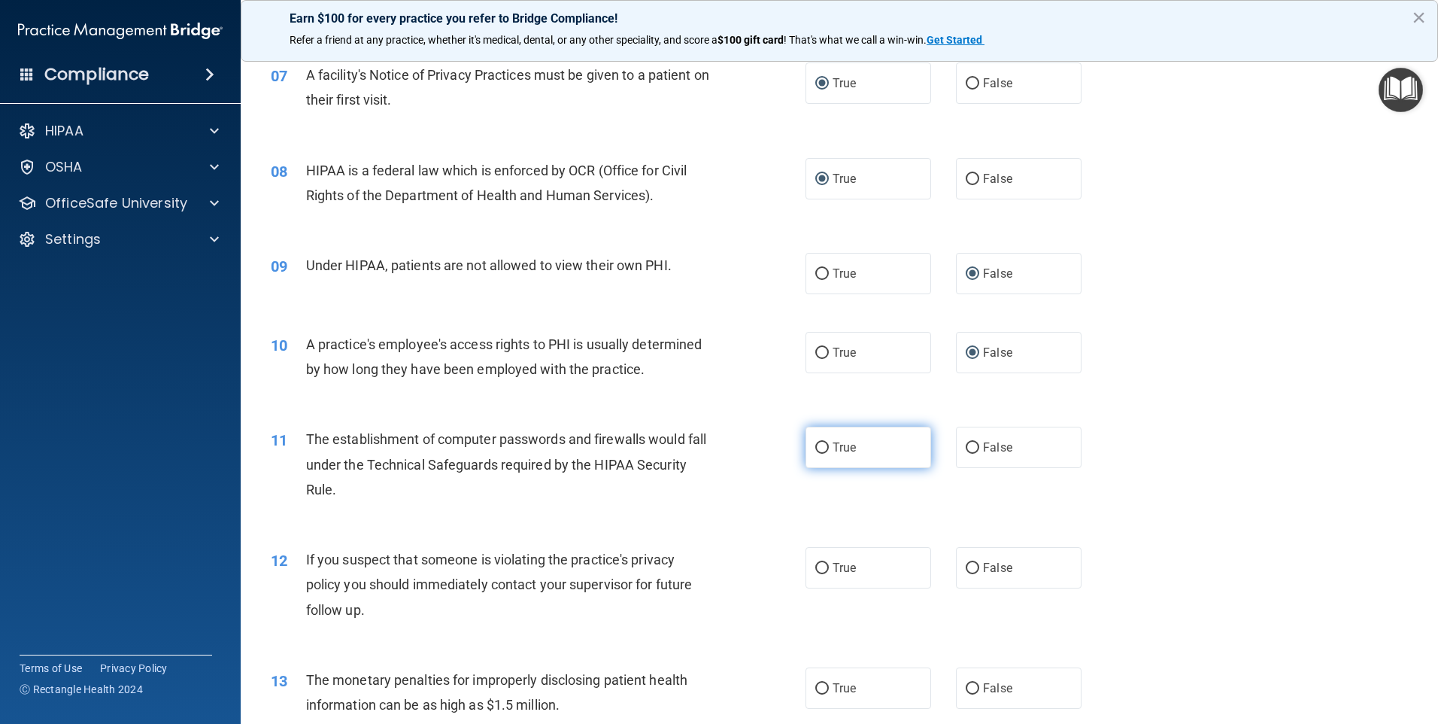
click at [816, 445] on input "True" at bounding box center [823, 447] width 14 height 11
radio input "true"
click at [816, 566] on input "True" at bounding box center [823, 568] width 14 height 11
radio input "true"
drag, startPoint x: 817, startPoint y: 679, endPoint x: 841, endPoint y: 688, distance: 25.5
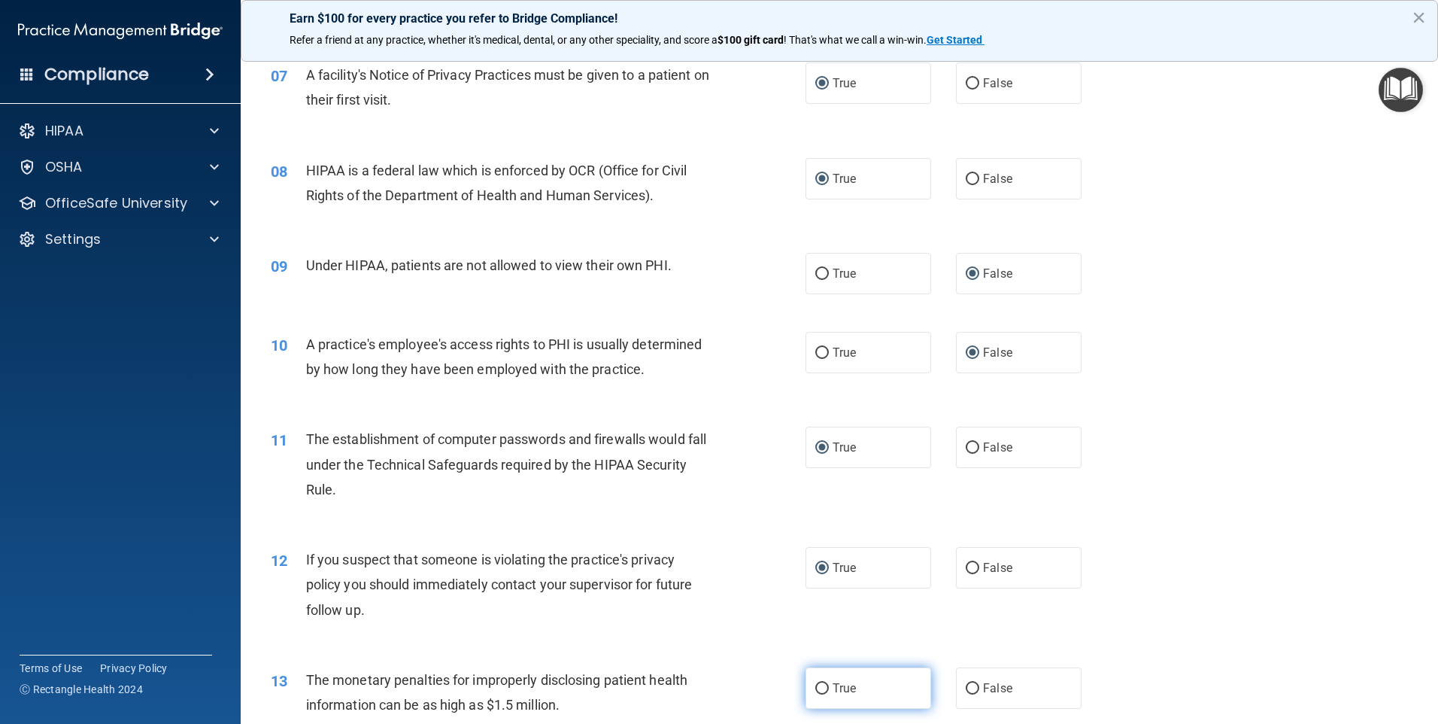
click at [819, 679] on label "True" at bounding box center [869, 687] width 126 height 41
click at [819, 683] on input "True" at bounding box center [823, 688] width 14 height 11
radio input "true"
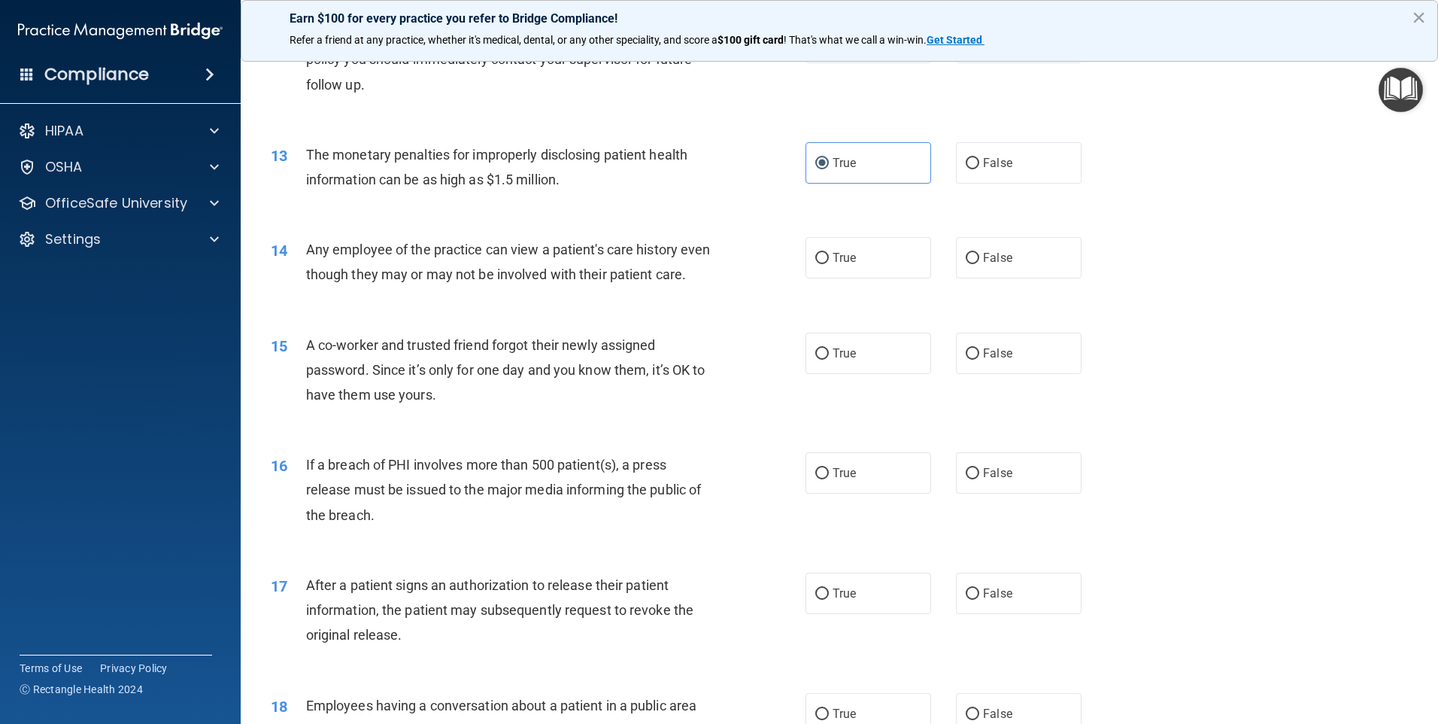
scroll to position [1279, 0]
click at [983, 257] on span "False" at bounding box center [997, 256] width 29 height 14
click at [978, 257] on input "False" at bounding box center [973, 256] width 14 height 11
radio input "true"
click at [966, 358] on input "False" at bounding box center [973, 352] width 14 height 11
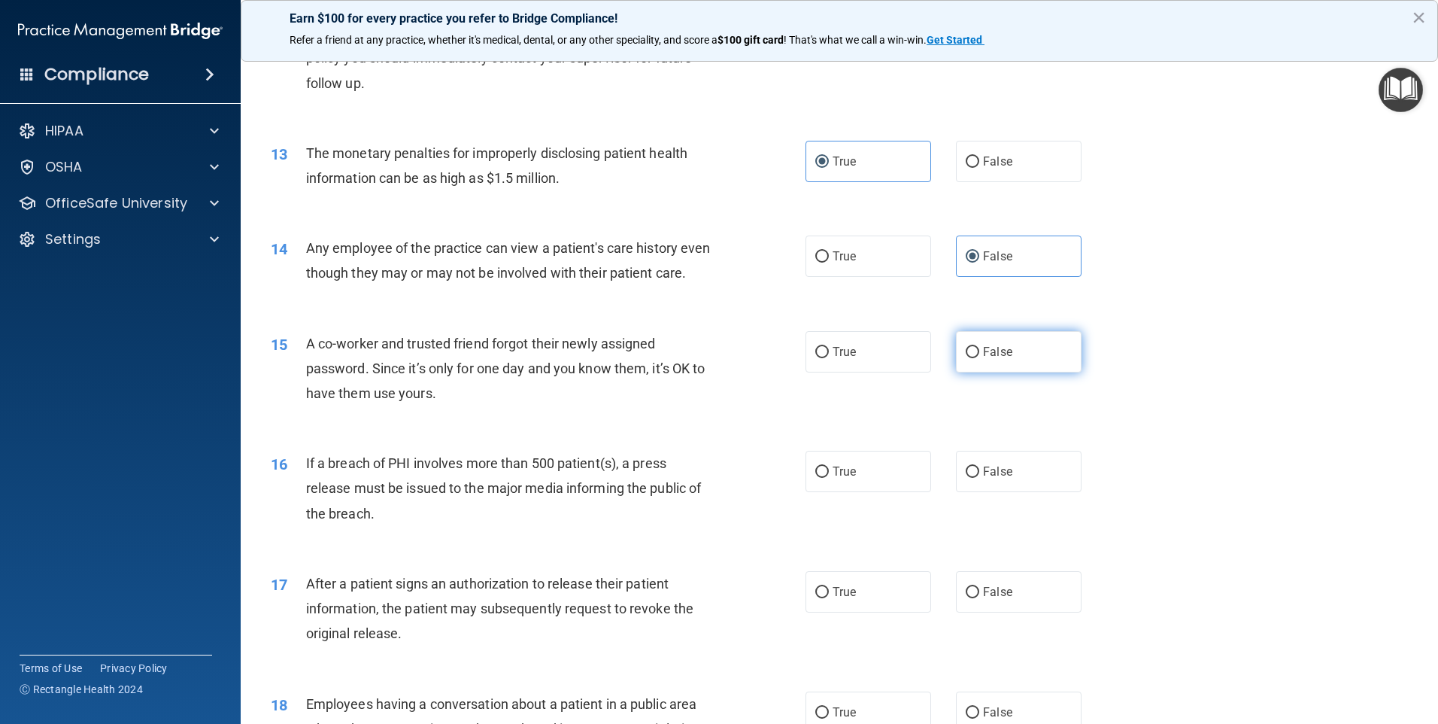
radio input "true"
click at [819, 478] on input "True" at bounding box center [823, 471] width 14 height 11
radio input "true"
click at [812, 609] on label "True" at bounding box center [869, 591] width 126 height 41
click at [816, 598] on input "True" at bounding box center [823, 592] width 14 height 11
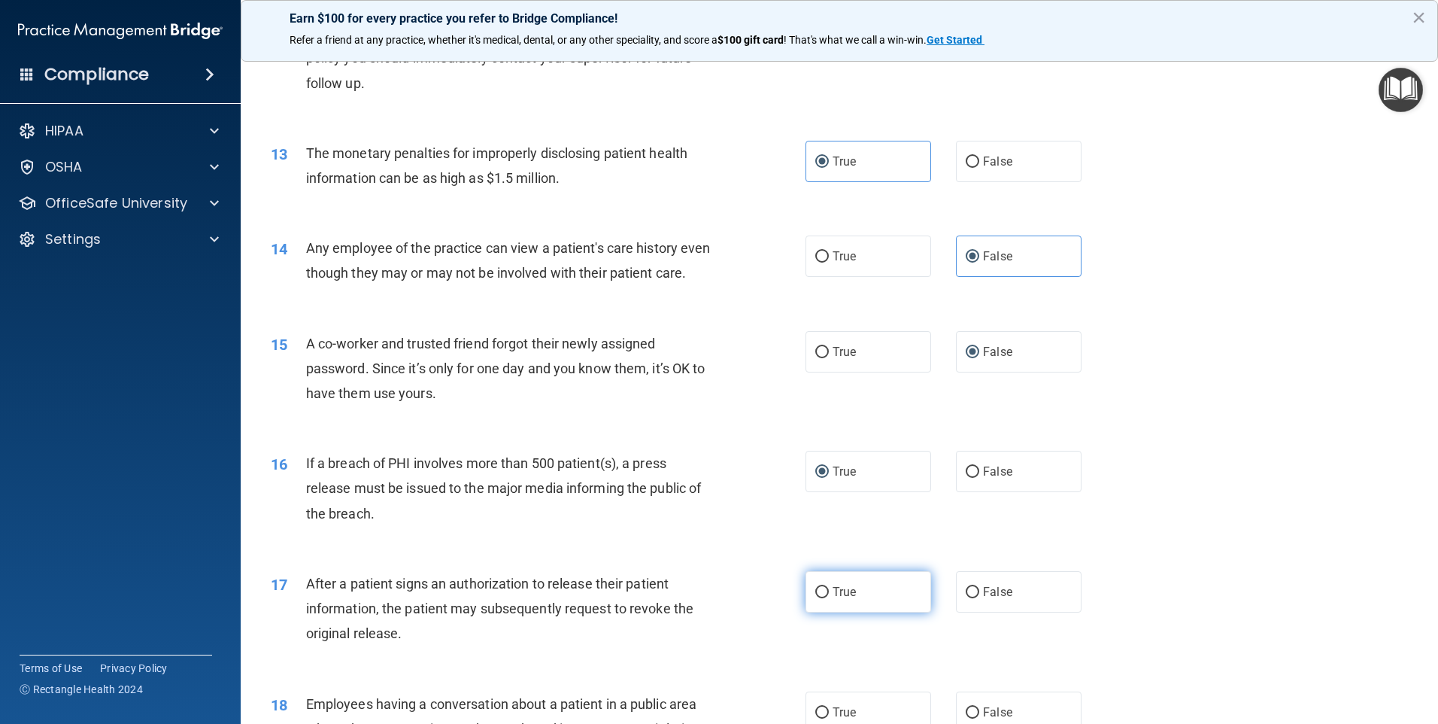
radio input "true"
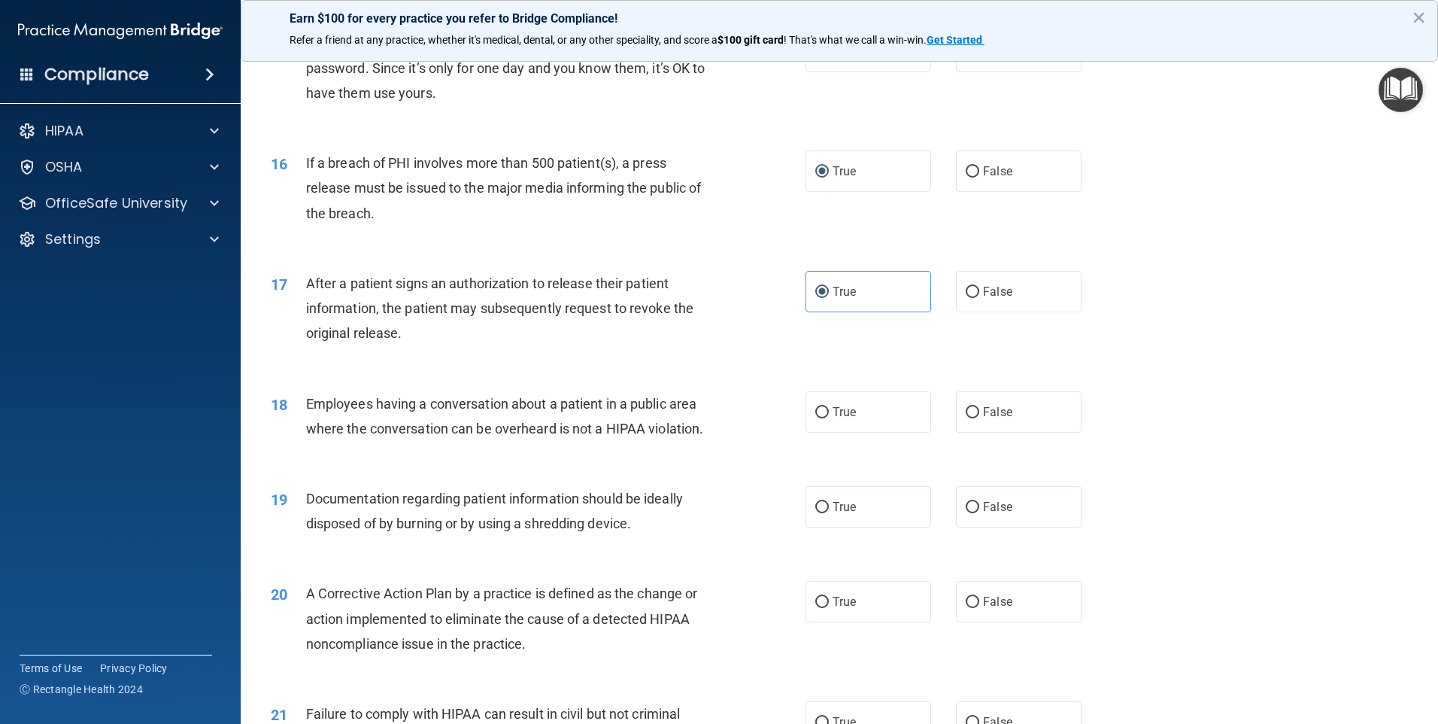
scroll to position [1580, 0]
click at [966, 418] on input "False" at bounding box center [973, 411] width 14 height 11
radio input "true"
click at [816, 512] on input "True" at bounding box center [823, 506] width 14 height 11
radio input "true"
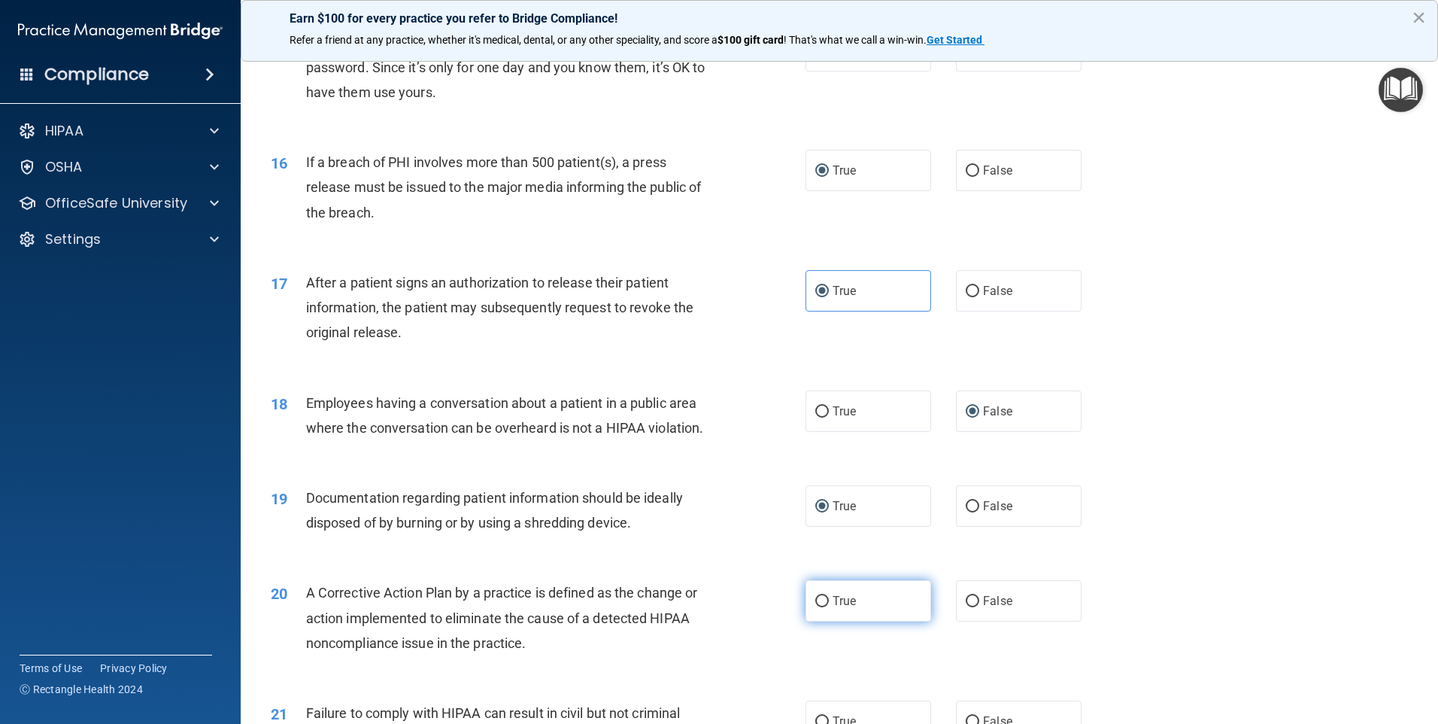
click at [820, 607] on input "True" at bounding box center [823, 601] width 14 height 11
radio input "true"
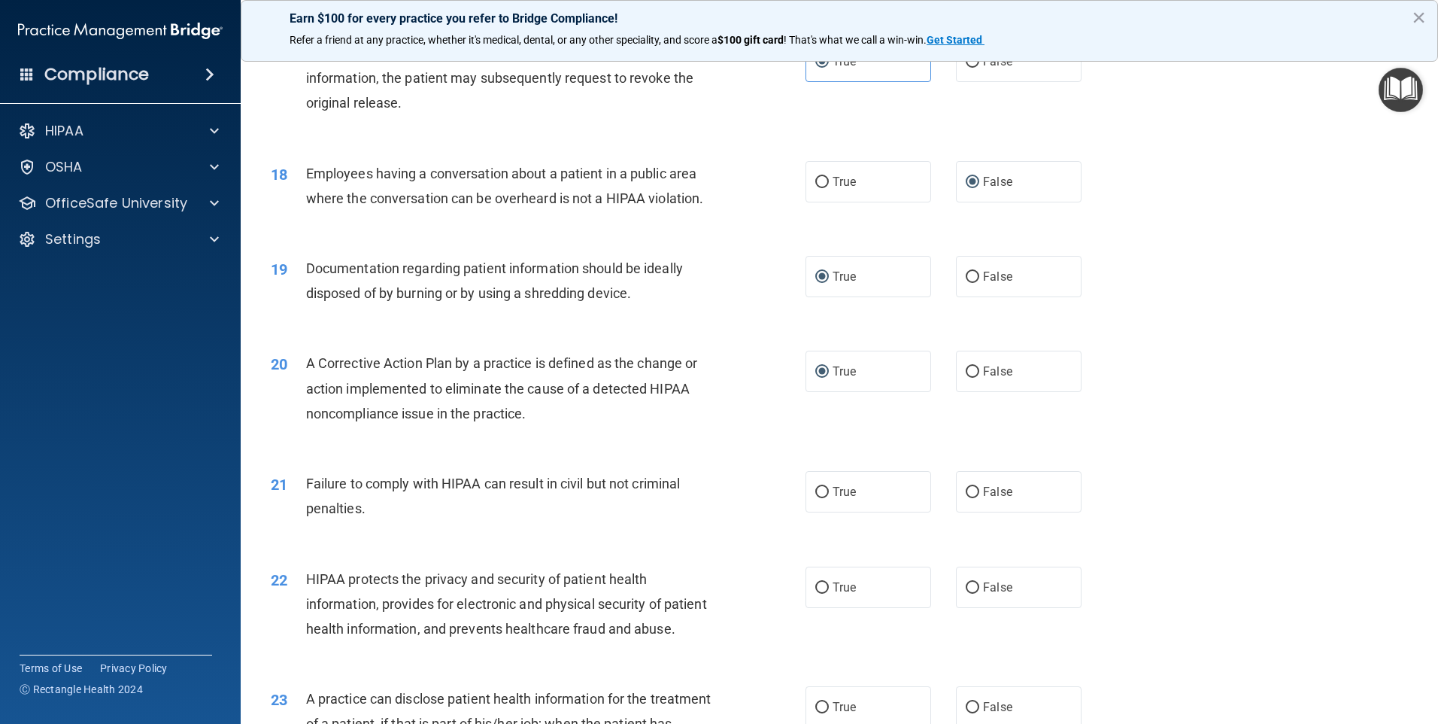
scroll to position [1881, 0]
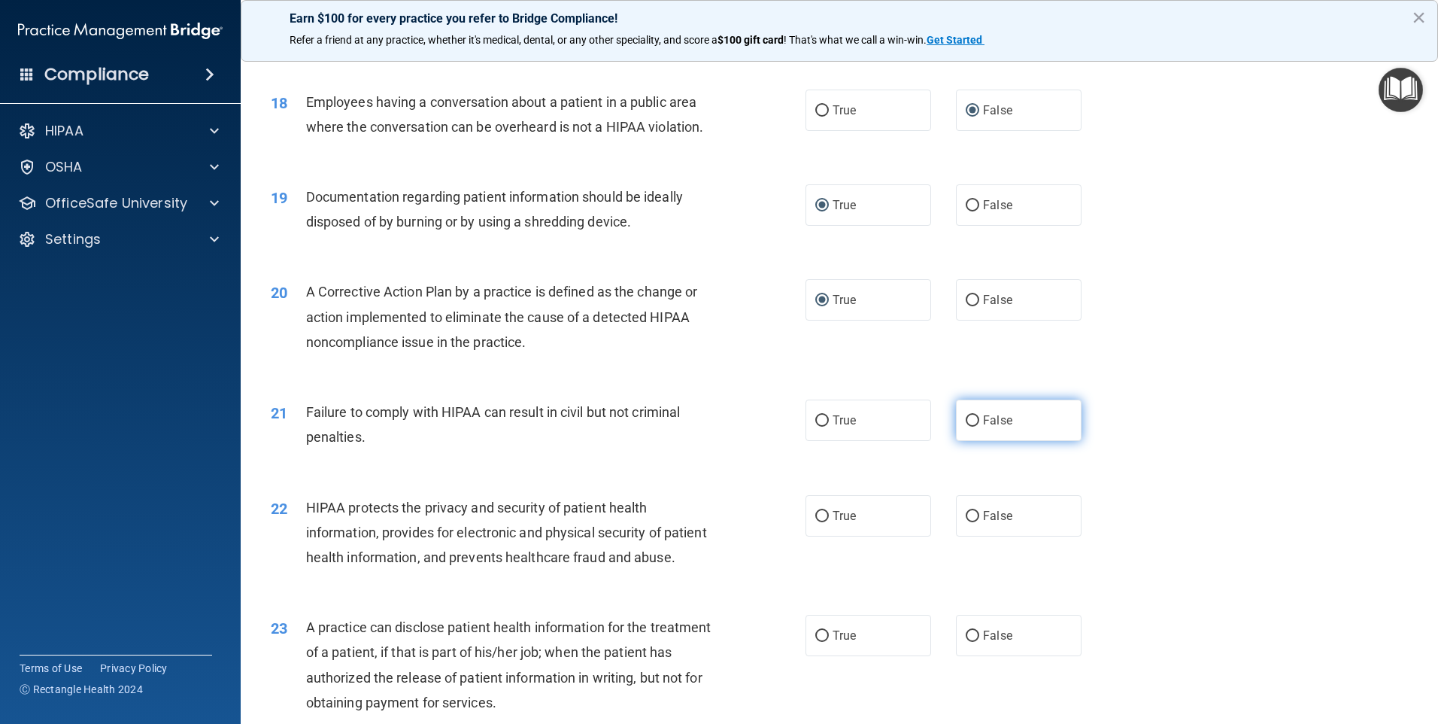
click at [970, 427] on input "False" at bounding box center [973, 420] width 14 height 11
radio input "true"
drag, startPoint x: 814, startPoint y: 535, endPoint x: 879, endPoint y: 525, distance: 65.4
click at [816, 522] on input "True" at bounding box center [823, 516] width 14 height 11
radio input "true"
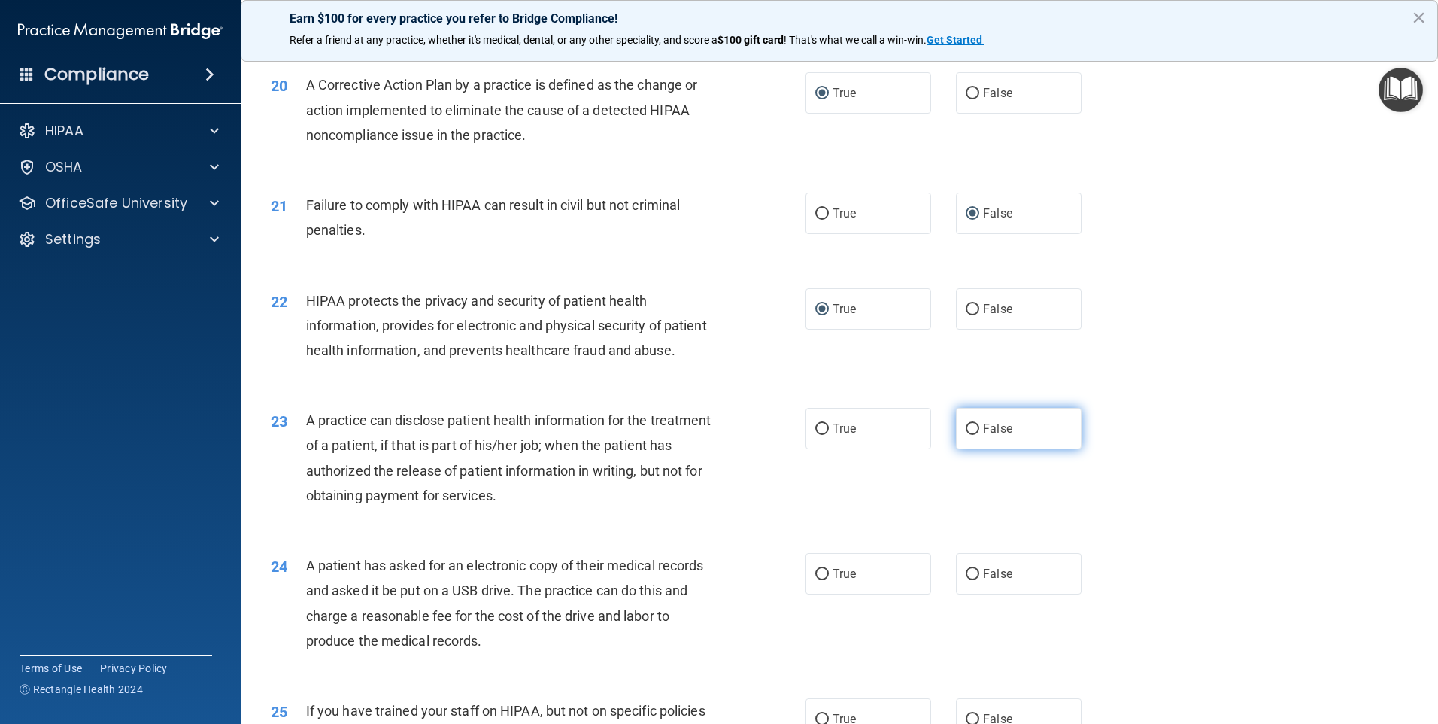
scroll to position [2106, 0]
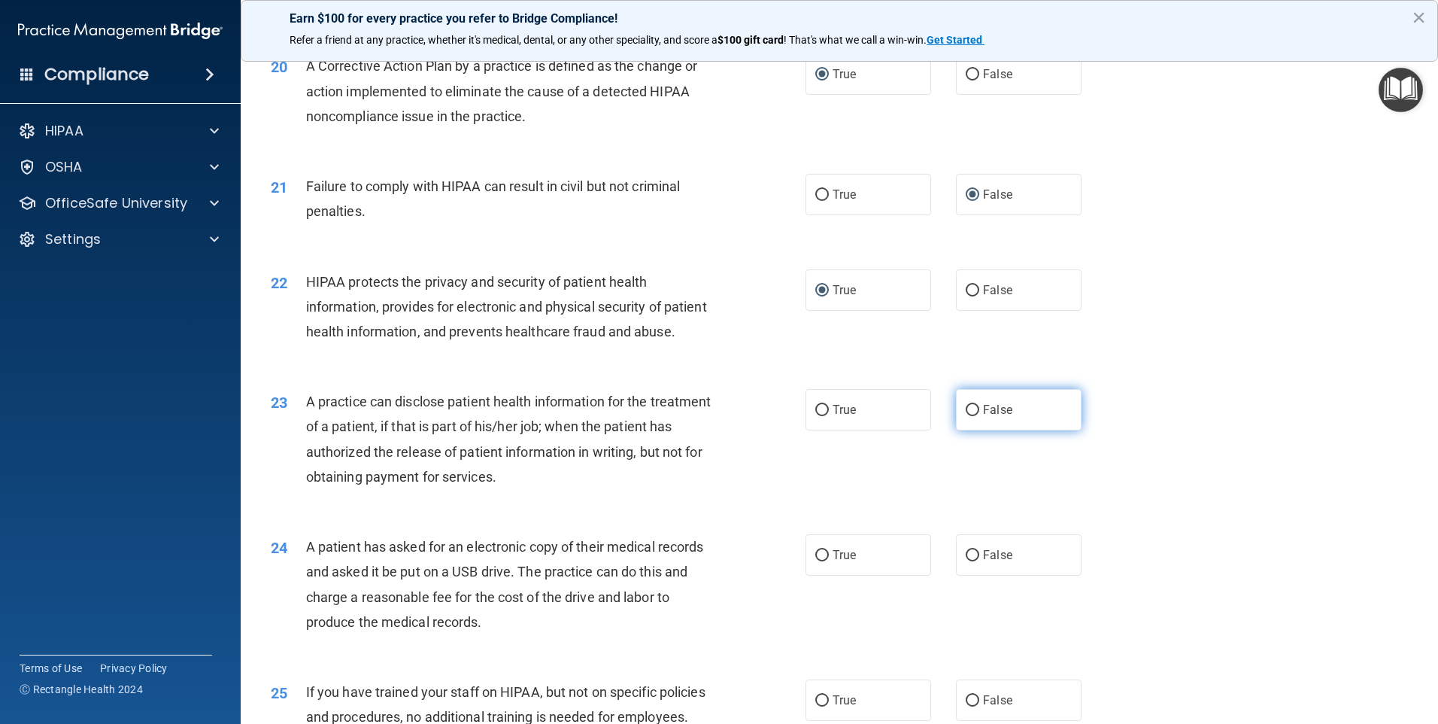
click at [964, 430] on label "False" at bounding box center [1019, 409] width 126 height 41
click at [966, 416] on input "False" at bounding box center [973, 410] width 14 height 11
radio input "true"
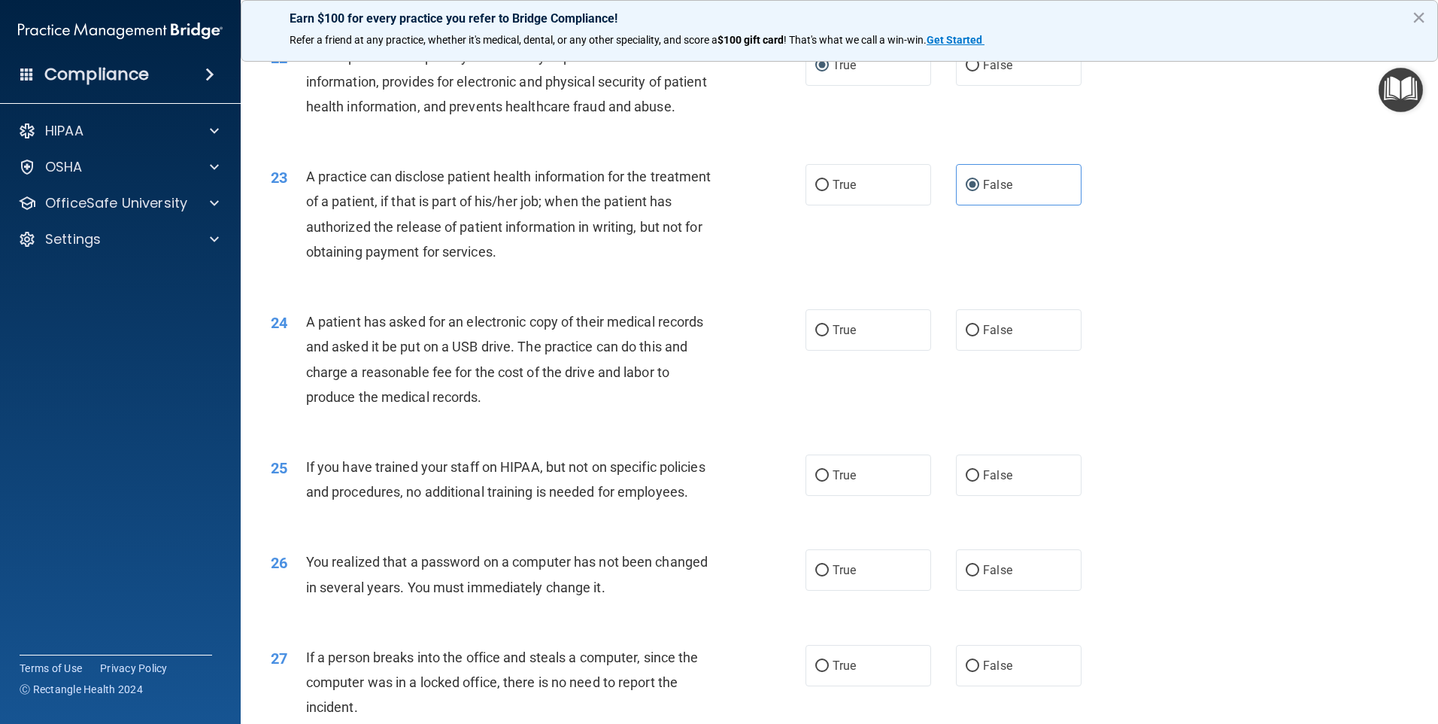
scroll to position [2332, 0]
drag, startPoint x: 822, startPoint y: 377, endPoint x: 837, endPoint y: 397, distance: 25.3
click at [823, 336] on input "True" at bounding box center [823, 329] width 14 height 11
radio input "true"
click at [966, 495] on label "False" at bounding box center [1019, 474] width 126 height 41
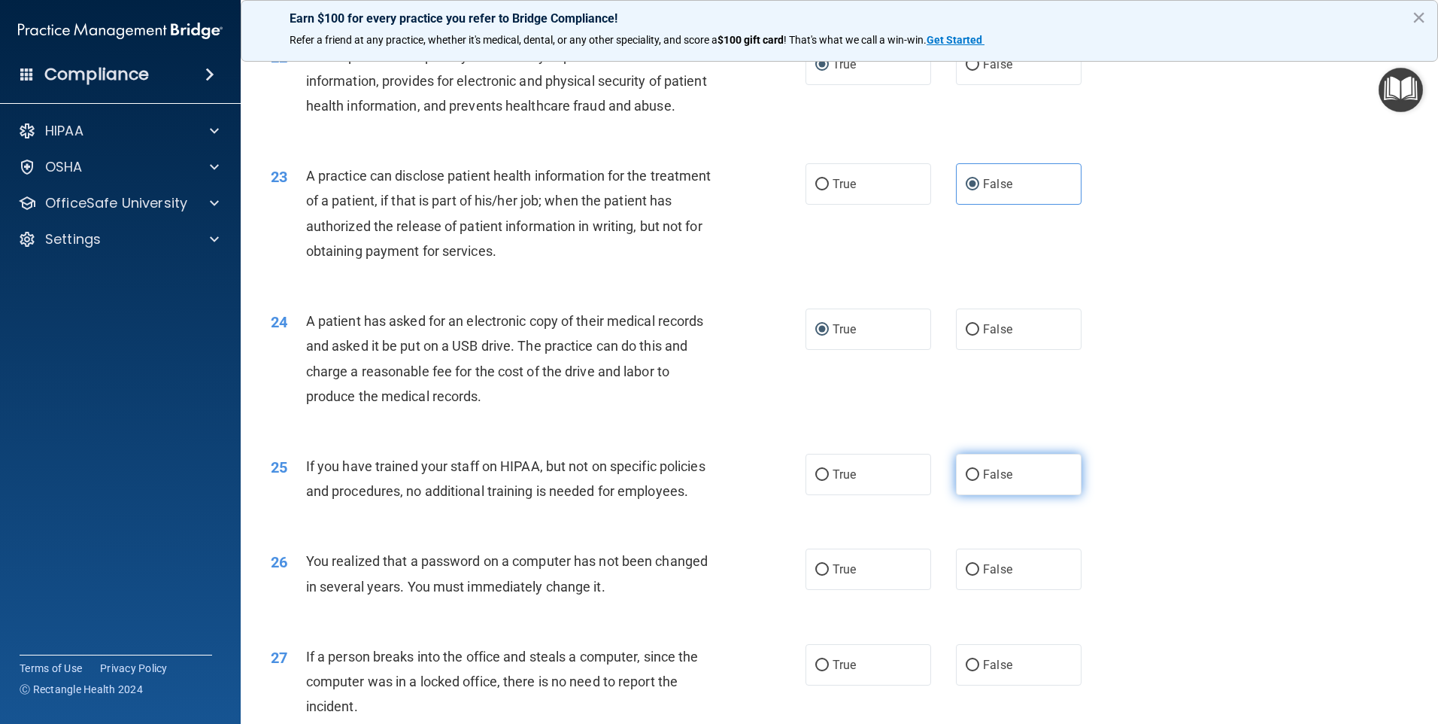
click at [966, 481] on input "False" at bounding box center [973, 474] width 14 height 11
radio input "true"
click at [837, 576] on span "True" at bounding box center [844, 569] width 23 height 14
drag, startPoint x: 838, startPoint y: 640, endPoint x: 825, endPoint y: 646, distance: 14.1
click at [821, 576] on input "True" at bounding box center [823, 569] width 14 height 11
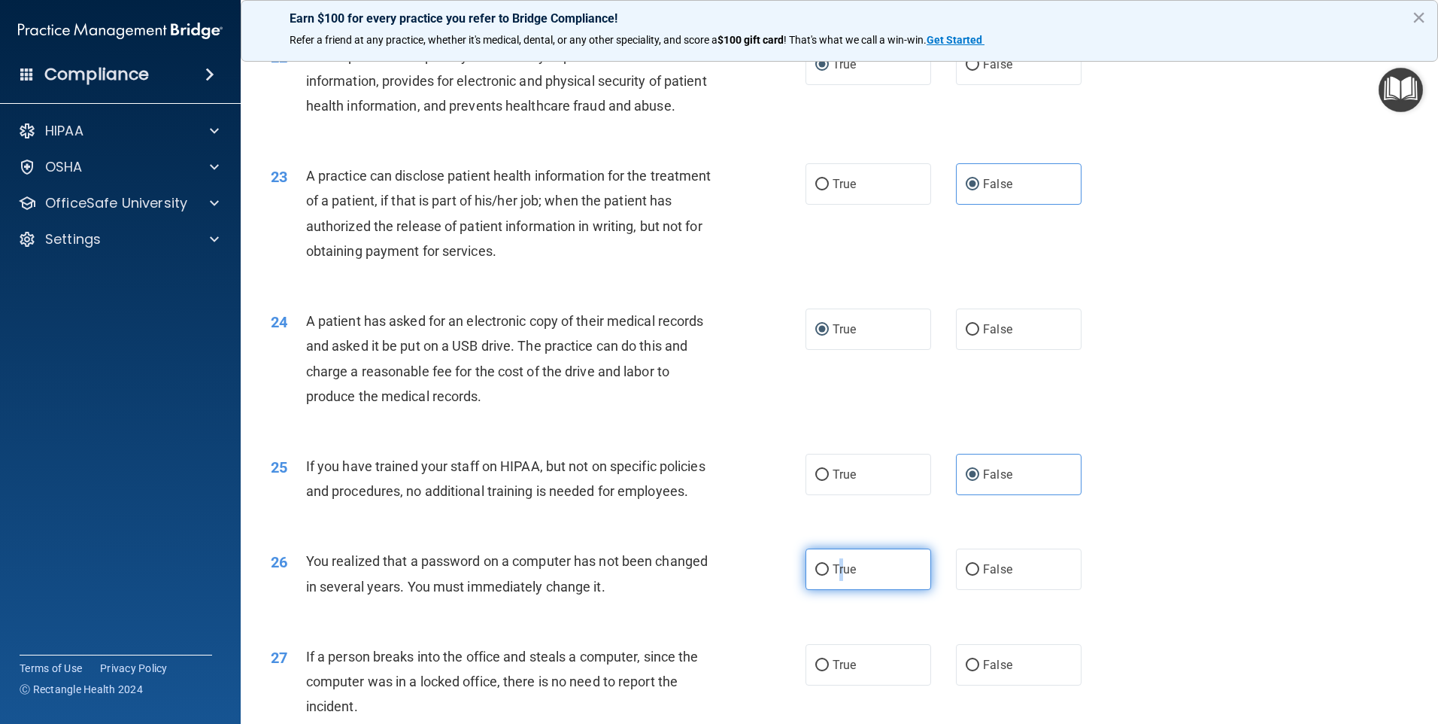
radio input "true"
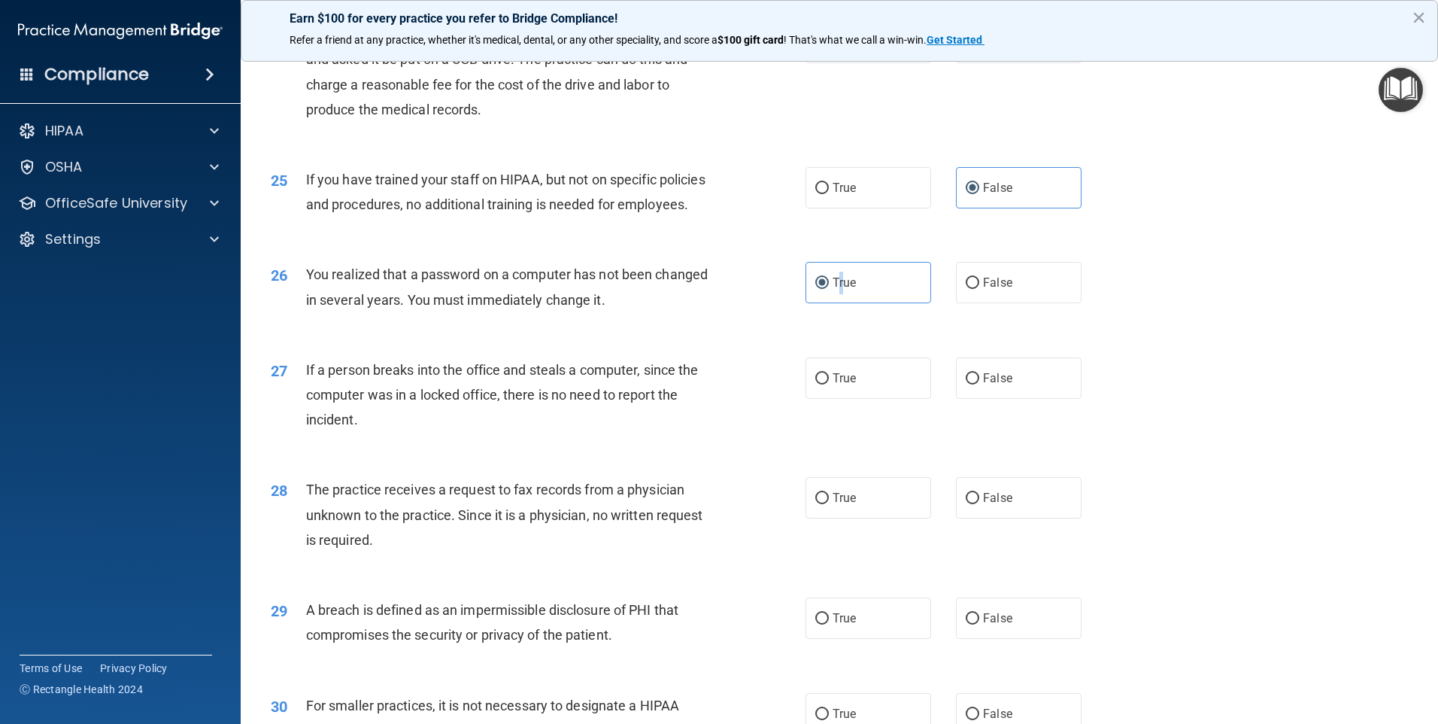
scroll to position [2633, 0]
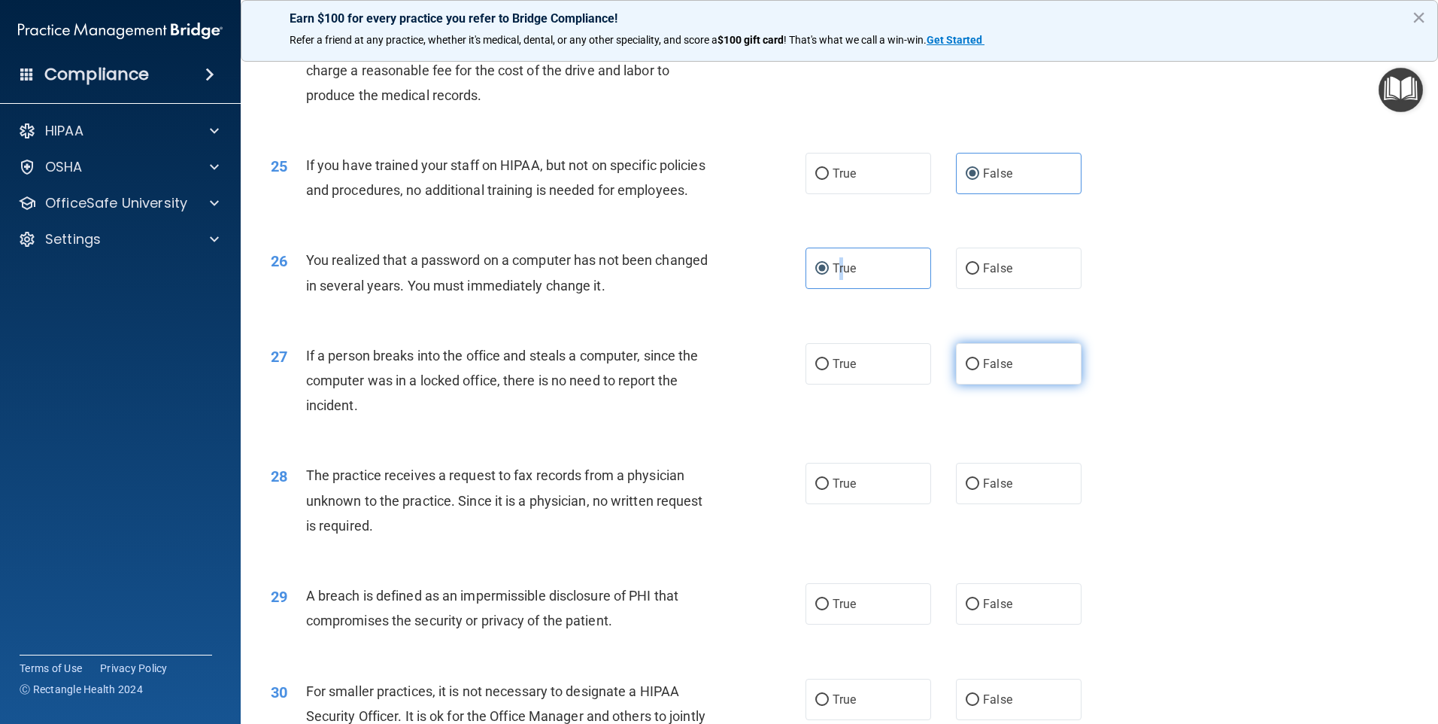
click at [966, 370] on input "False" at bounding box center [973, 364] width 14 height 11
radio input "true"
drag, startPoint x: 967, startPoint y: 552, endPoint x: 984, endPoint y: 546, distance: 17.6
click at [967, 490] on input "False" at bounding box center [973, 483] width 14 height 11
radio input "true"
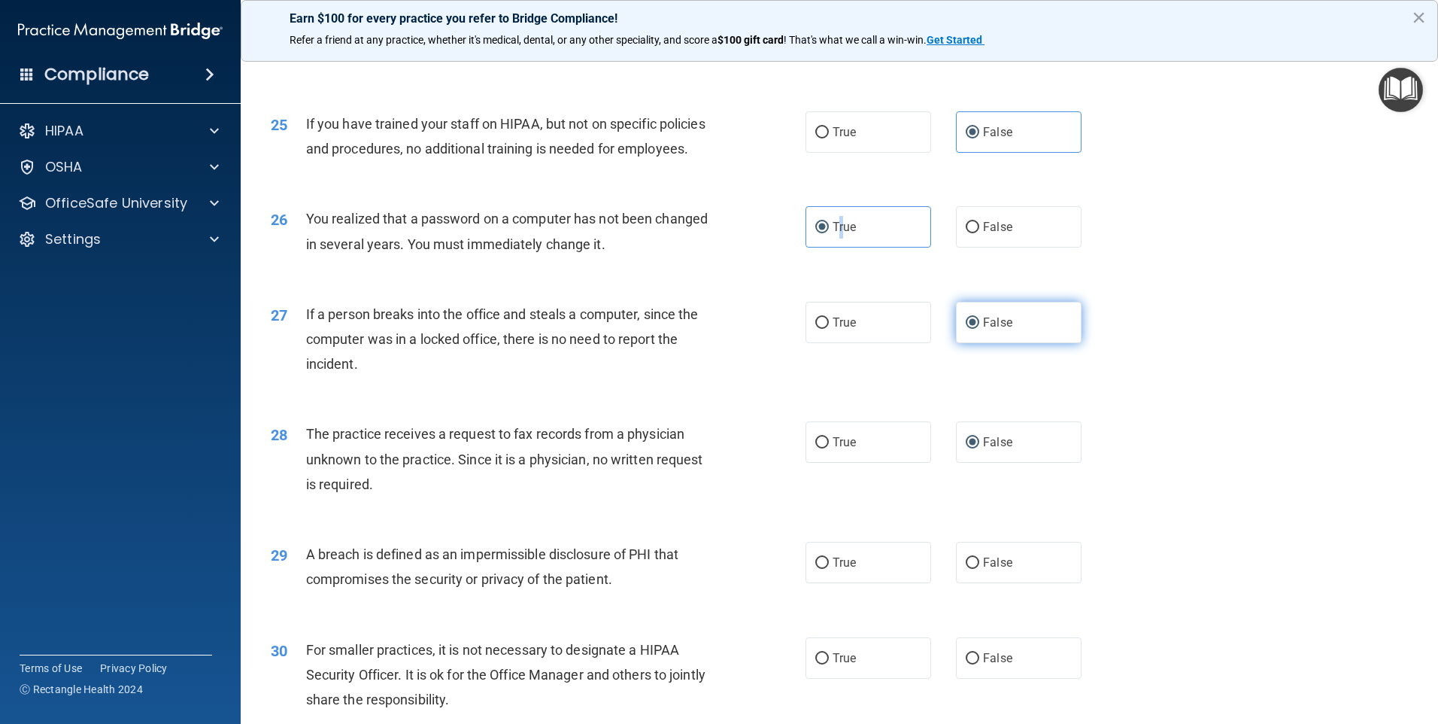
scroll to position [2708, 0]
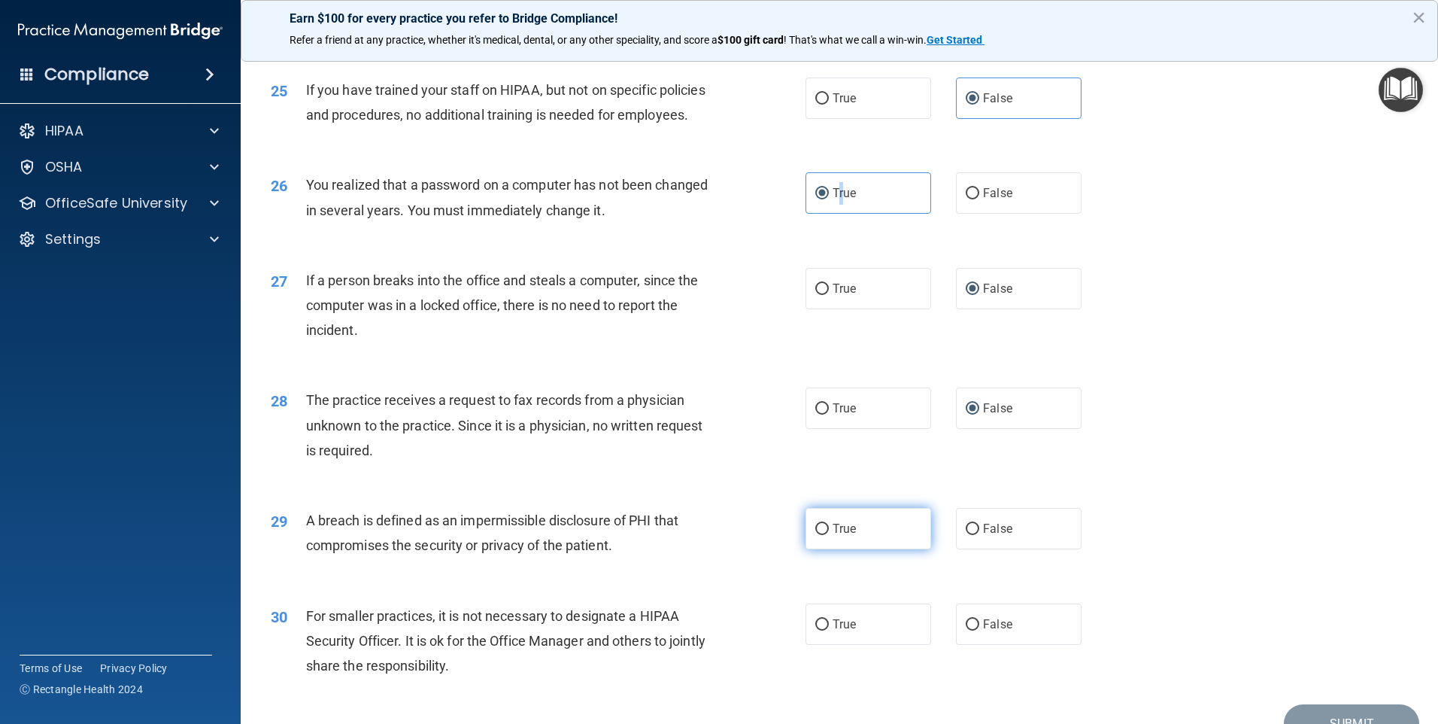
drag, startPoint x: 819, startPoint y: 599, endPoint x: 859, endPoint y: 596, distance: 40.7
click at [822, 535] on input "True" at bounding box center [823, 529] width 14 height 11
radio input "true"
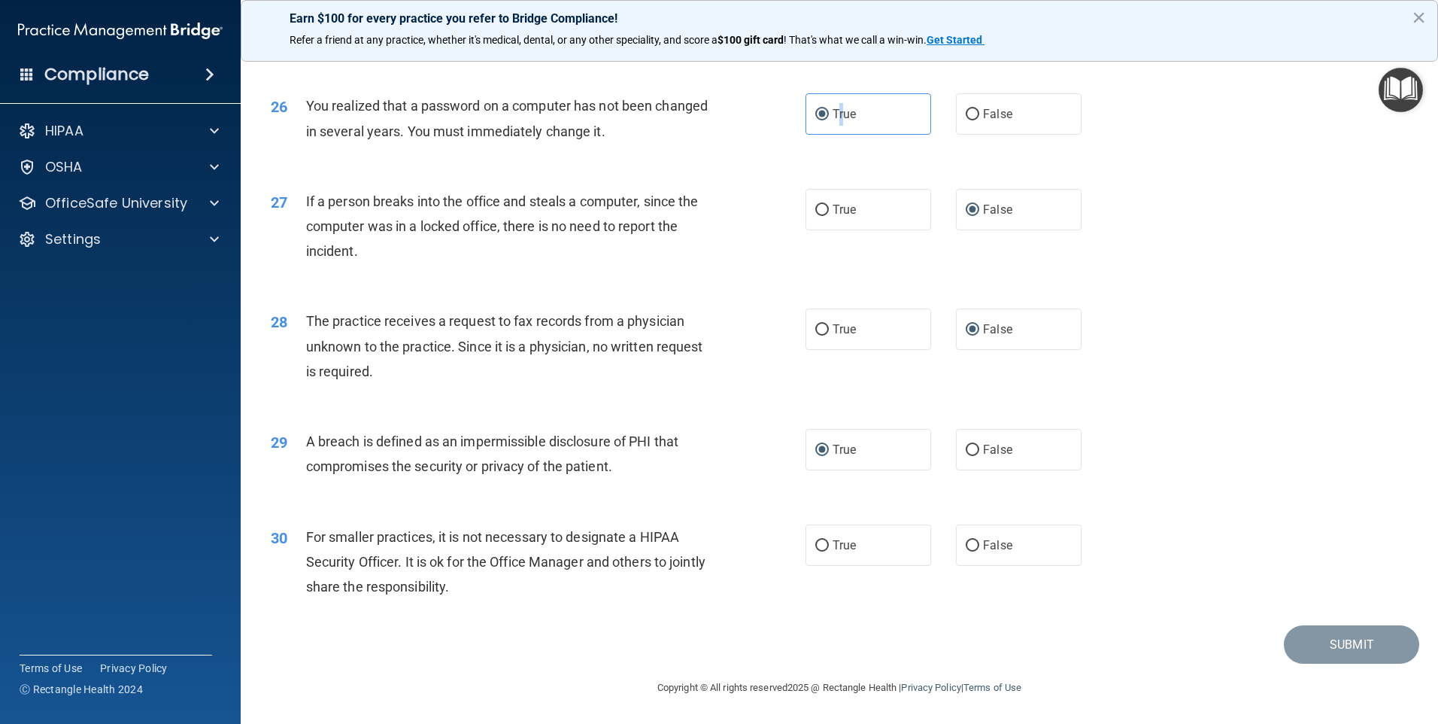
scroll to position [2862, 0]
click at [967, 540] on input "False" at bounding box center [973, 545] width 14 height 11
radio input "true"
click at [1347, 645] on button "Submit" at bounding box center [1351, 644] width 135 height 38
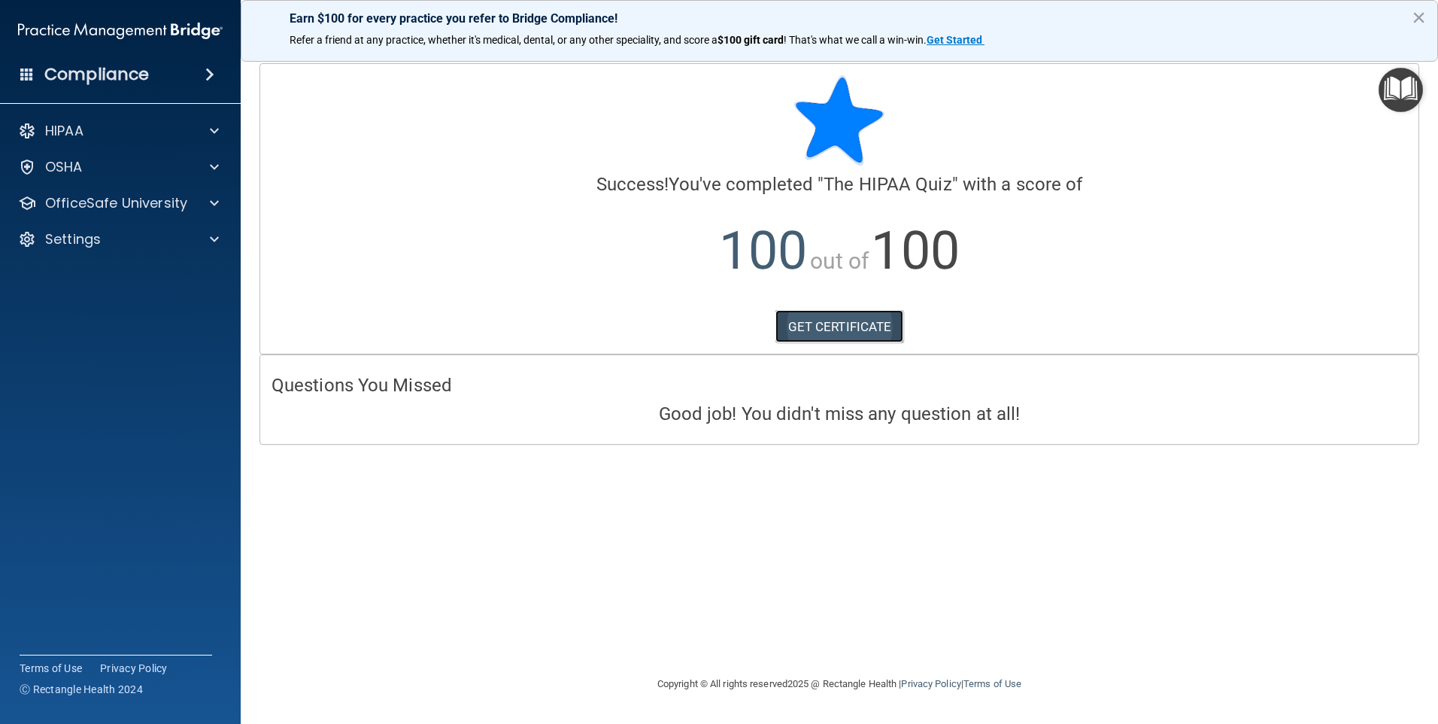
click at [846, 324] on link "GET CERTIFICATE" at bounding box center [840, 326] width 129 height 33
click at [193, 201] on div at bounding box center [212, 203] width 38 height 18
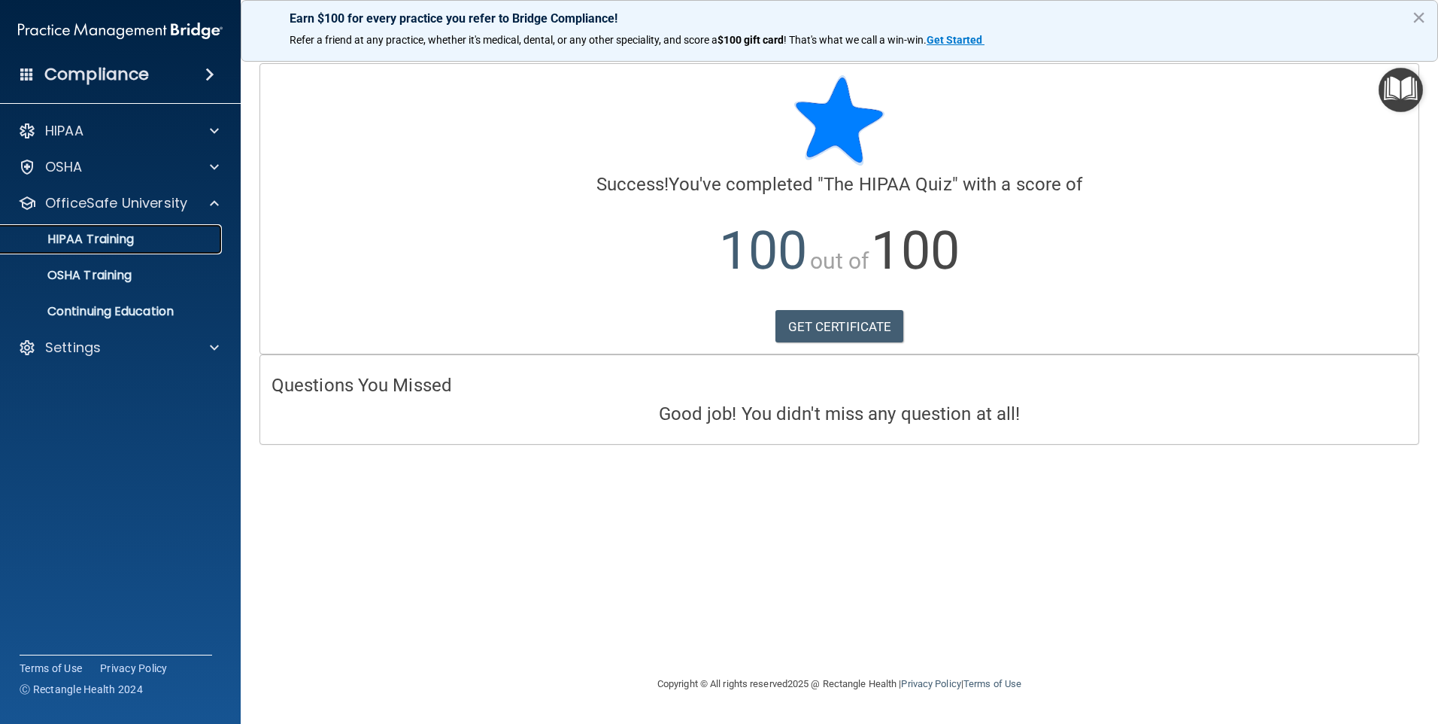
click at [117, 226] on link "HIPAA Training" at bounding box center [103, 239] width 237 height 30
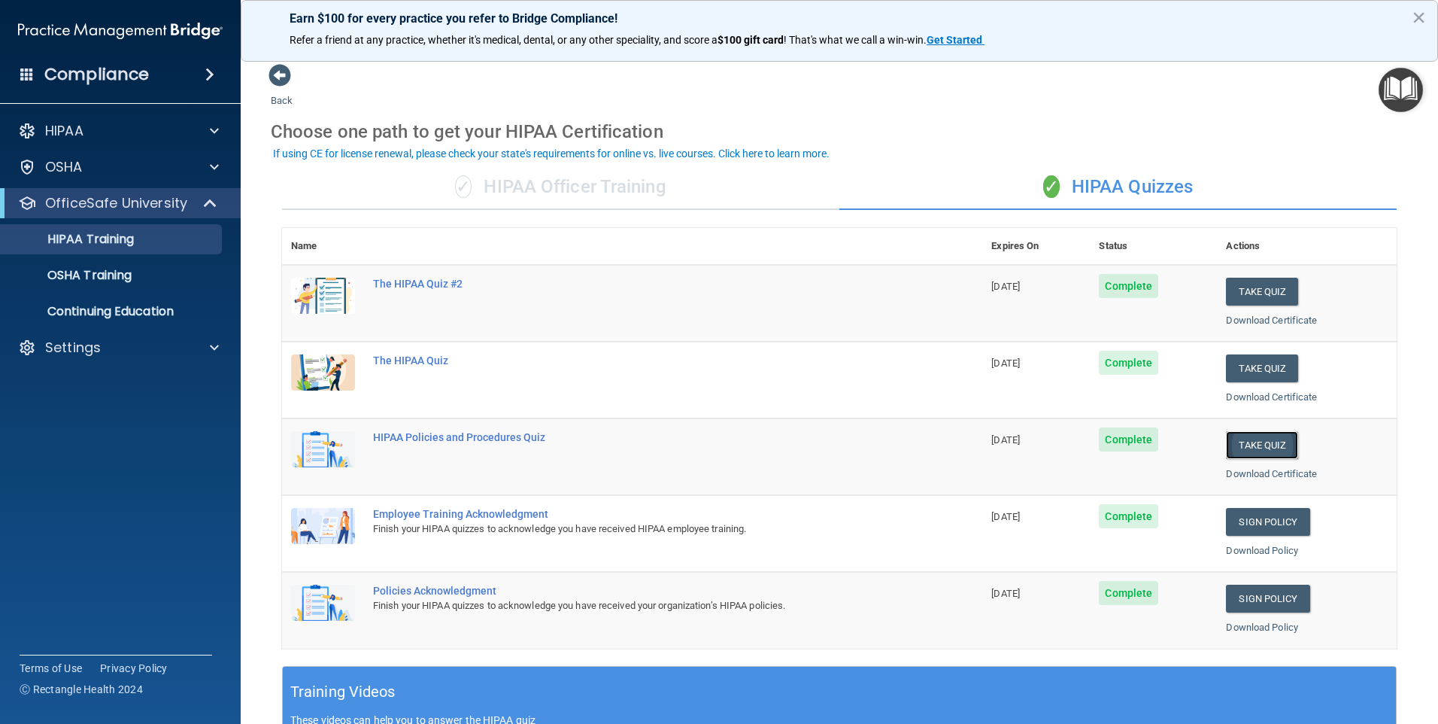
click at [1252, 439] on button "Take Quiz" at bounding box center [1262, 445] width 72 height 28
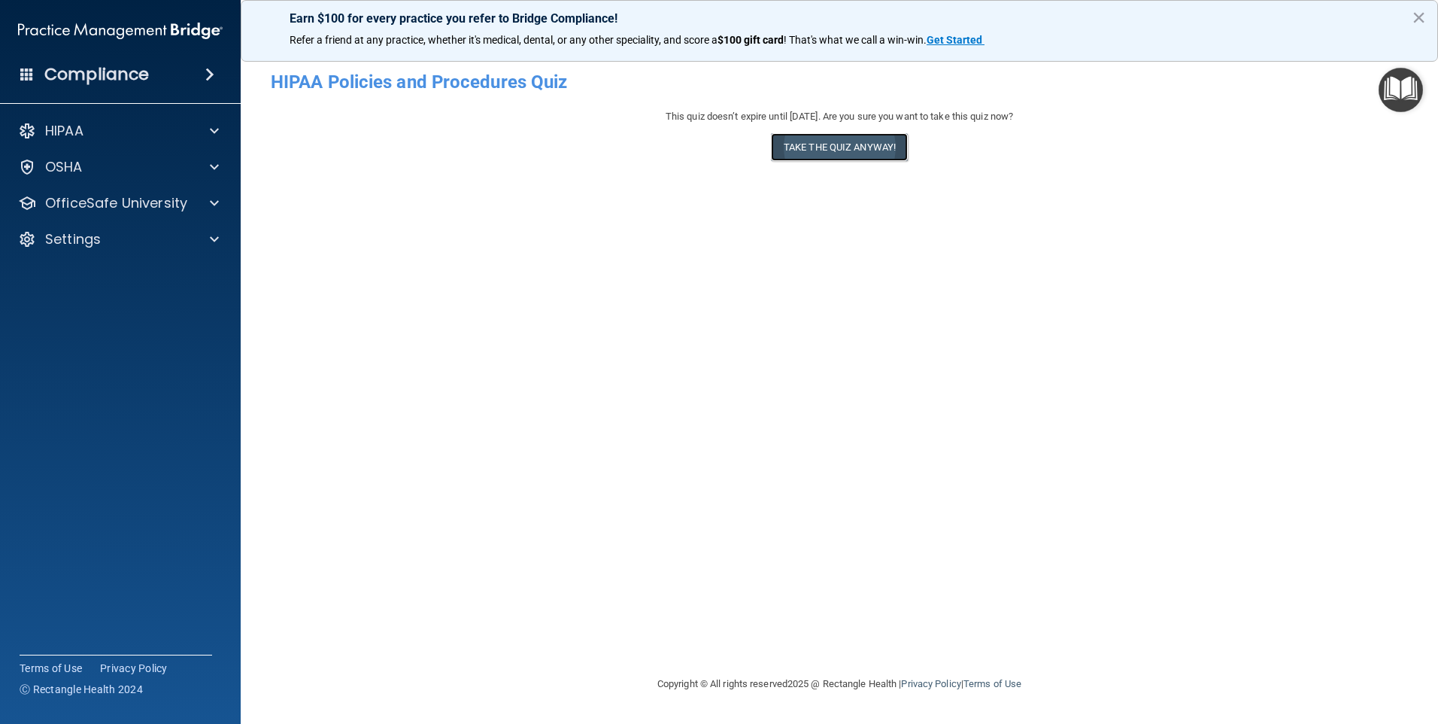
click at [846, 148] on button "Take the quiz anyway!" at bounding box center [839, 147] width 137 height 28
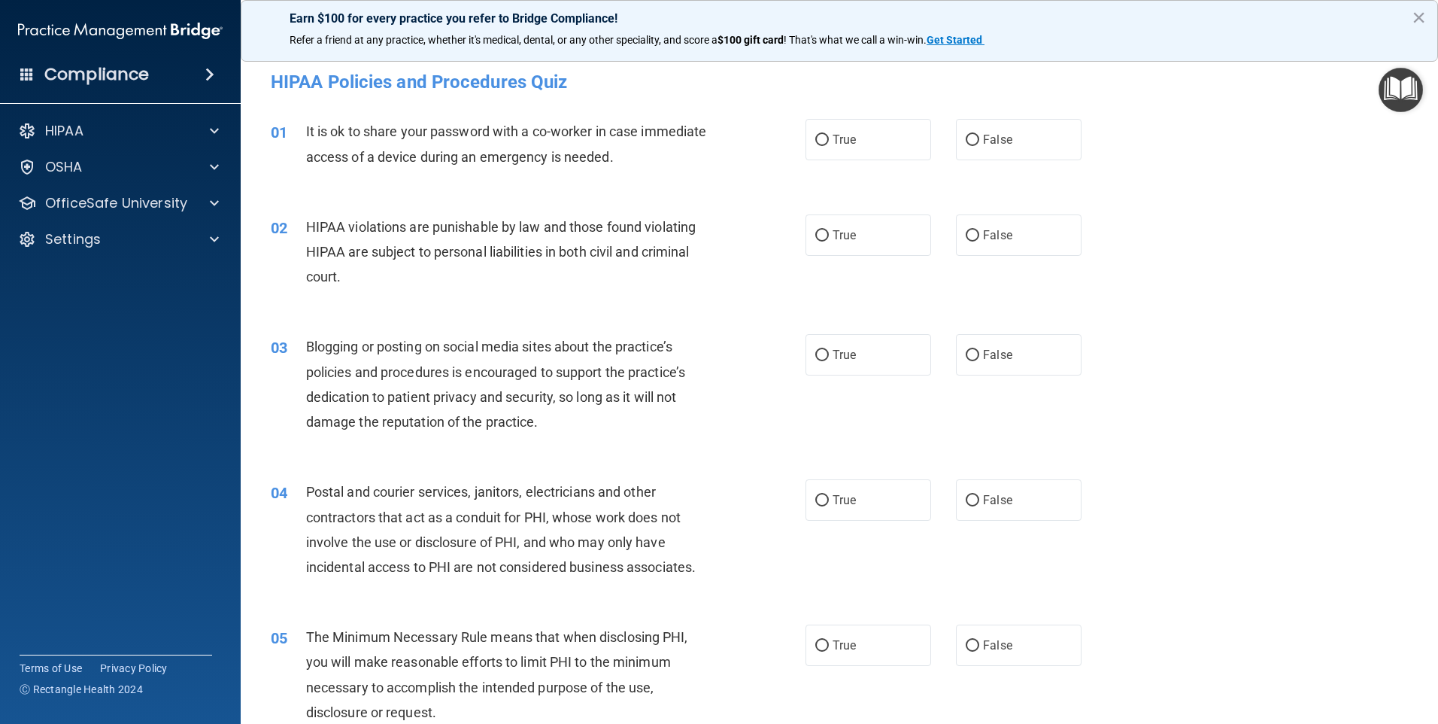
drag, startPoint x: 967, startPoint y: 135, endPoint x: 980, endPoint y: 189, distance: 55.7
click at [967, 137] on input "False" at bounding box center [973, 140] width 14 height 11
radio input "true"
click at [816, 232] on input "True" at bounding box center [823, 235] width 14 height 11
radio input "true"
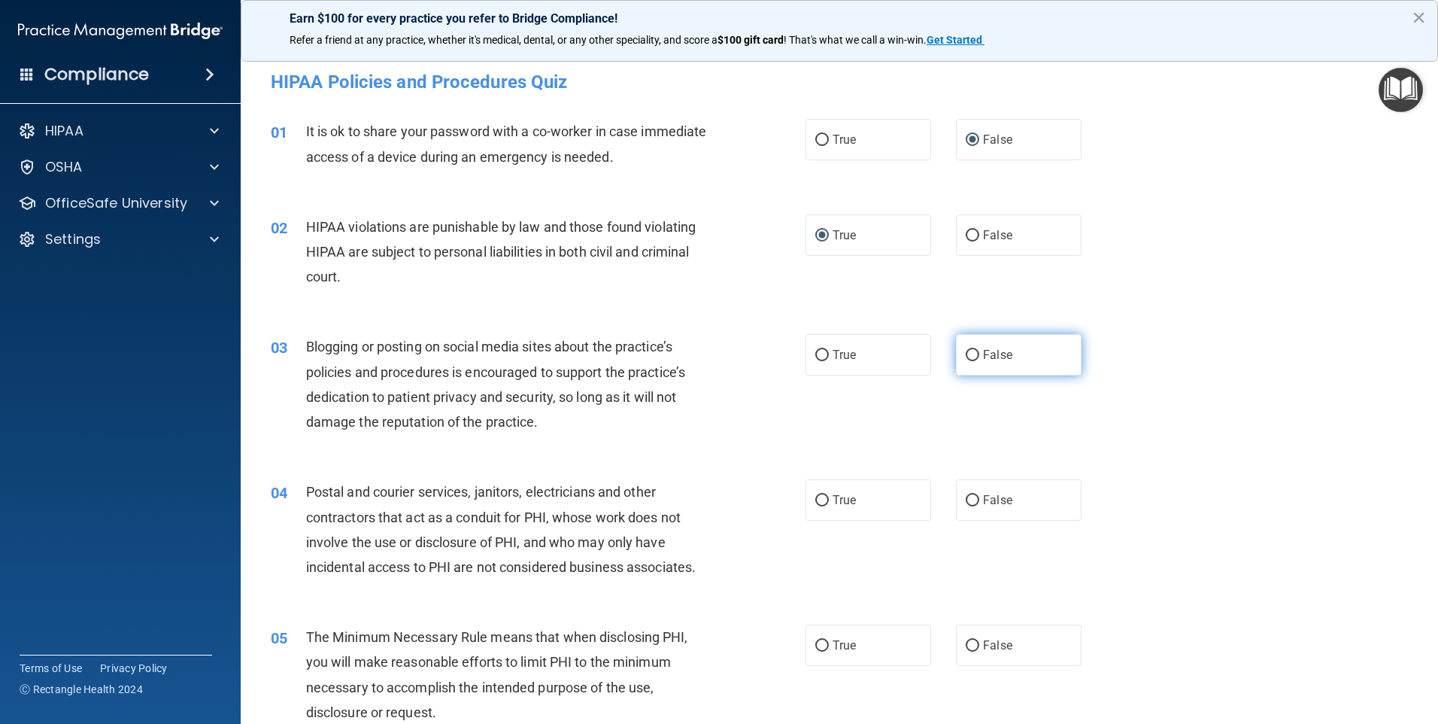
click at [967, 361] on input "False" at bounding box center [973, 355] width 14 height 11
radio input "true"
drag, startPoint x: 810, startPoint y: 496, endPoint x: 830, endPoint y: 534, distance: 43.1
click at [816, 500] on input "True" at bounding box center [823, 500] width 14 height 11
radio input "true"
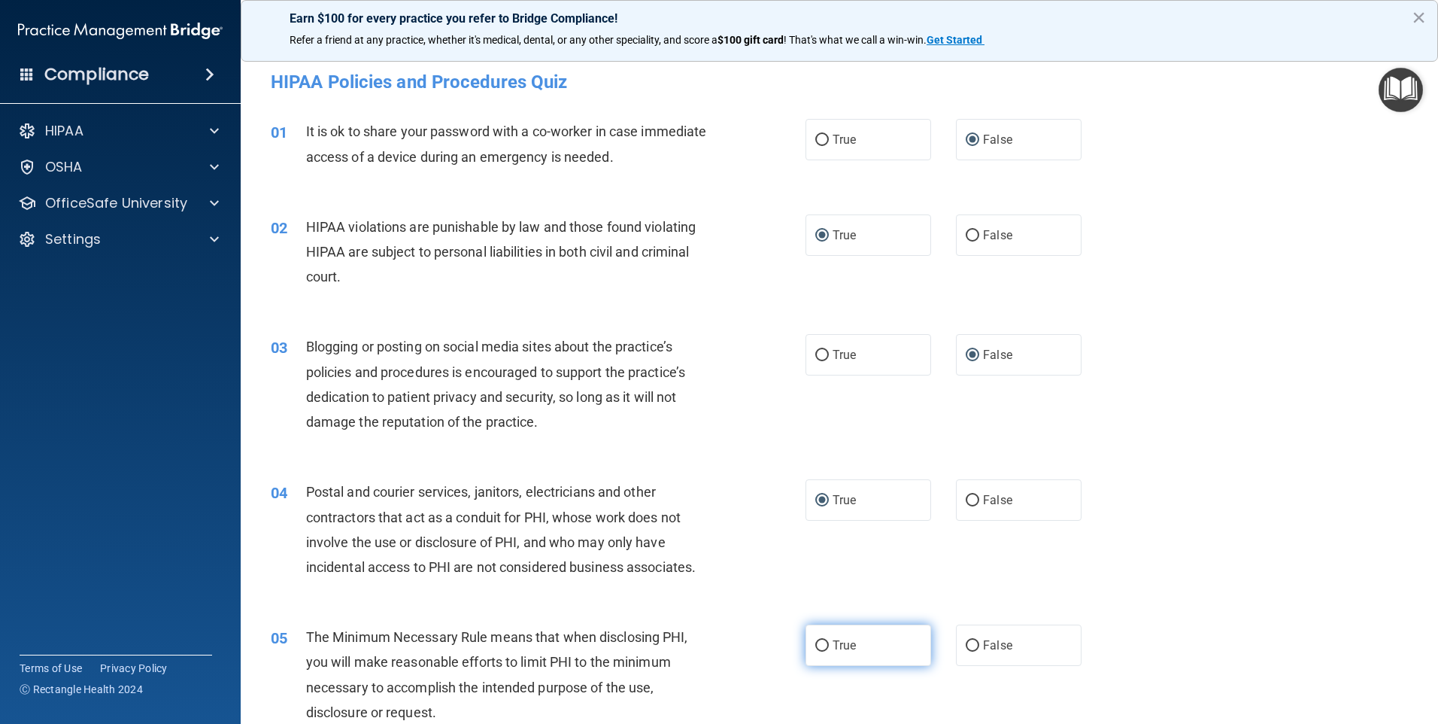
click at [825, 640] on label "True" at bounding box center [869, 644] width 126 height 41
click at [825, 640] on input "True" at bounding box center [823, 645] width 14 height 11
radio input "true"
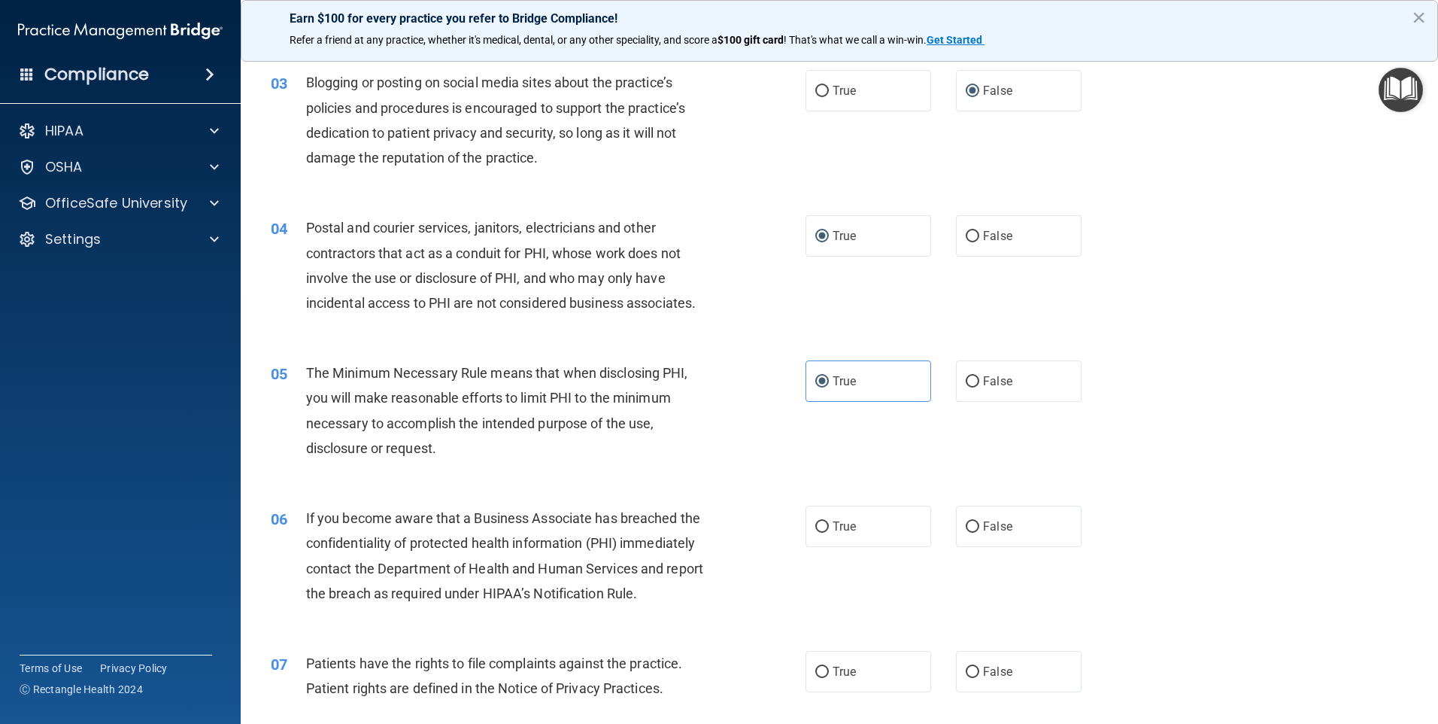
scroll to position [301, 0]
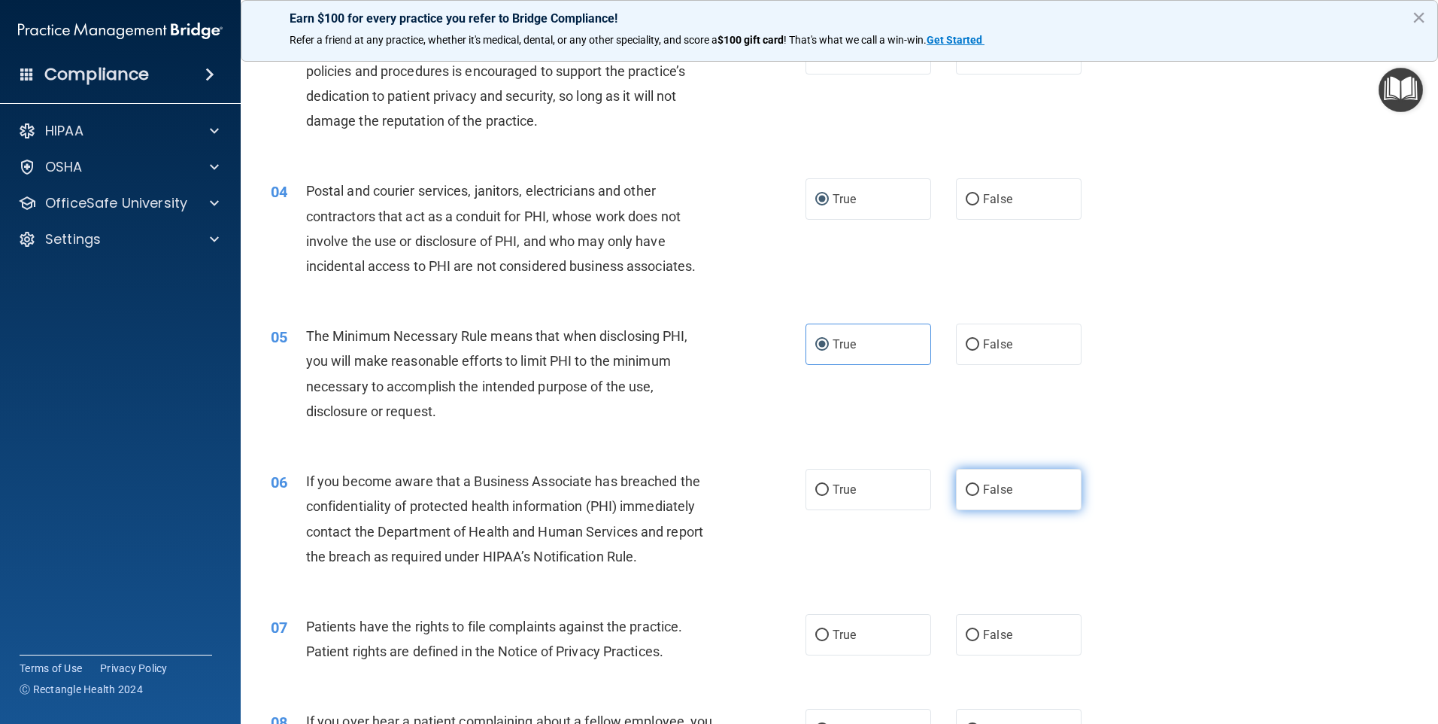
click at [970, 491] on input "False" at bounding box center [973, 489] width 14 height 11
radio input "true"
click at [816, 632] on input "True" at bounding box center [823, 635] width 14 height 11
radio input "true"
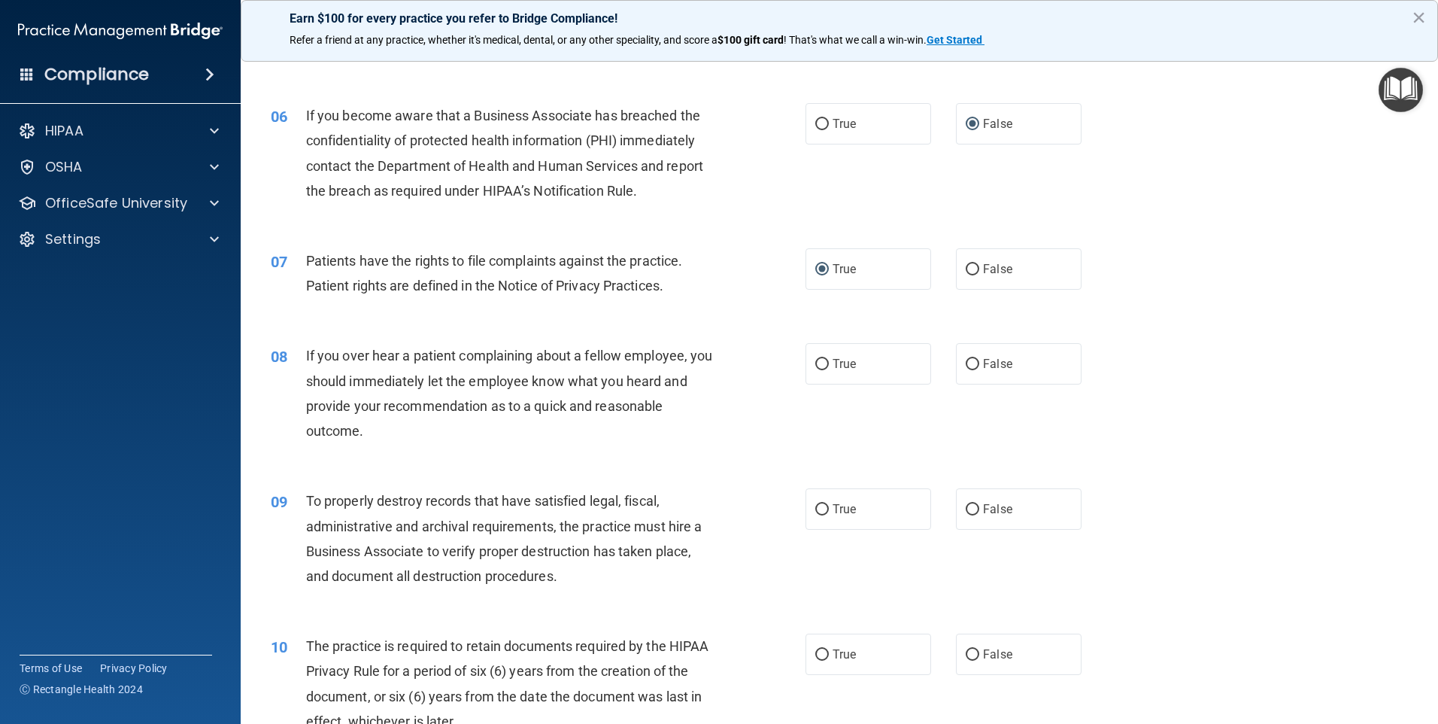
scroll to position [677, 0]
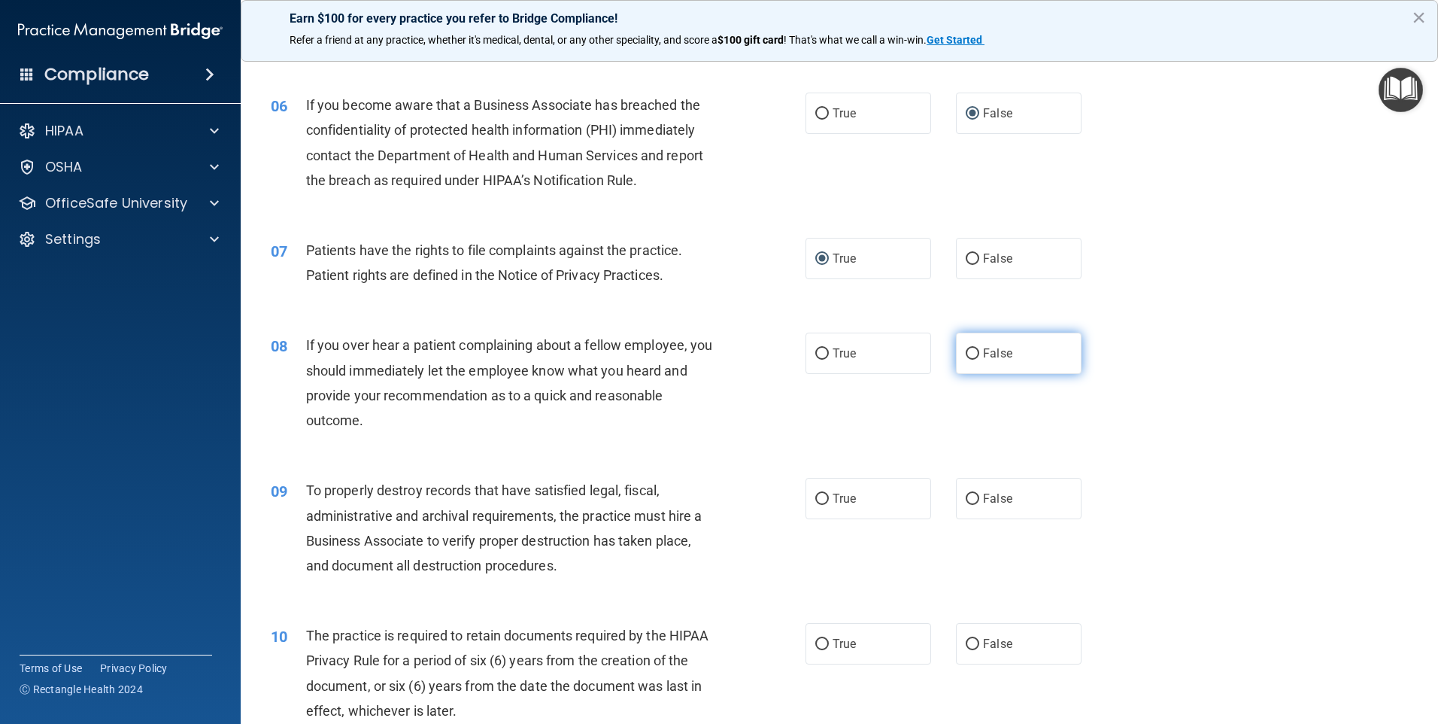
drag, startPoint x: 967, startPoint y: 350, endPoint x: 978, endPoint y: 366, distance: 20.0
click at [968, 352] on input "False" at bounding box center [973, 353] width 14 height 11
radio input "true"
click at [966, 497] on input "False" at bounding box center [973, 499] width 14 height 11
radio input "true"
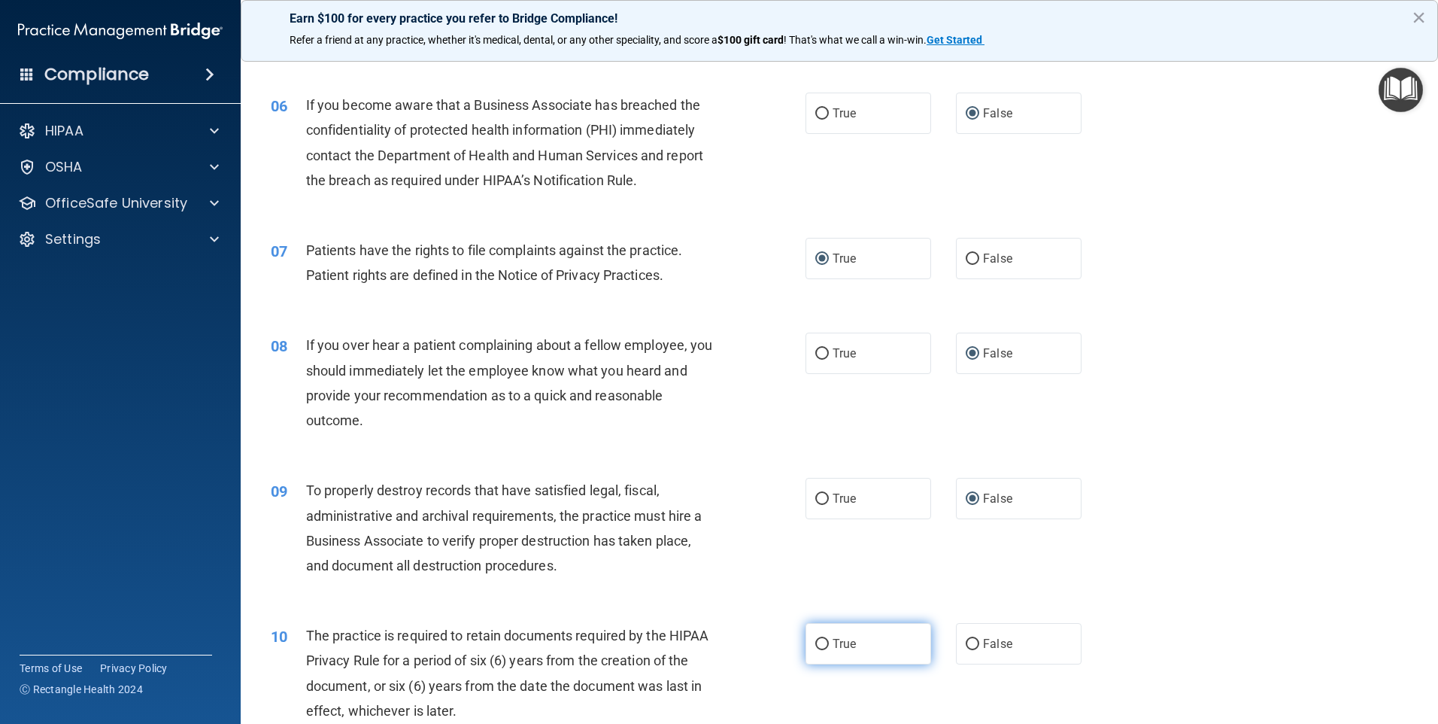
drag, startPoint x: 822, startPoint y: 640, endPoint x: 840, endPoint y: 636, distance: 17.7
click at [824, 641] on label "True" at bounding box center [869, 643] width 126 height 41
click at [824, 641] on input "True" at bounding box center [823, 644] width 14 height 11
radio input "true"
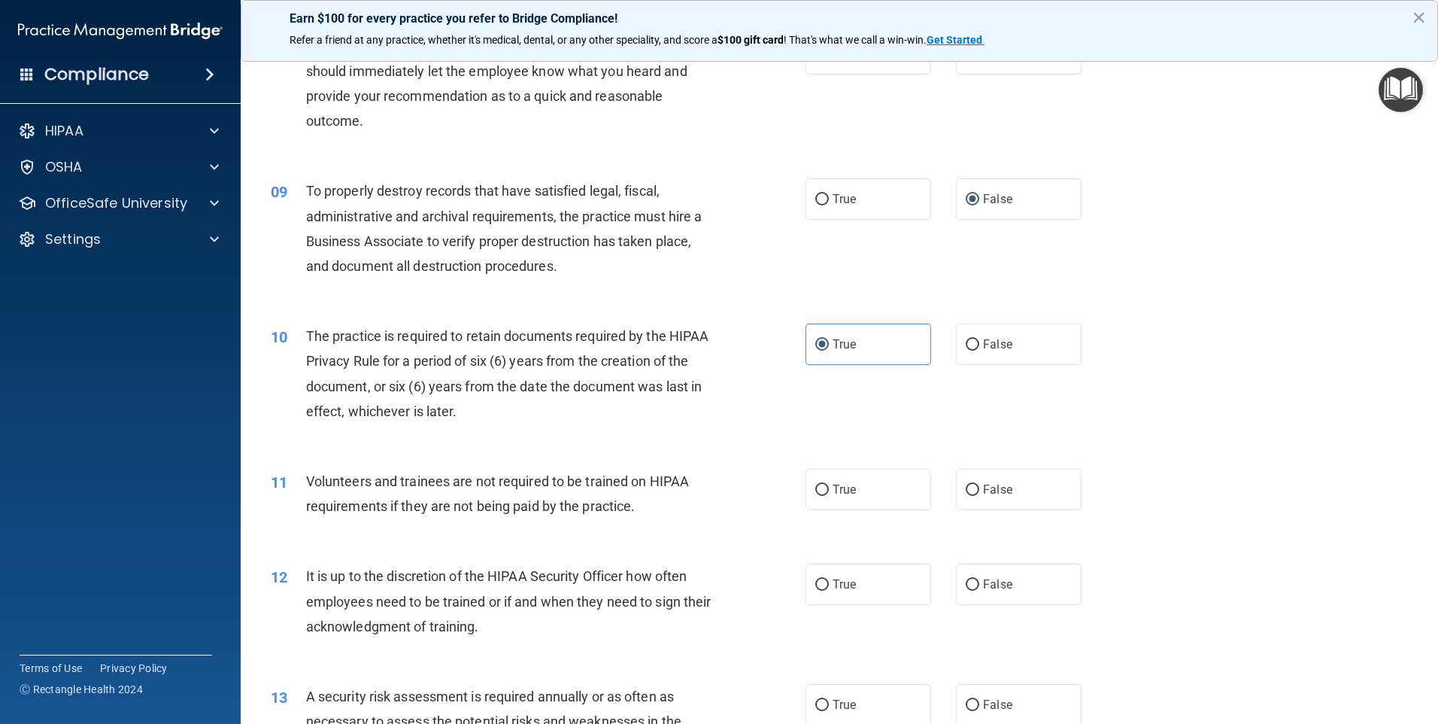
scroll to position [978, 0]
click at [970, 484] on input "False" at bounding box center [973, 488] width 14 height 11
radio input "true"
click at [973, 584] on label "False" at bounding box center [1019, 582] width 126 height 41
click at [973, 584] on input "False" at bounding box center [973, 583] width 14 height 11
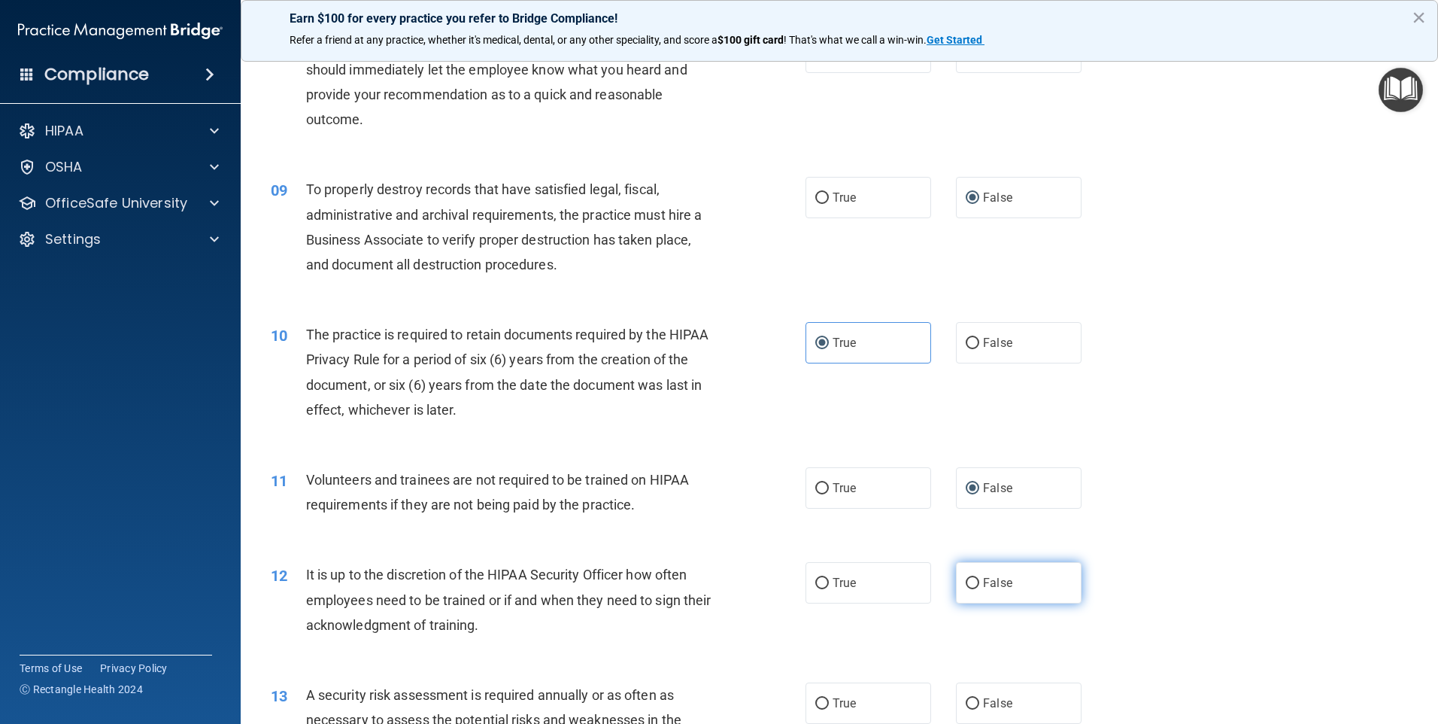
radio input "true"
drag, startPoint x: 821, startPoint y: 697, endPoint x: 825, endPoint y: 684, distance: 14.3
click at [822, 693] on label "True" at bounding box center [869, 702] width 126 height 41
click at [822, 698] on input "True" at bounding box center [823, 703] width 14 height 11
radio input "true"
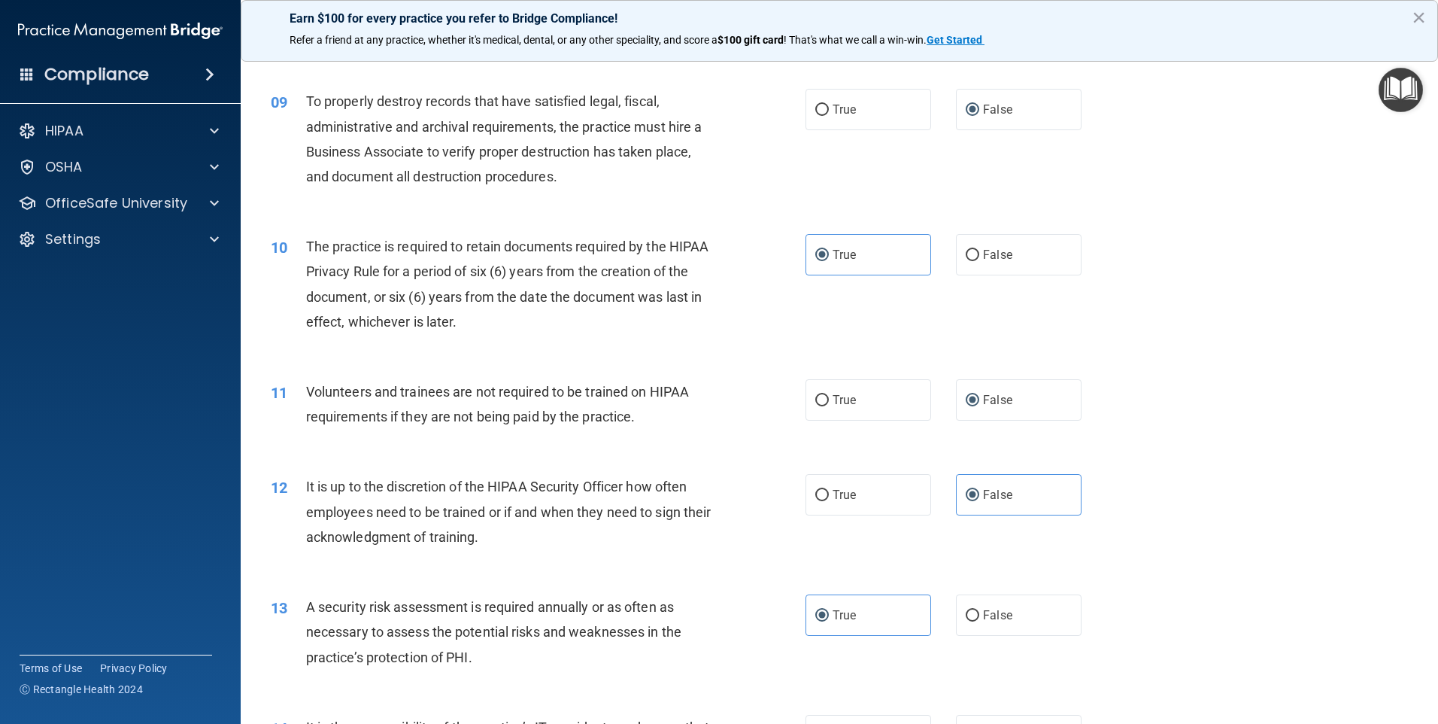
scroll to position [1204, 0]
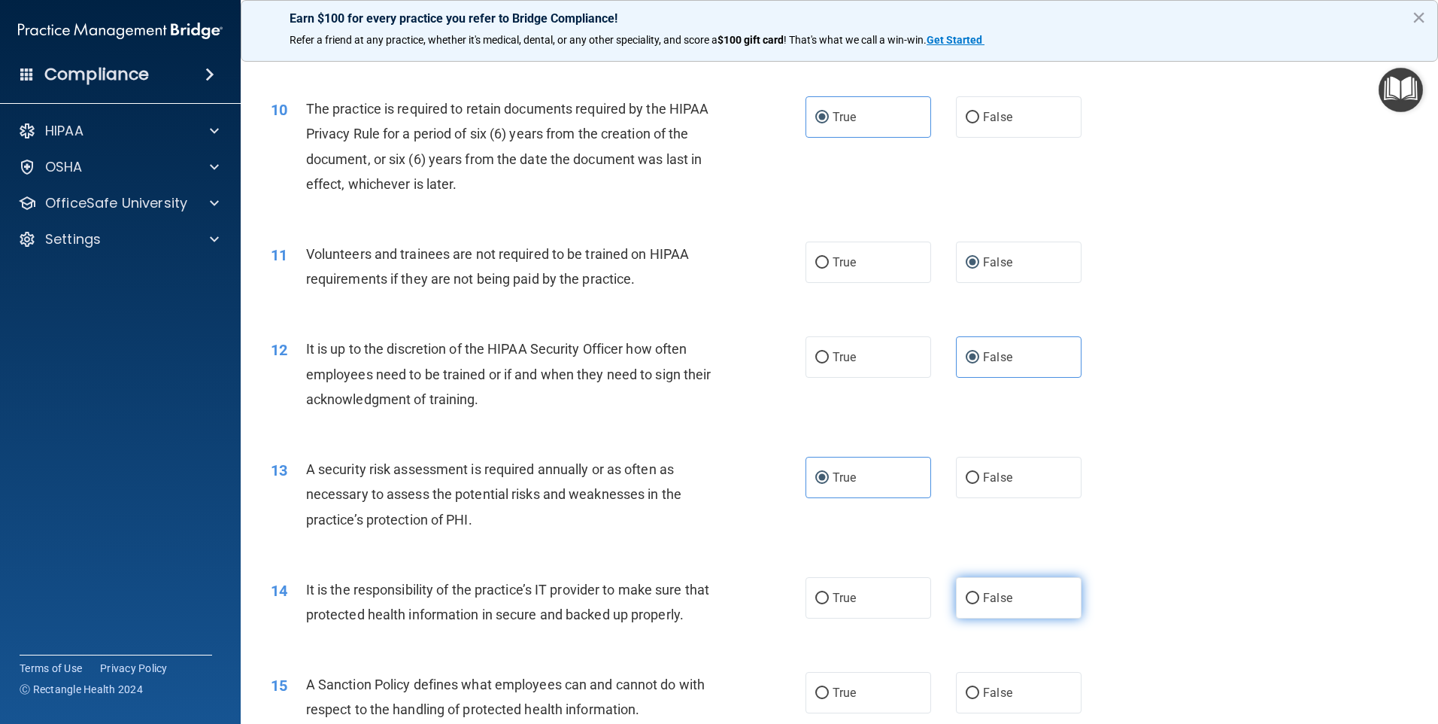
click at [966, 599] on input "False" at bounding box center [973, 598] width 14 height 11
radio input "true"
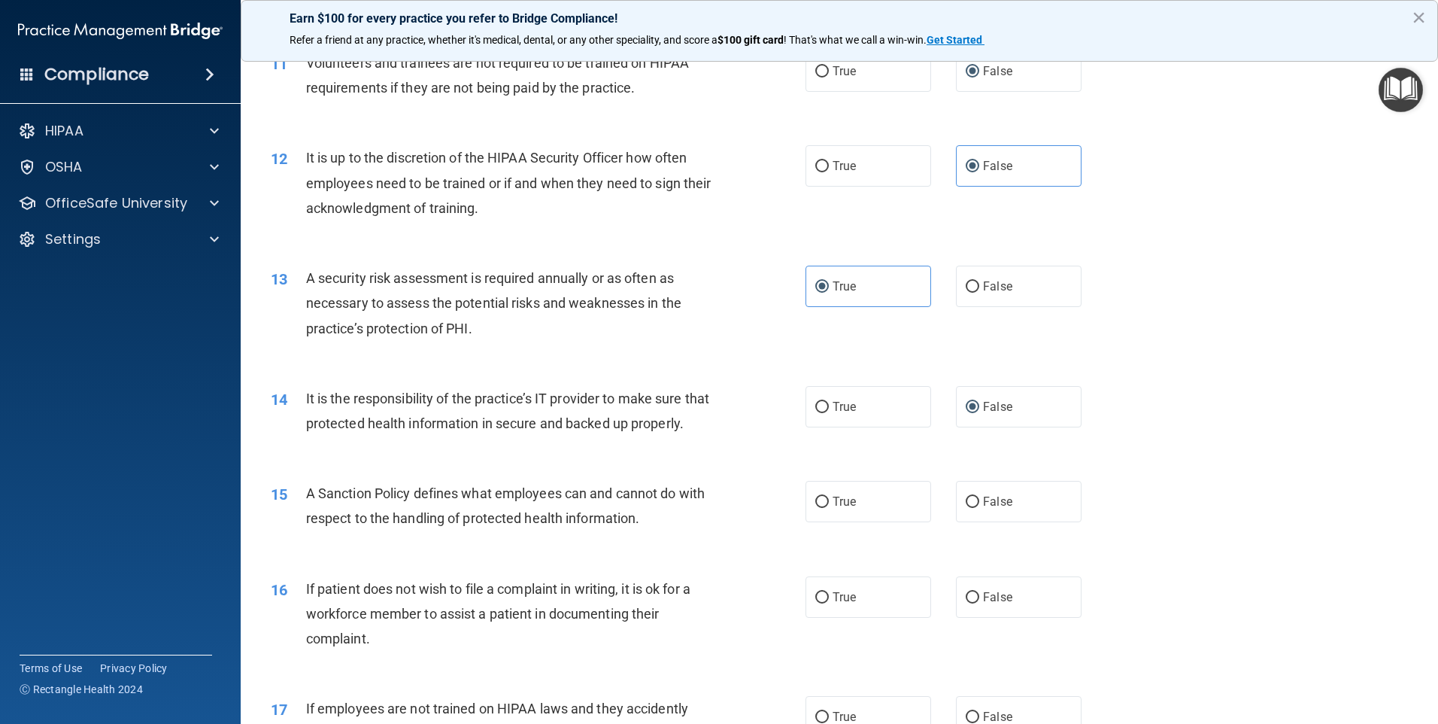
scroll to position [1505, 0]
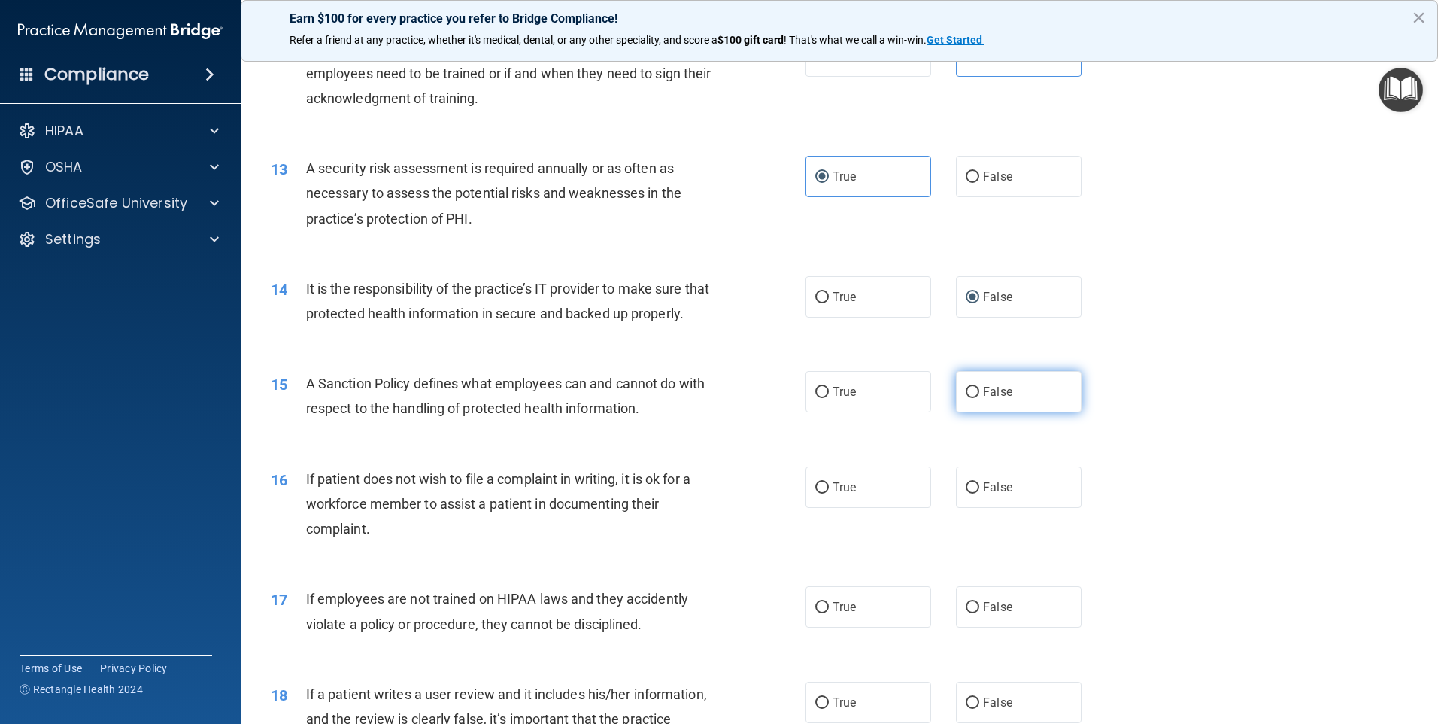
click at [970, 398] on input "False" at bounding box center [973, 392] width 14 height 11
radio input "true"
click at [823, 494] on input "True" at bounding box center [823, 487] width 14 height 11
radio input "true"
click at [972, 627] on label "False" at bounding box center [1019, 606] width 126 height 41
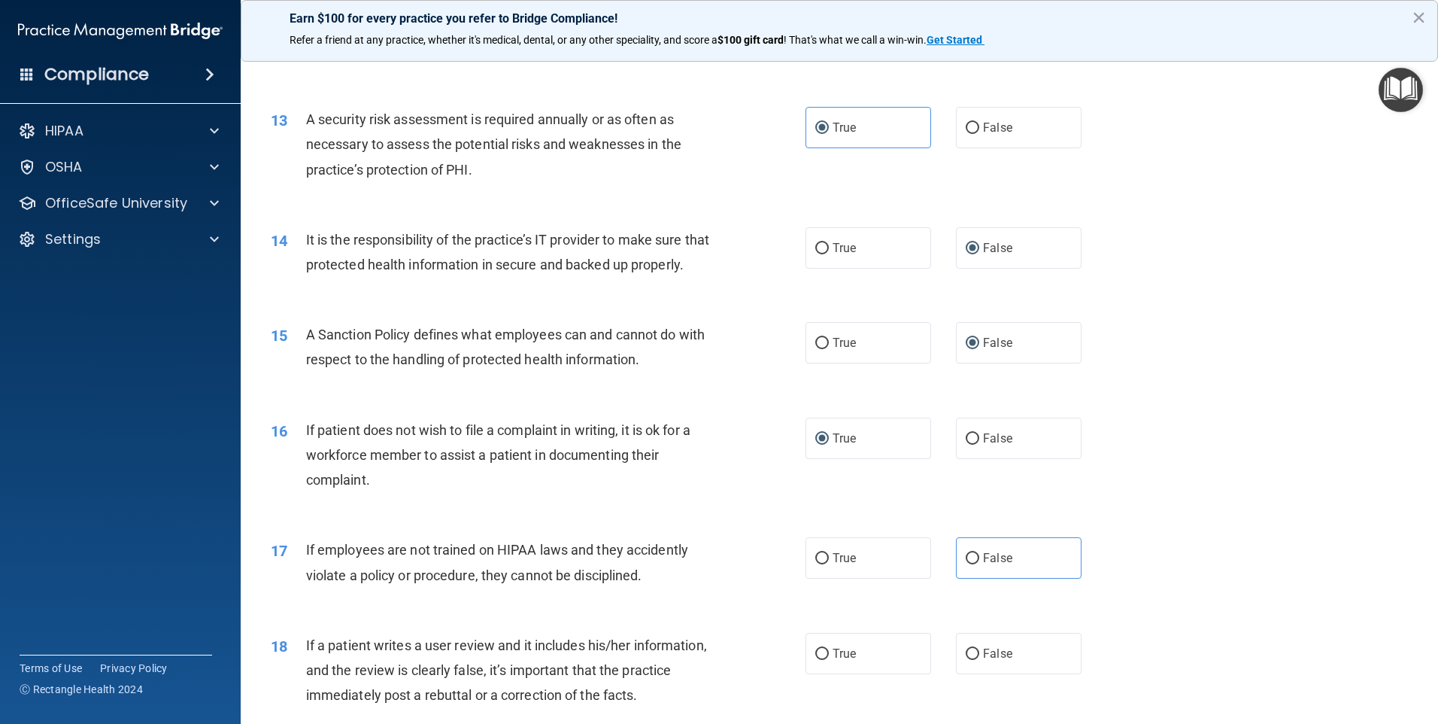
scroll to position [1580, 0]
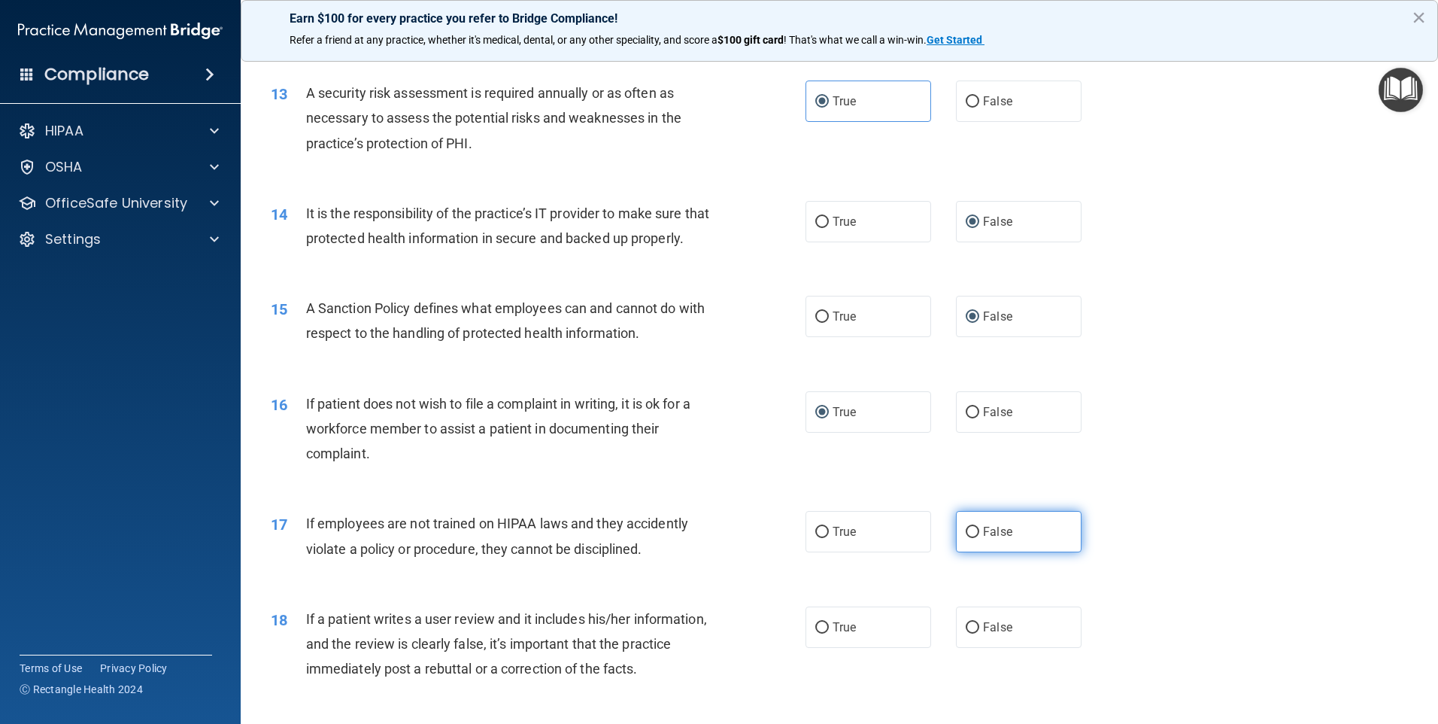
click at [966, 538] on input "False" at bounding box center [973, 532] width 14 height 11
radio input "true"
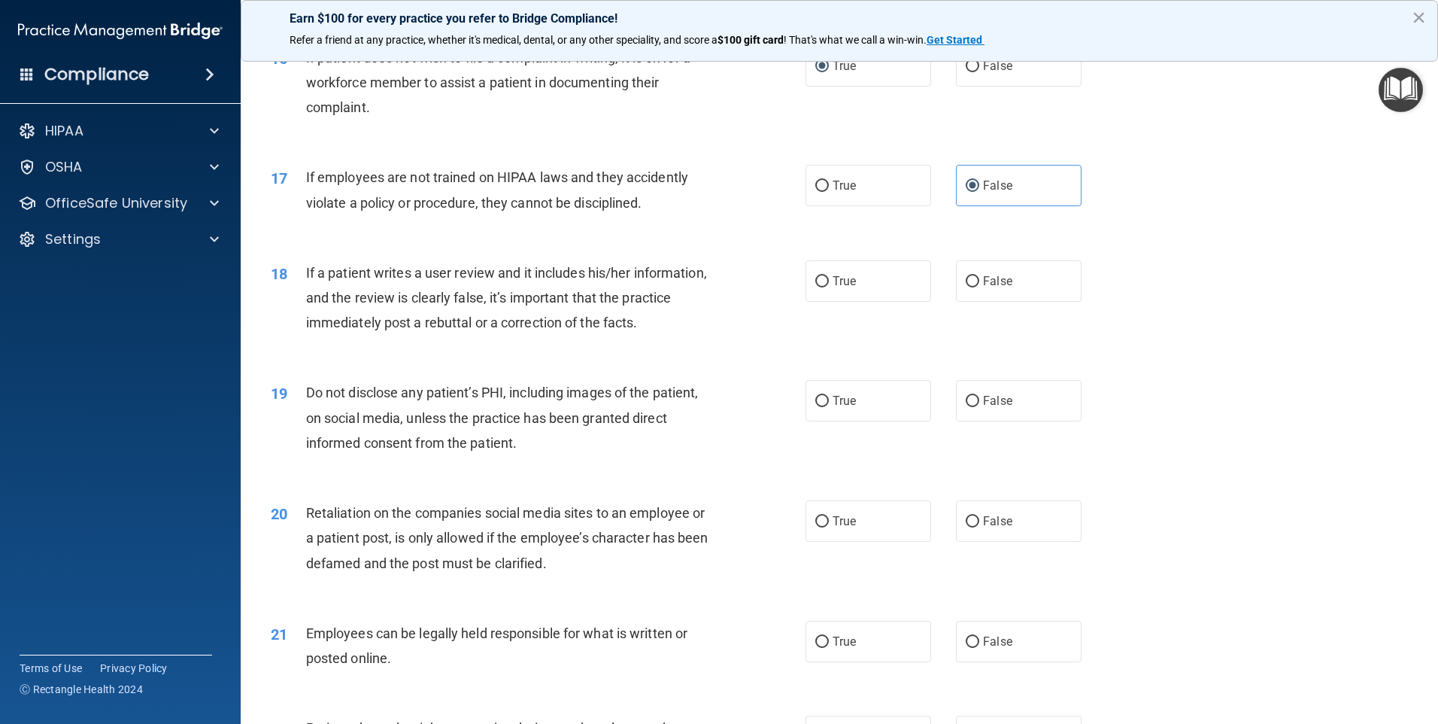
scroll to position [1956, 0]
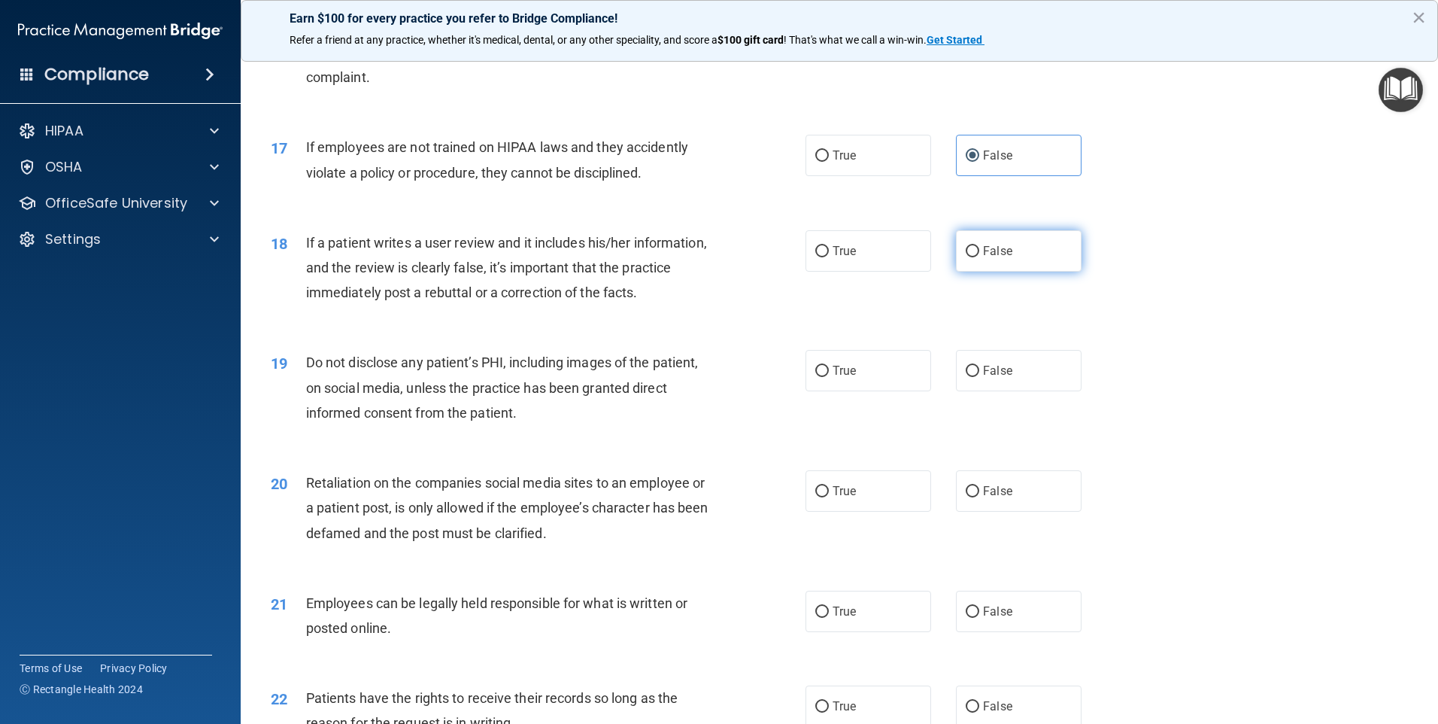
click at [967, 257] on input "False" at bounding box center [973, 251] width 14 height 11
radio input "true"
click at [817, 377] on input "True" at bounding box center [823, 371] width 14 height 11
radio input "true"
drag, startPoint x: 967, startPoint y: 512, endPoint x: 996, endPoint y: 508, distance: 28.8
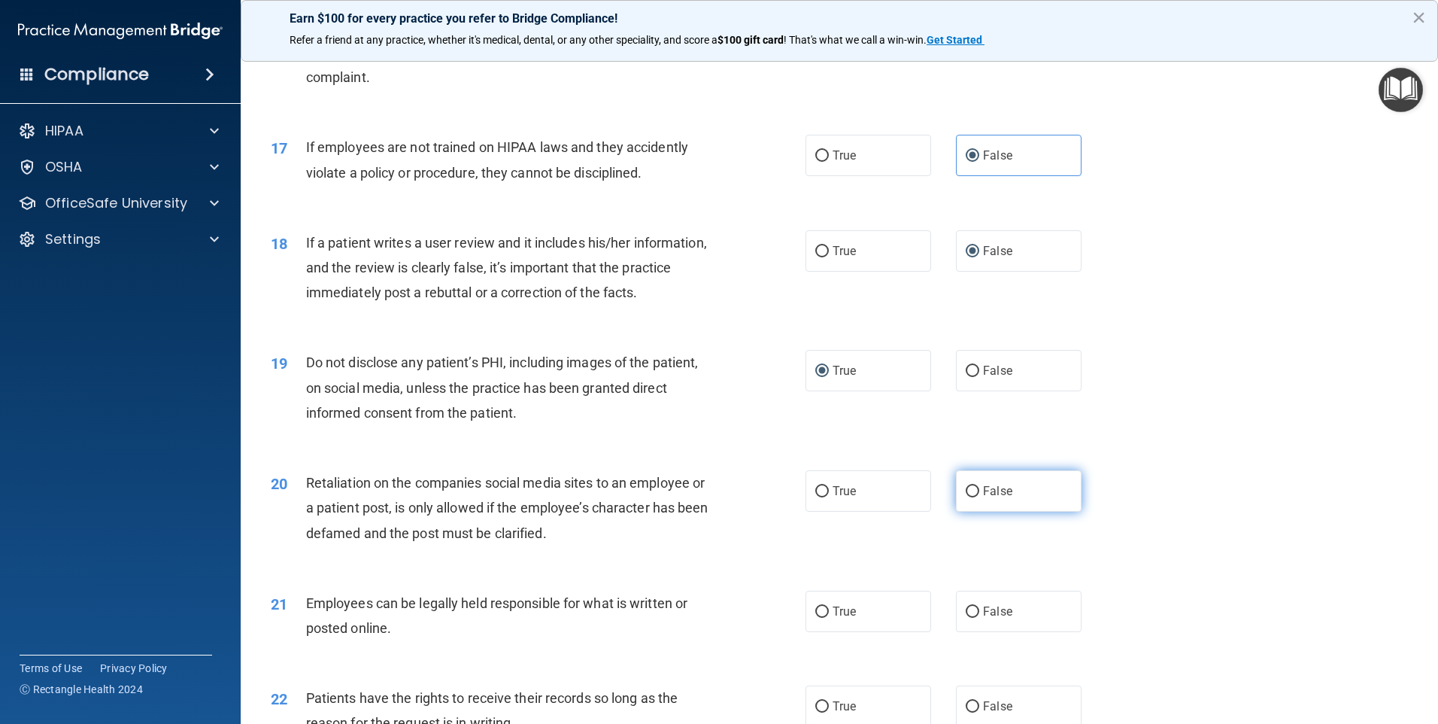
click at [970, 497] on input "False" at bounding box center [973, 491] width 14 height 11
radio input "true"
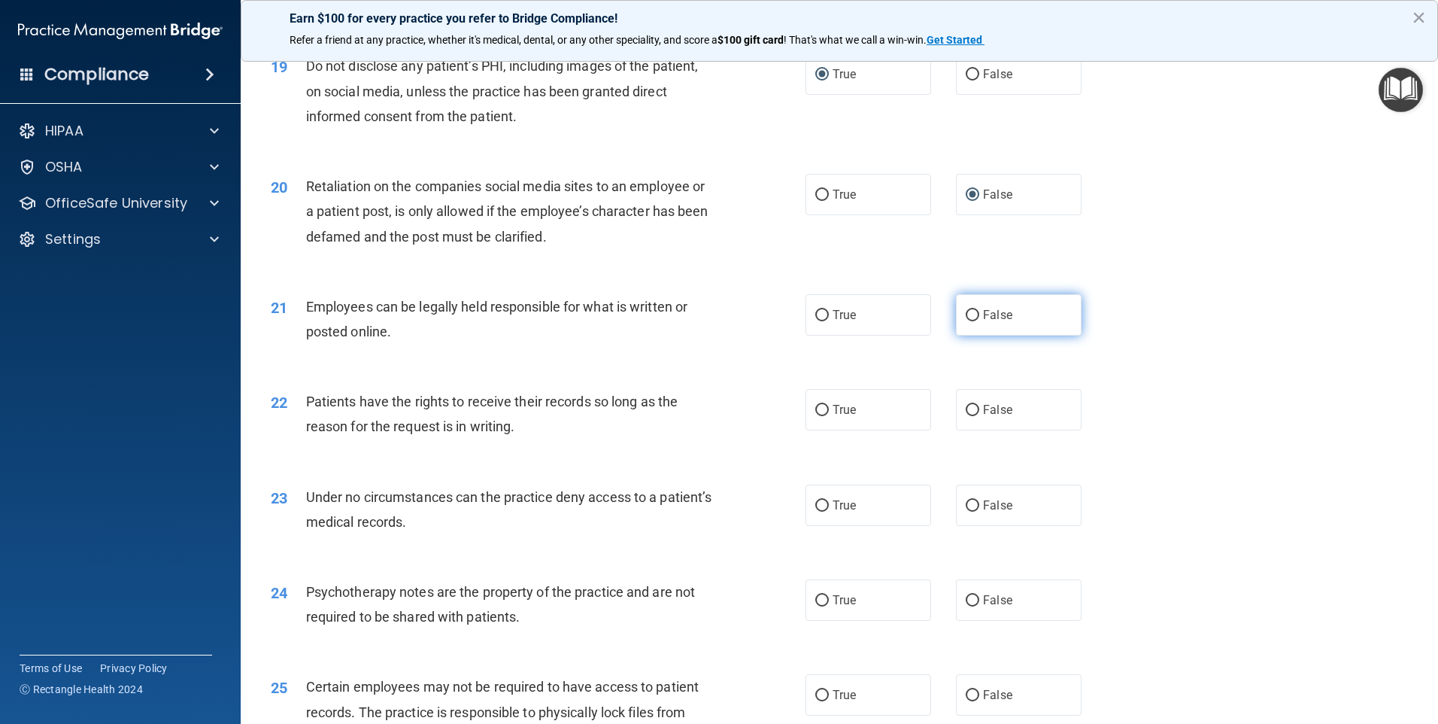
scroll to position [2257, 0]
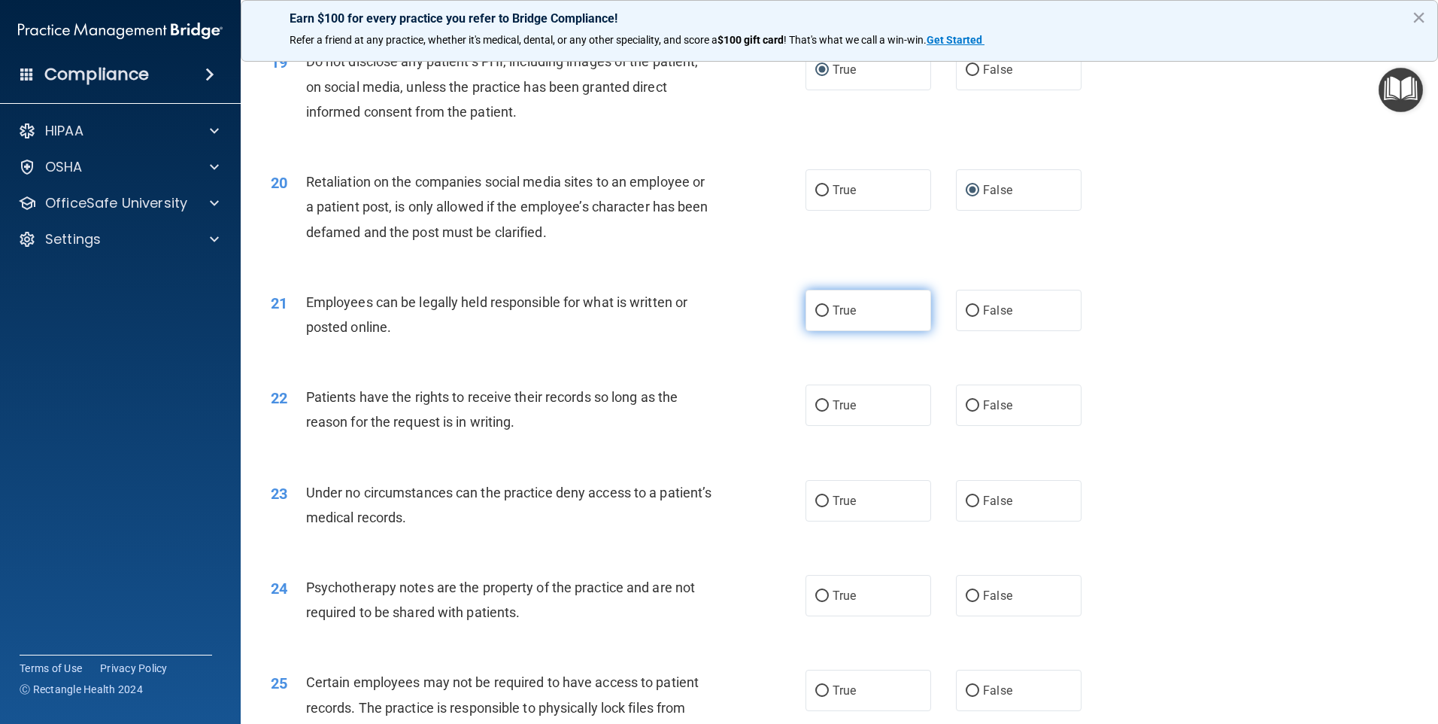
click at [817, 317] on input "True" at bounding box center [823, 310] width 14 height 11
radio input "true"
click at [966, 412] on input "False" at bounding box center [973, 405] width 14 height 11
radio input "true"
click at [968, 507] on input "False" at bounding box center [973, 501] width 14 height 11
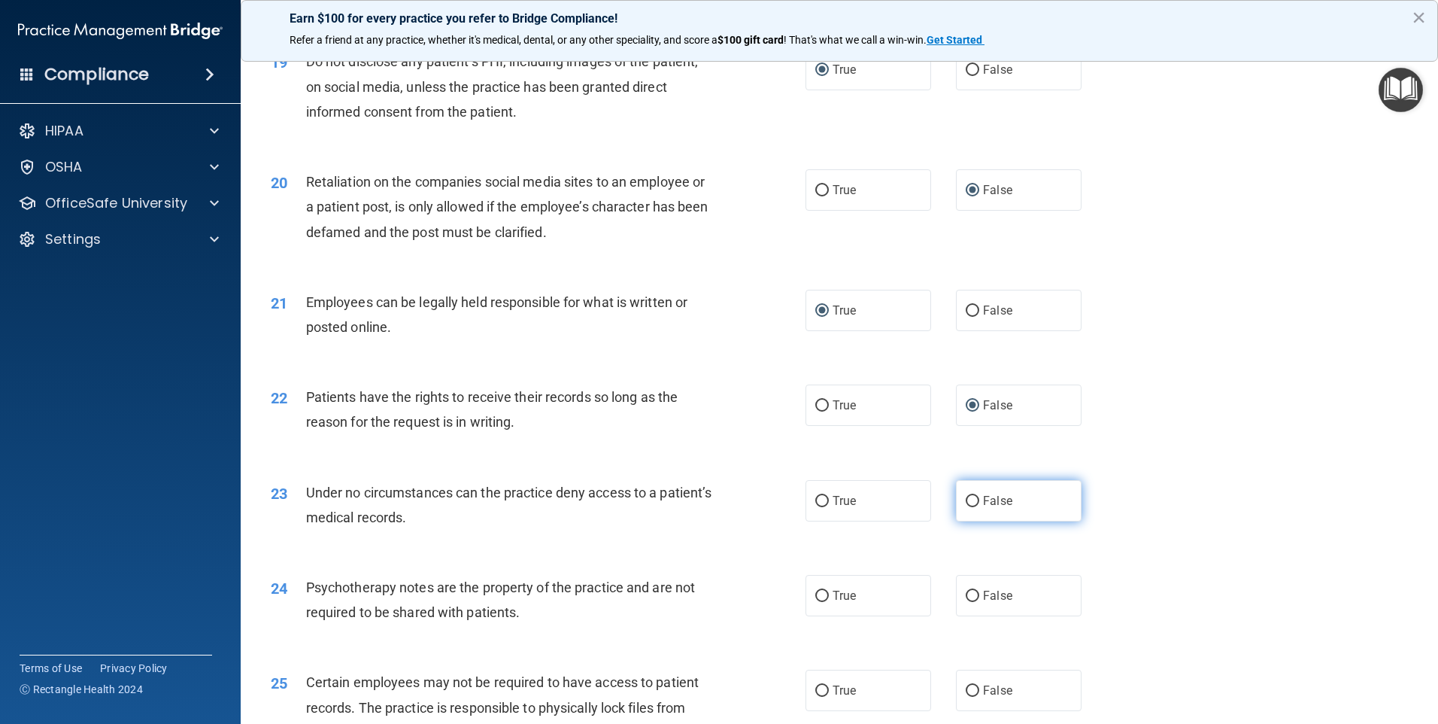
radio input "true"
click at [819, 602] on input "True" at bounding box center [823, 596] width 14 height 11
radio input "true"
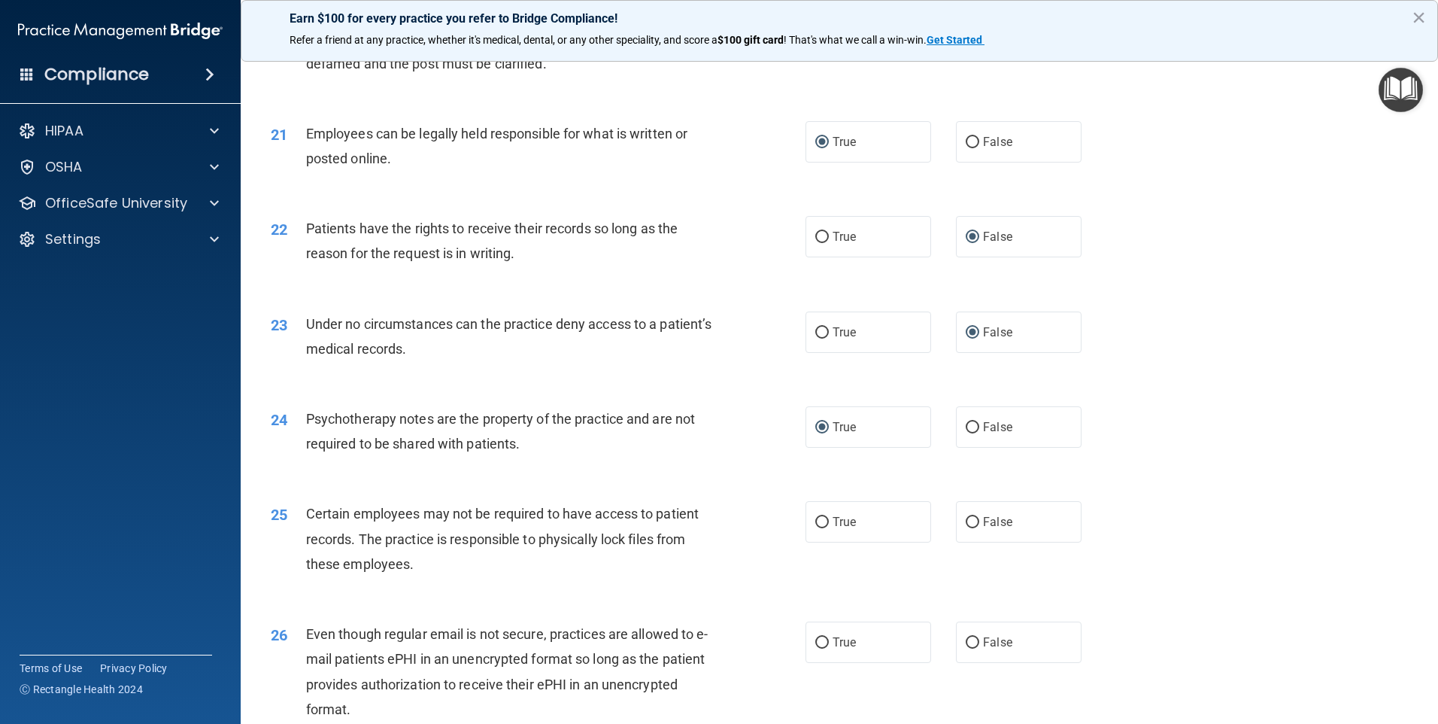
scroll to position [2483, 0]
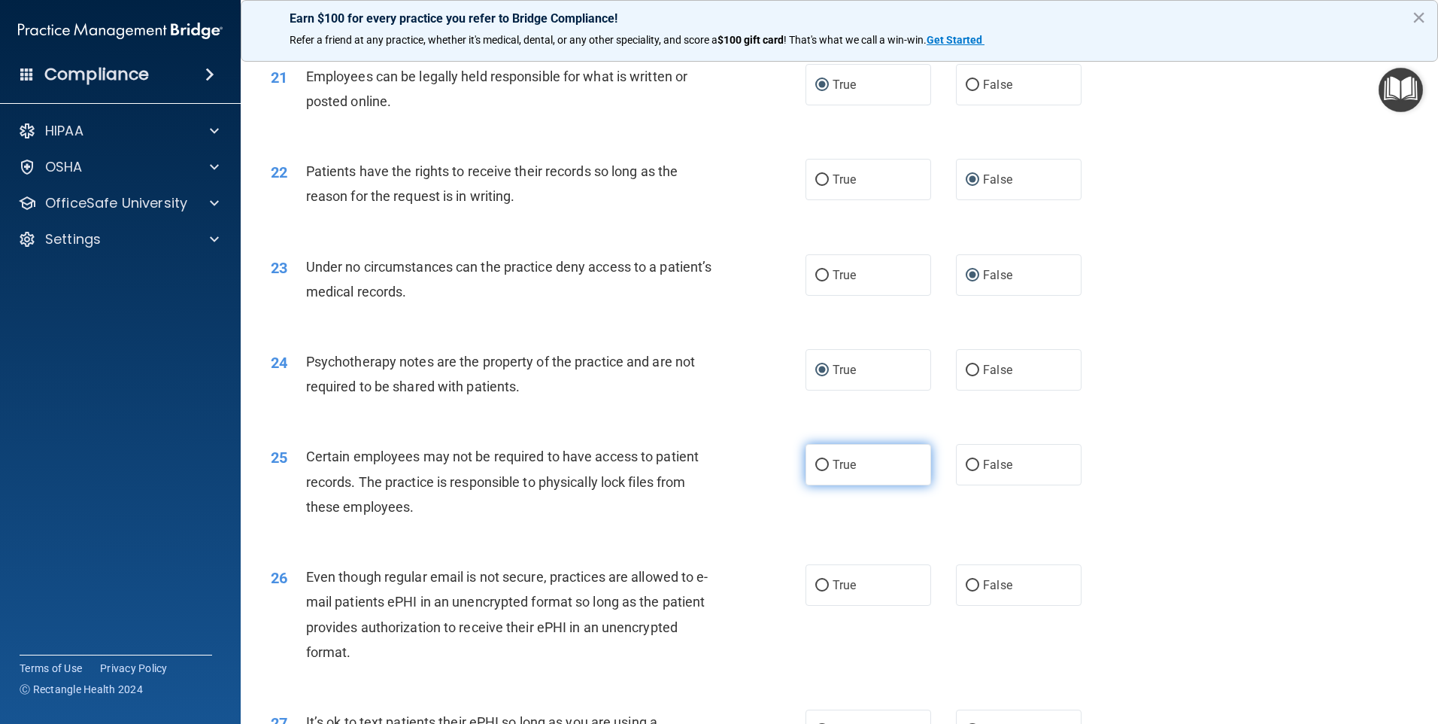
drag, startPoint x: 820, startPoint y: 484, endPoint x: 854, endPoint y: 491, distance: 34.4
click at [821, 471] on input "True" at bounding box center [823, 465] width 14 height 11
radio input "true"
click at [822, 602] on label "True" at bounding box center [869, 584] width 126 height 41
click at [822, 591] on input "True" at bounding box center [823, 585] width 14 height 11
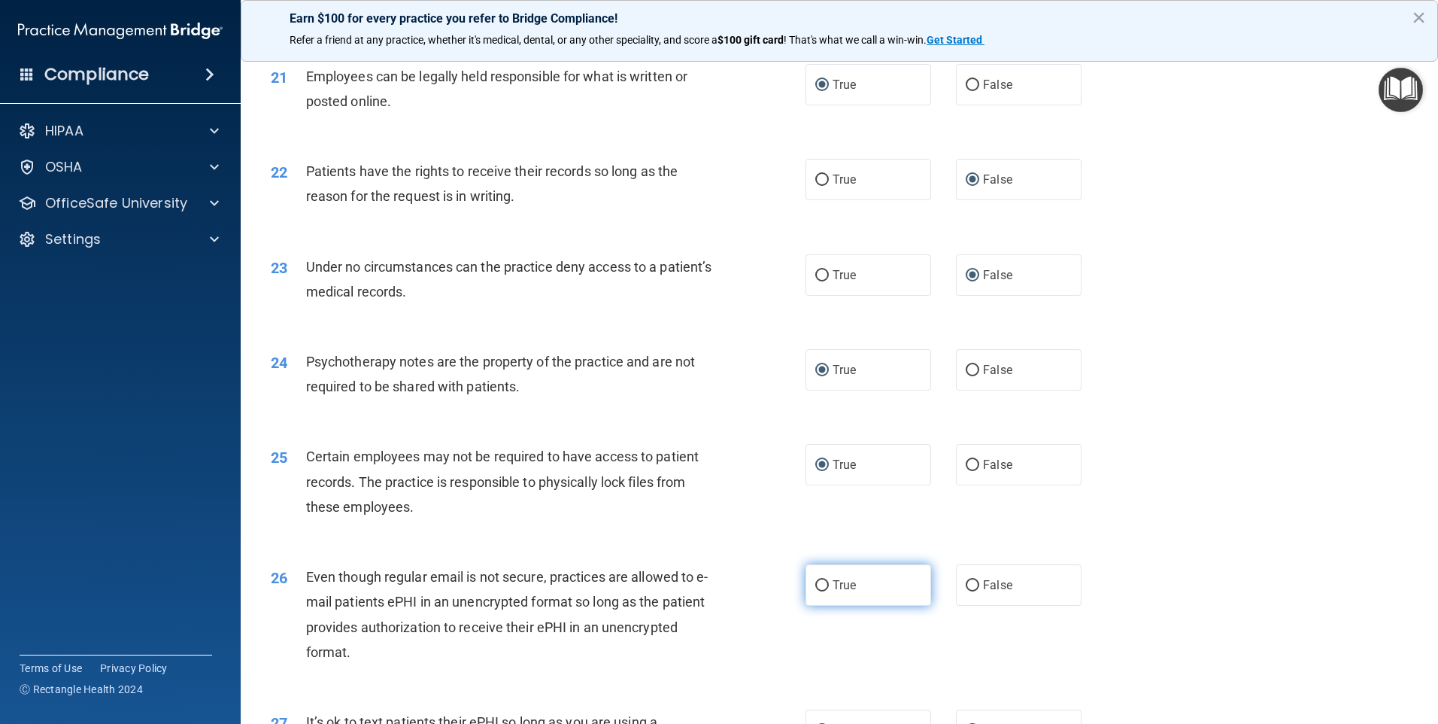
radio input "true"
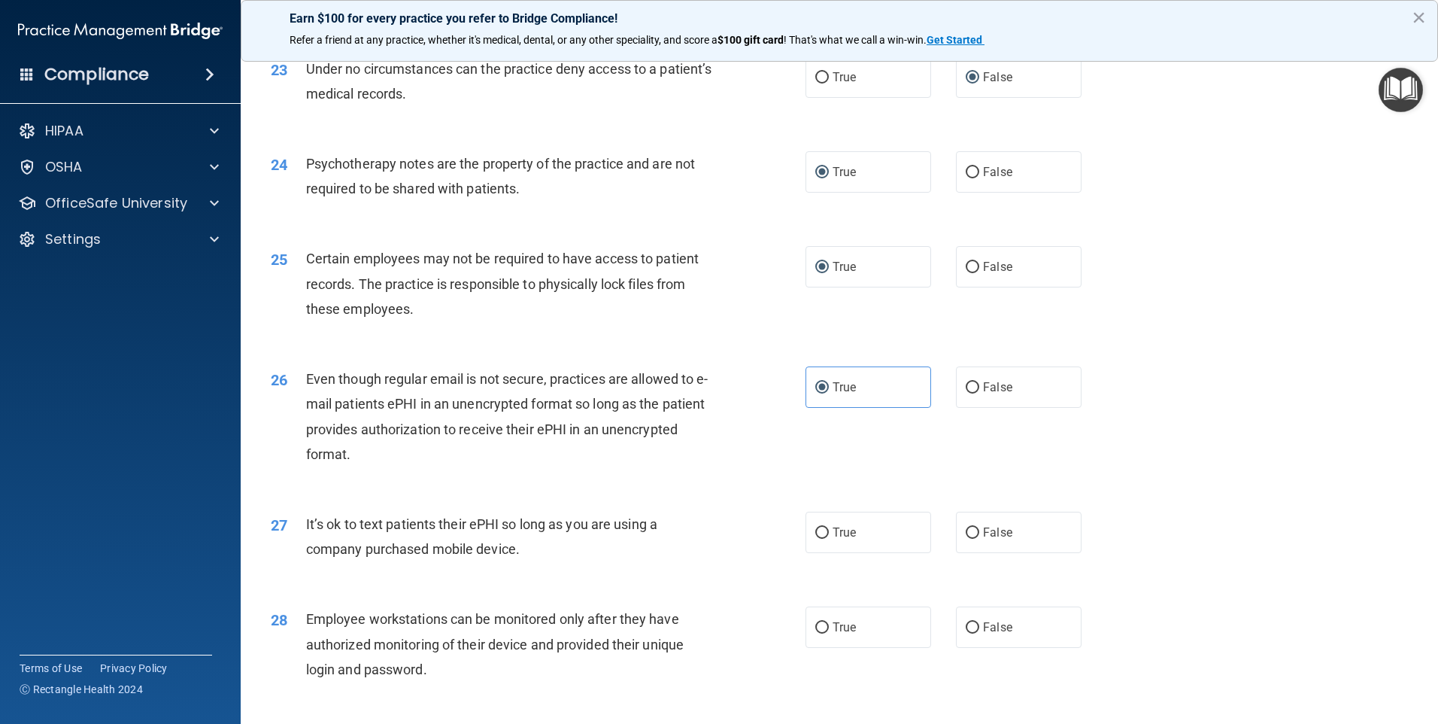
scroll to position [2708, 0]
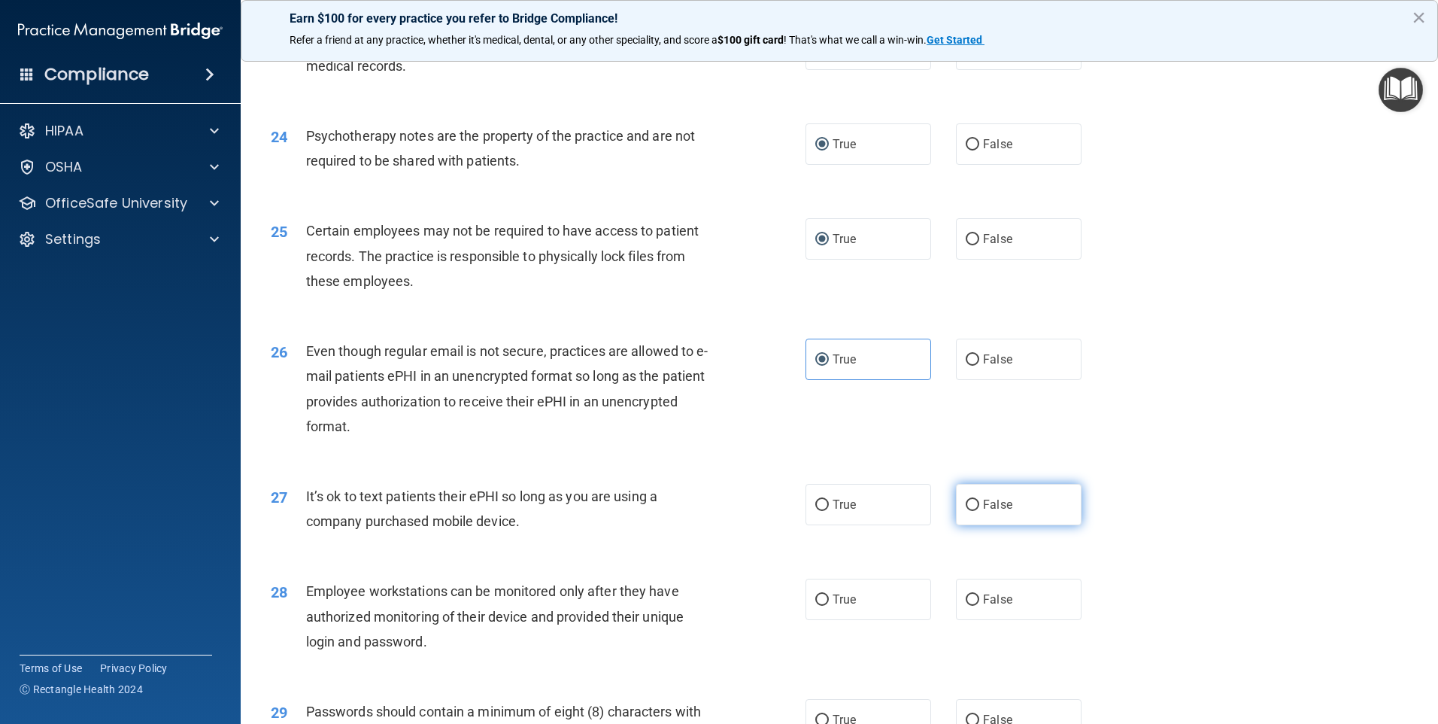
click at [968, 511] on input "False" at bounding box center [973, 505] width 14 height 11
radio input "true"
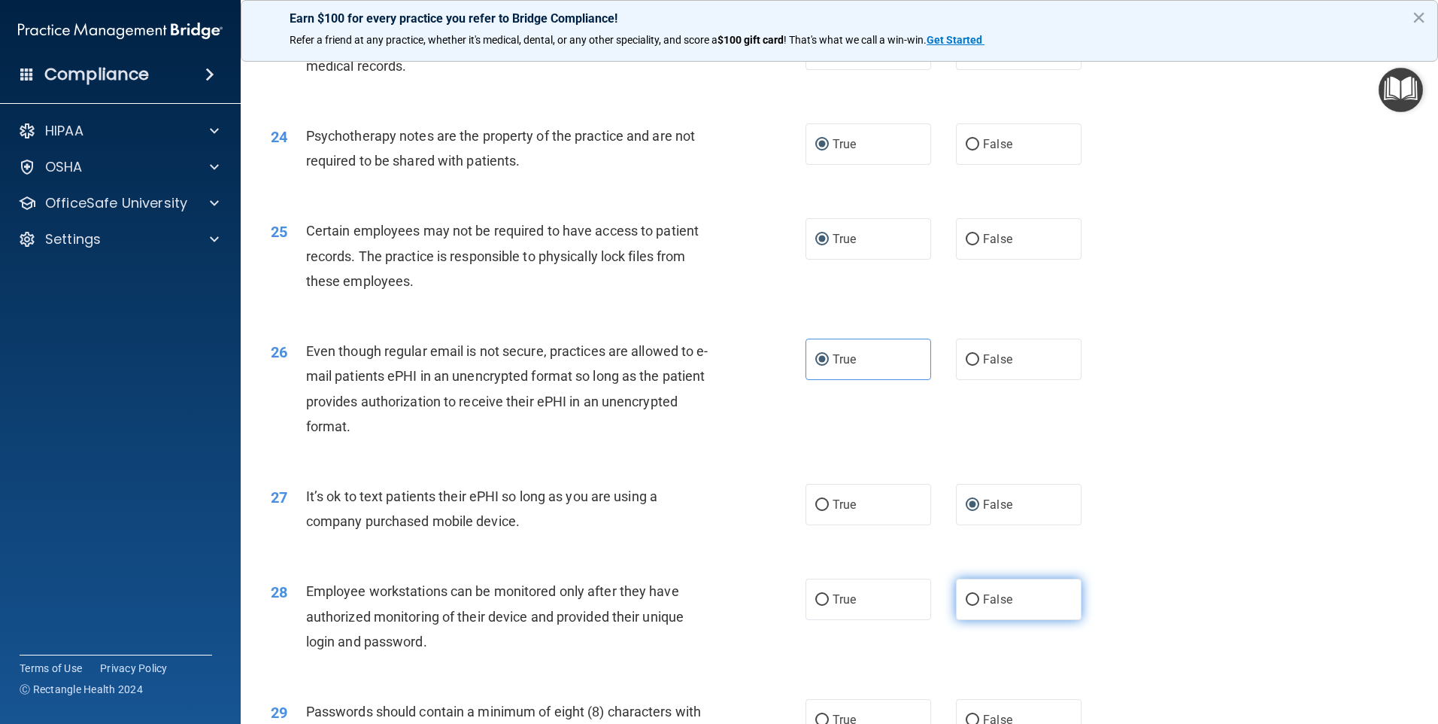
click at [967, 606] on input "False" at bounding box center [973, 599] width 14 height 11
radio input "true"
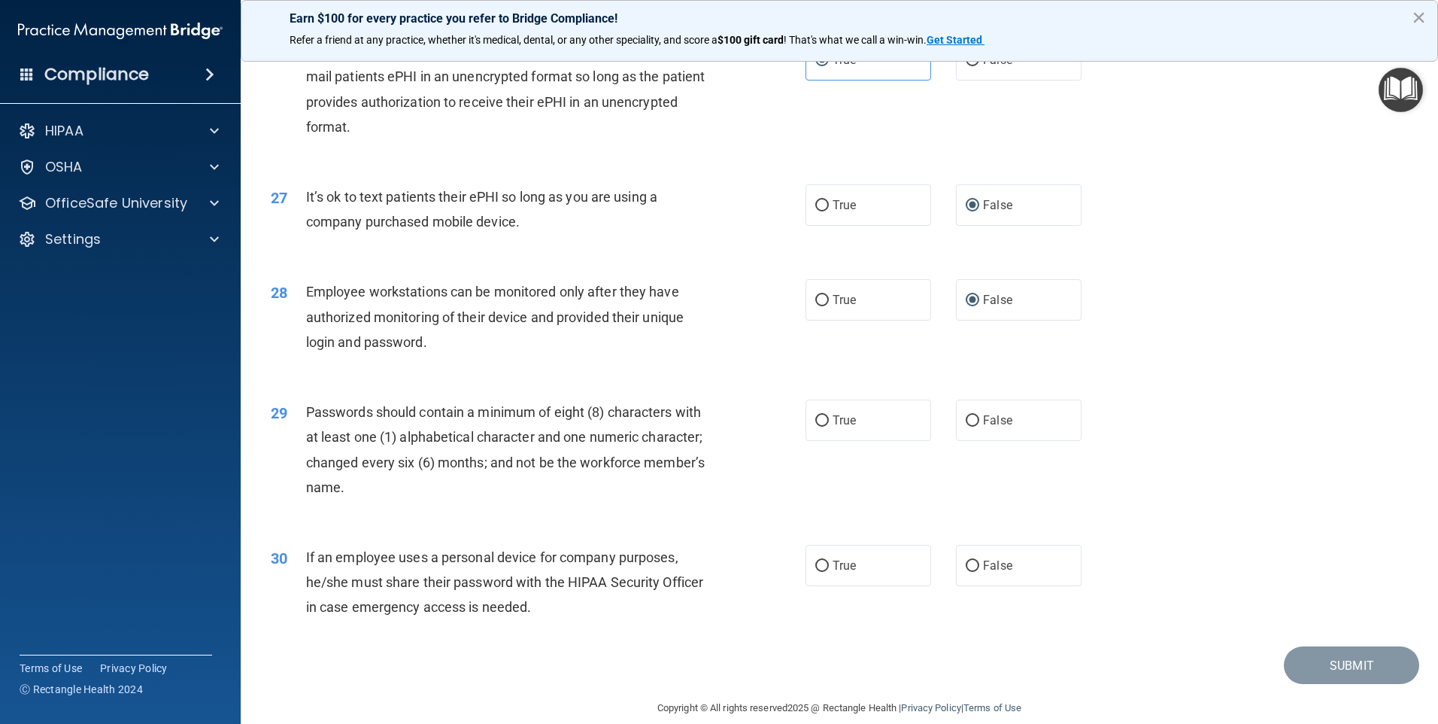
scroll to position [3009, 0]
drag, startPoint x: 817, startPoint y: 442, endPoint x: 818, endPoint y: 451, distance: 9.1
click at [818, 425] on input "True" at bounding box center [823, 419] width 14 height 11
radio input "true"
drag, startPoint x: 961, startPoint y: 586, endPoint x: 971, endPoint y: 584, distance: 10.8
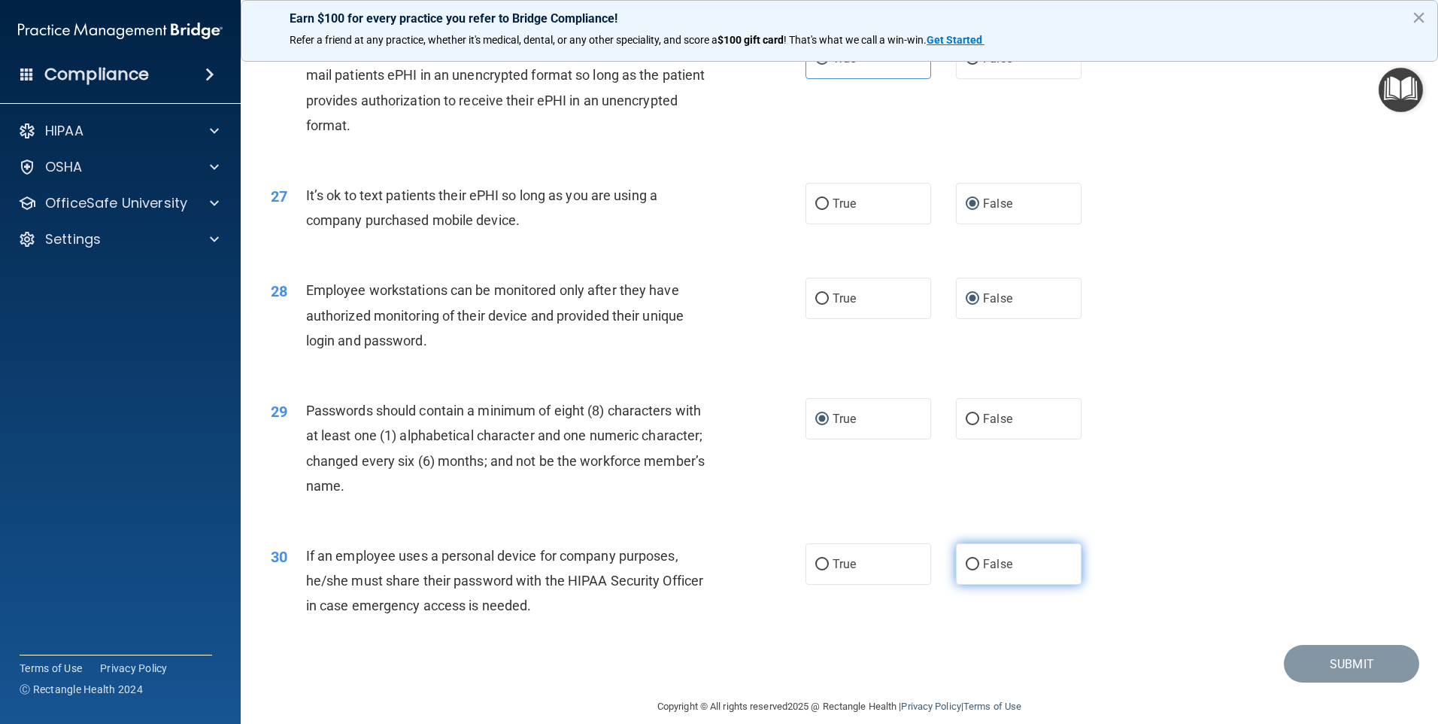
click at [966, 570] on input "False" at bounding box center [973, 564] width 14 height 11
radio input "true"
click at [1319, 683] on button "Submit" at bounding box center [1351, 664] width 135 height 38
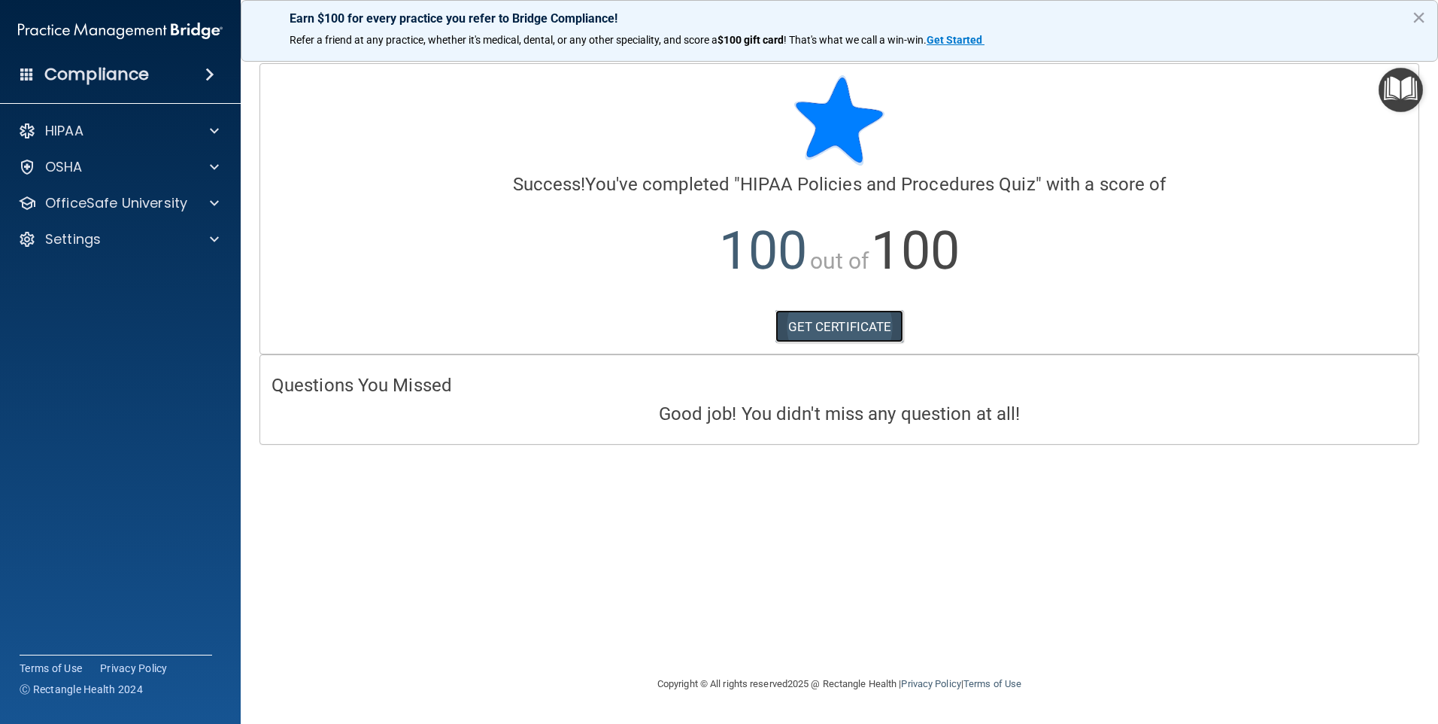
click at [819, 328] on link "GET CERTIFICATE" at bounding box center [840, 326] width 129 height 33
